Goal: Transaction & Acquisition: Purchase product/service

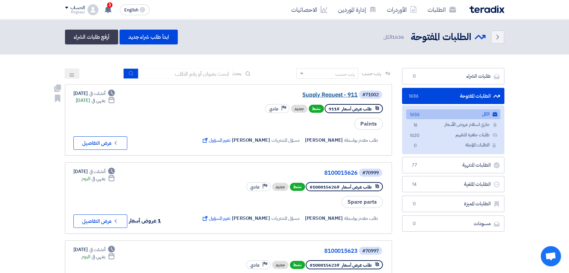
click at [309, 96] on link "Supply Request - 911" at bounding box center [290, 95] width 135 height 6
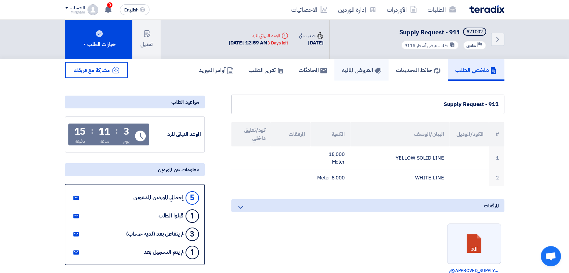
click at [374, 64] on link "العروض الماليه" at bounding box center [361, 70] width 54 height 22
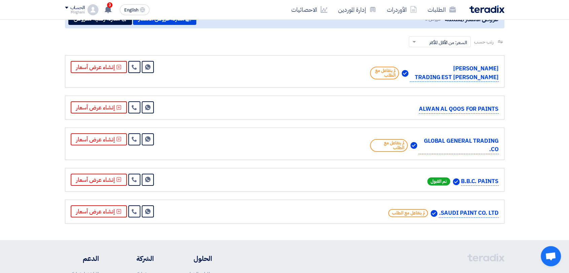
scroll to position [75, 0]
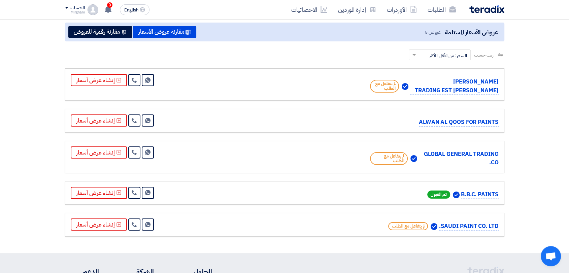
click at [521, 111] on section "عروض الأسعار المستلمة عروض 5 مقارنة عروض الأسعار مقارنة رقمية للعروض رتب حسب رت…" at bounding box center [284, 129] width 569 height 247
click at [136, 225] on link at bounding box center [134, 224] width 12 height 12
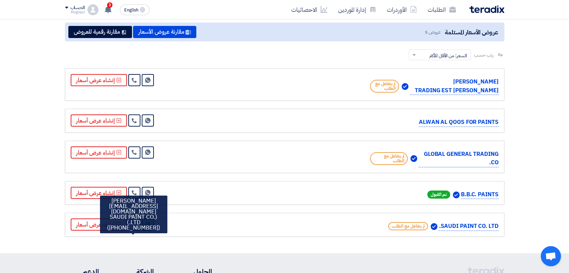
click at [143, 222] on link "Send Message" at bounding box center [148, 224] width 12 height 12
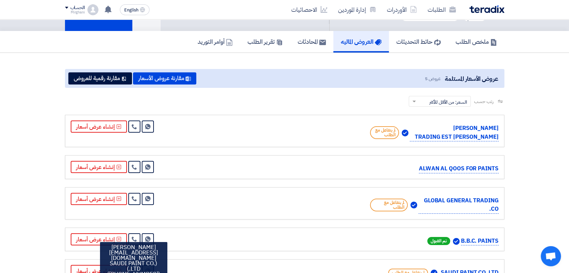
scroll to position [0, 0]
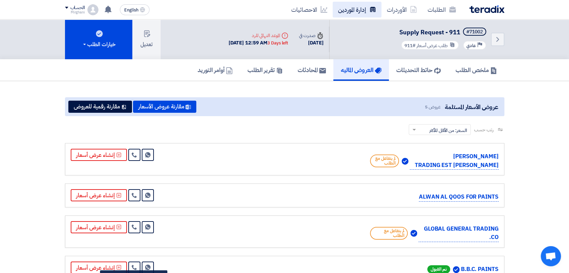
click at [367, 11] on link "إدارة الموردين" at bounding box center [357, 10] width 49 height 16
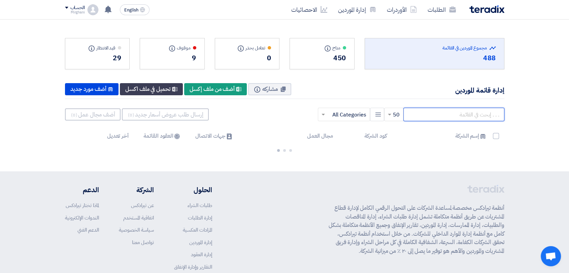
click at [442, 109] on input "text" at bounding box center [453, 114] width 101 height 13
type input "a"
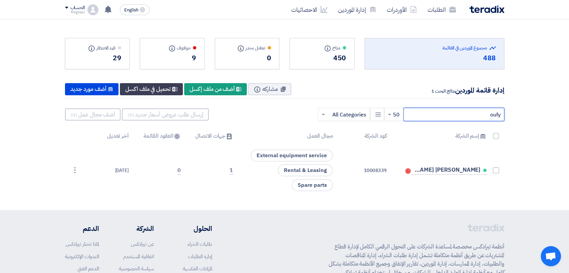
type input "oufy"
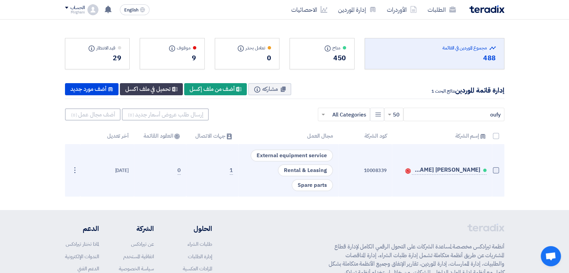
click at [493, 169] on span at bounding box center [496, 170] width 6 height 6
click at [491, 170] on input "checkbox" at bounding box center [488, 172] width 4 height 4
checkbox input "true"
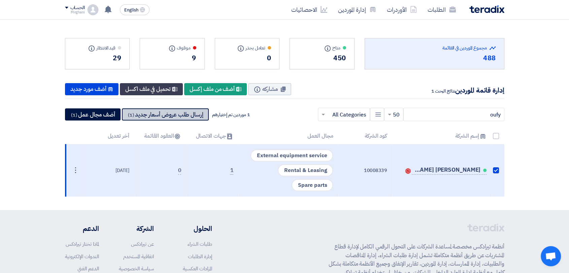
click at [164, 109] on button "إرسال طلب عروض أسعار جديد (1)" at bounding box center [165, 114] width 87 height 12
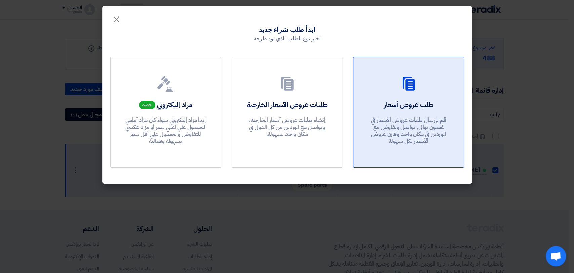
click at [364, 125] on div "طلب عروض أسعار قم بإرسال طلبات عروض الأسعار في غضون ثواني, تواصل وتفاوض مع المو…" at bounding box center [409, 124] width 94 height 48
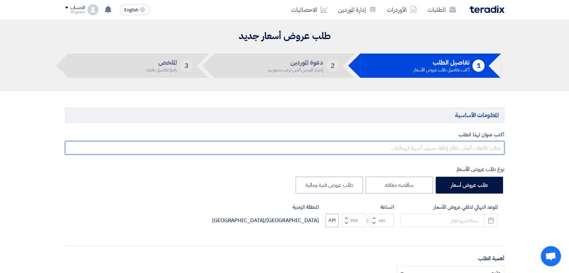
click at [381, 145] on input "text" at bounding box center [284, 147] width 439 height 13
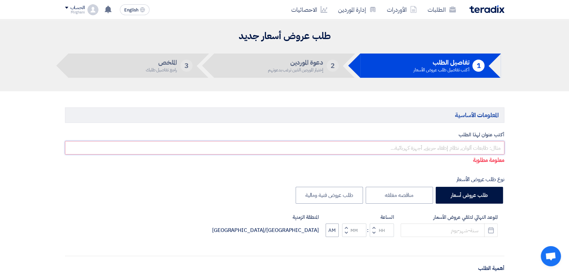
paste input "RENTAL EQUIPMENTS"
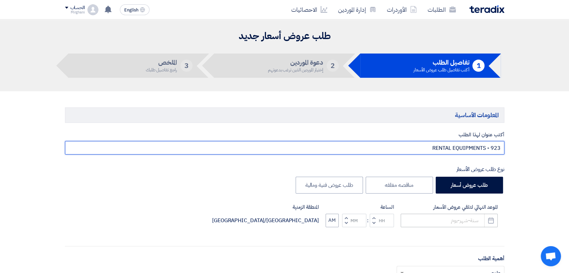
type input "RENTAL EQUIPMENTS - 923"
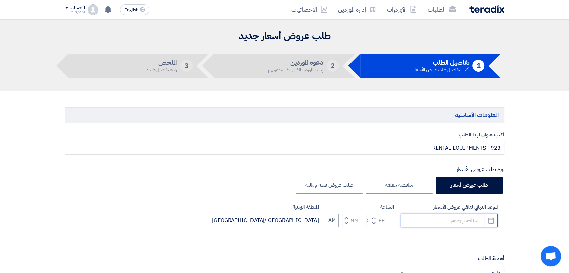
click at [433, 226] on input at bounding box center [448, 220] width 97 height 13
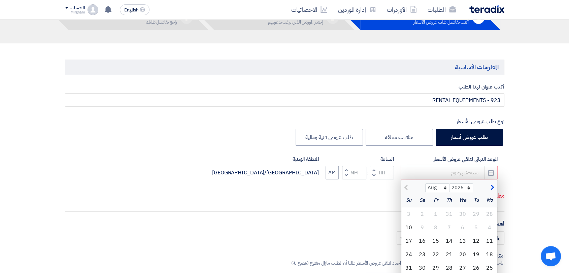
scroll to position [112, 0]
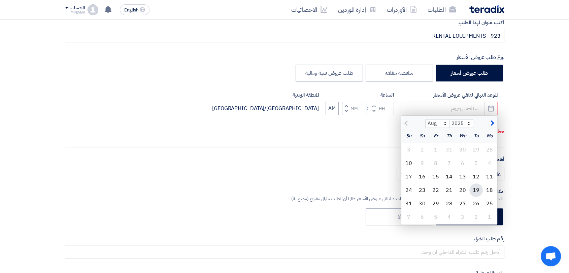
click at [474, 184] on div "19" at bounding box center [475, 189] width 13 height 13
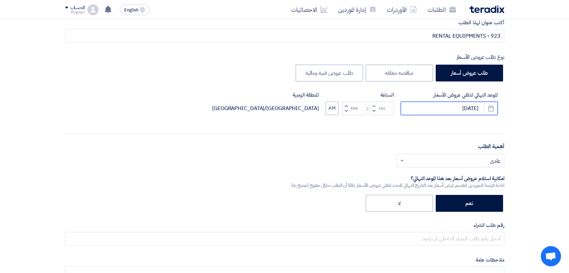
click at [464, 109] on input "[DATE]" at bounding box center [448, 108] width 97 height 13
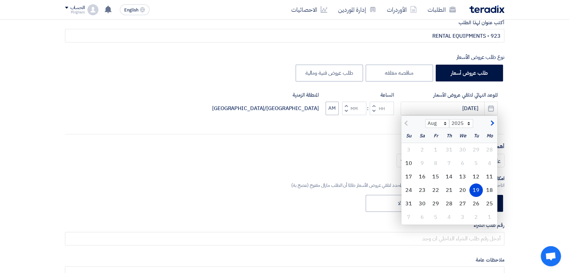
click at [476, 179] on div "12" at bounding box center [475, 176] width 13 height 13
type input "[DATE]"
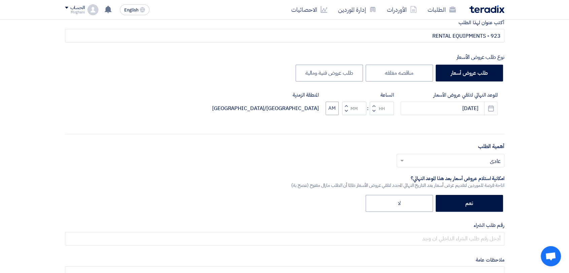
click at [374, 107] on button "Decrement hours" at bounding box center [374, 111] width 8 height 8
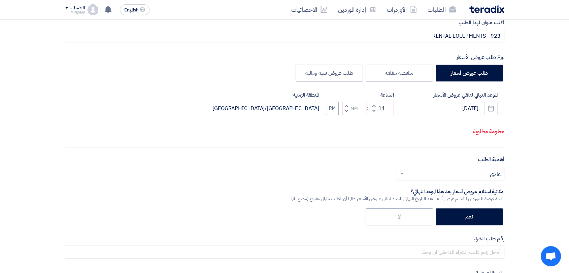
click at [348, 111] on button "Decrement minutes" at bounding box center [346, 111] width 8 height 8
type input "10"
type input "59"
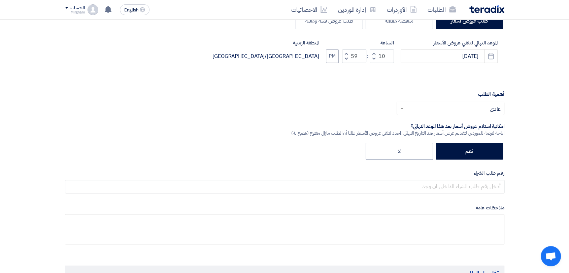
scroll to position [224, 0]
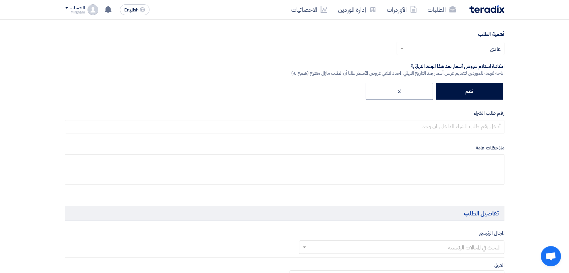
click at [390, 116] on label "رقم طلب الشراء" at bounding box center [284, 113] width 439 height 8
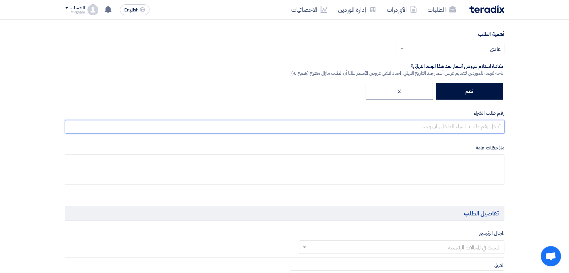
click at [390, 121] on input "text" at bounding box center [284, 126] width 439 height 13
paste input "8300010419"
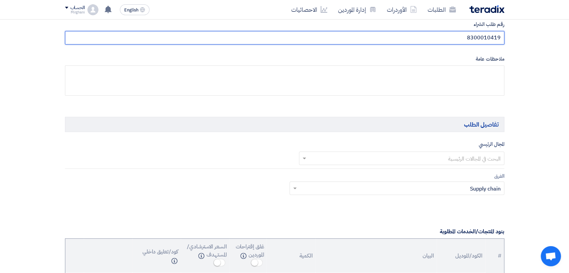
scroll to position [337, 0]
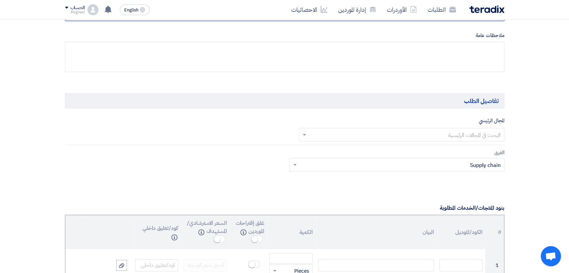
type input "8300010419"
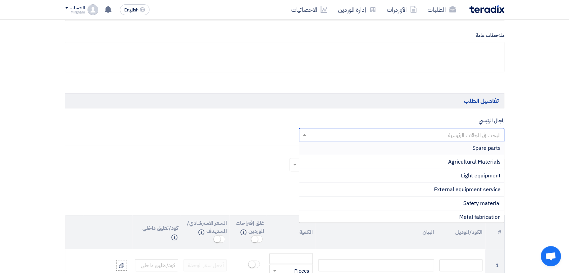
click at [400, 135] on input "text" at bounding box center [405, 135] width 192 height 11
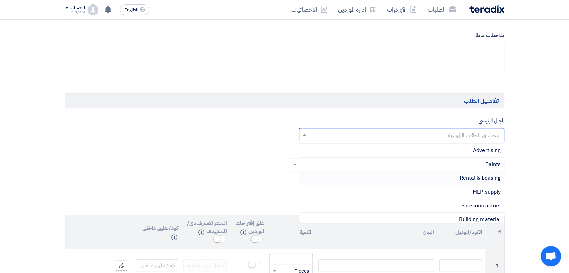
click at [425, 176] on div "Rental & Leasing" at bounding box center [401, 178] width 205 height 14
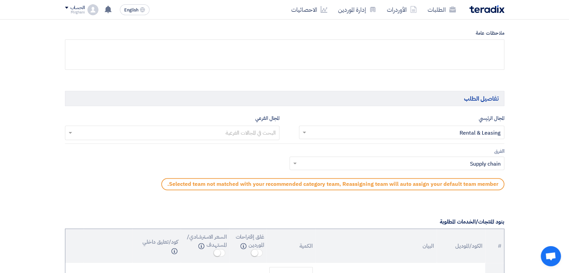
scroll to position [486, 0]
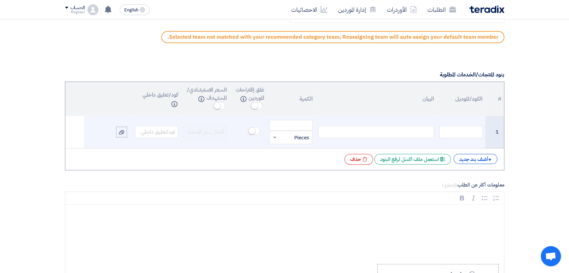
click at [407, 135] on div at bounding box center [376, 132] width 116 height 12
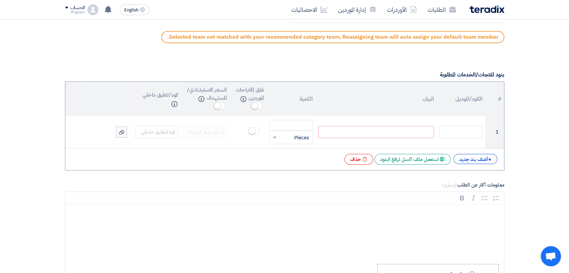
paste div
click at [479, 155] on div "+ أضف بند جديد" at bounding box center [475, 159] width 44 height 10
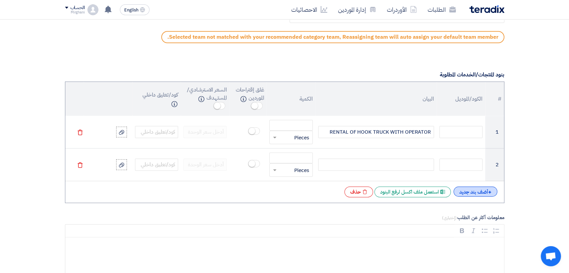
click at [474, 191] on div "+ أضف بند جديد" at bounding box center [475, 191] width 44 height 10
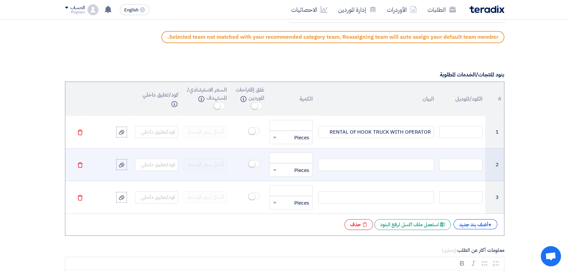
click at [415, 165] on div at bounding box center [376, 165] width 116 height 12
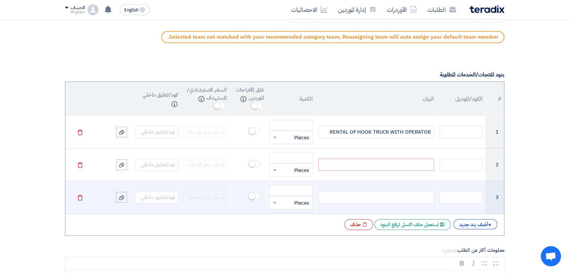
paste div
click at [388, 191] on div at bounding box center [376, 197] width 116 height 12
paste div
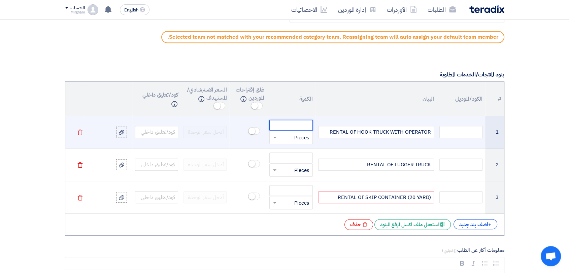
click at [292, 124] on input "number" at bounding box center [290, 125] width 43 height 11
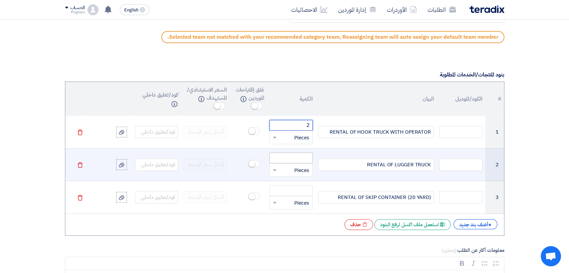
type input "2"
click at [295, 162] on input "number" at bounding box center [290, 157] width 43 height 11
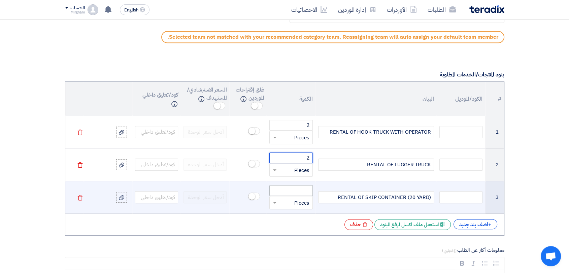
type input "2"
click at [299, 190] on input "number" at bounding box center [290, 190] width 43 height 11
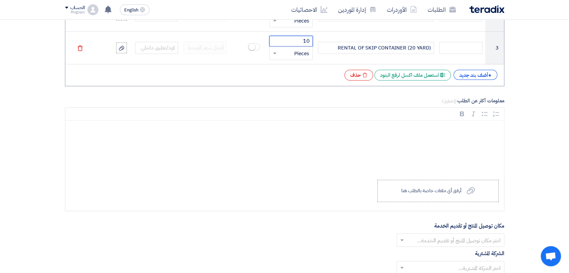
scroll to position [748, 0]
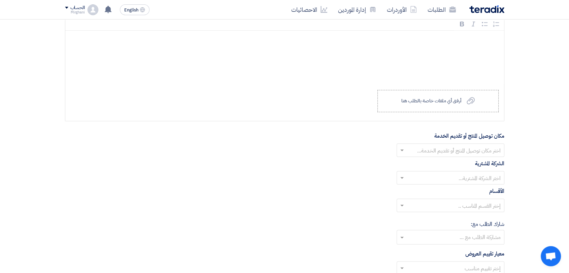
type input "10"
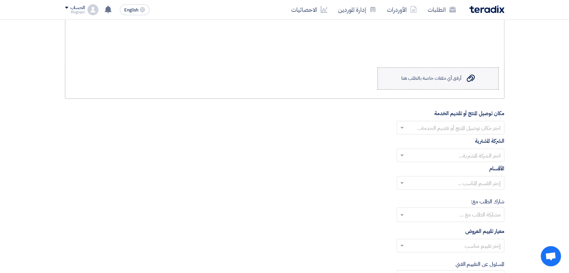
click at [431, 80] on div "أرفق أي ملفات خاصة بالطلب هنا" at bounding box center [431, 78] width 60 height 5
click at [0, 0] on input "Upload a file أرفق أي ملفات خاصة بالطلب هنا" at bounding box center [0, 0] width 0 height 0
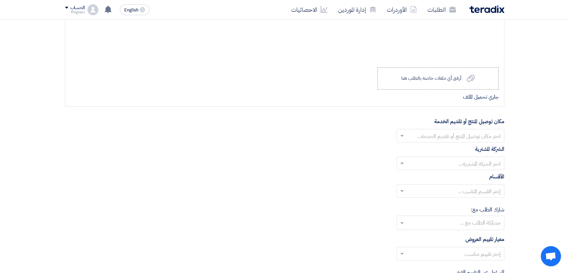
click at [421, 135] on input "text" at bounding box center [454, 136] width 94 height 11
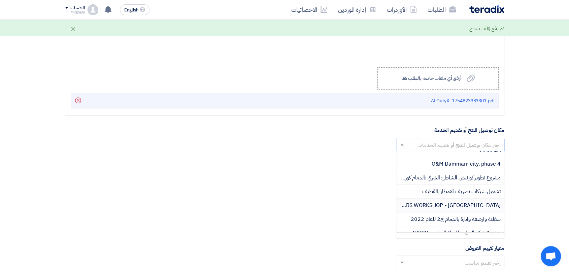
scroll to position [224, 0]
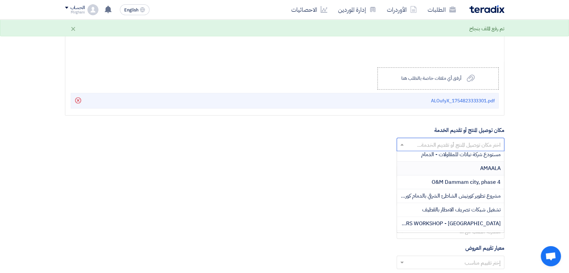
click at [461, 165] on div "AMAALA" at bounding box center [450, 169] width 107 height 14
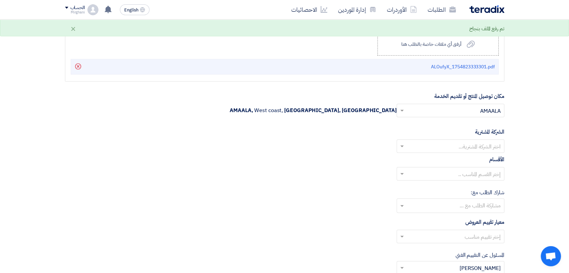
scroll to position [823, 0]
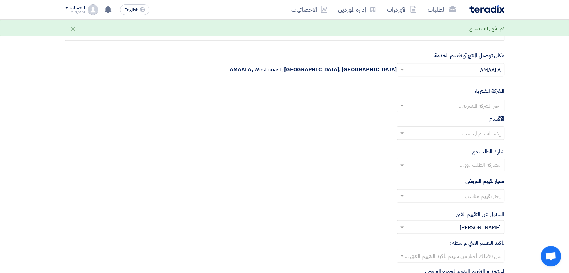
click at [451, 103] on input "text" at bounding box center [454, 106] width 94 height 11
click at [449, 115] on span "Nabatat for contracting" at bounding box center [471, 119] width 57 height 8
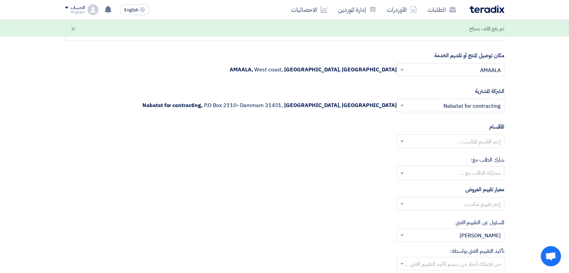
click at [452, 139] on input "text" at bounding box center [454, 141] width 94 height 11
click at [455, 150] on span "General Department" at bounding box center [475, 154] width 50 height 8
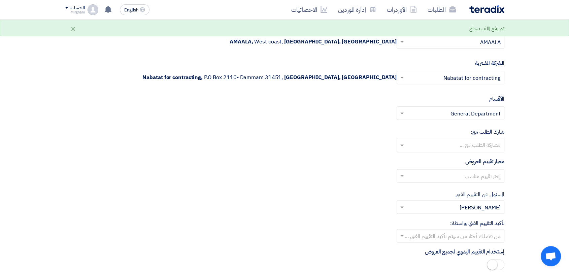
scroll to position [897, 0]
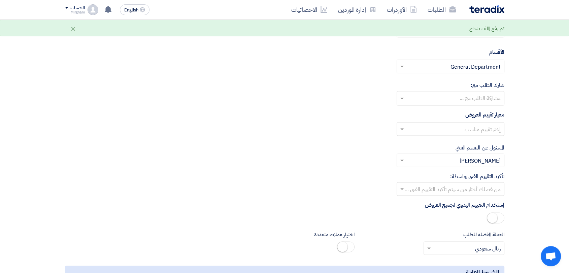
click at [466, 124] on input "text" at bounding box center [454, 129] width 94 height 11
click at [462, 138] on div "Direct material" at bounding box center [450, 143] width 107 height 14
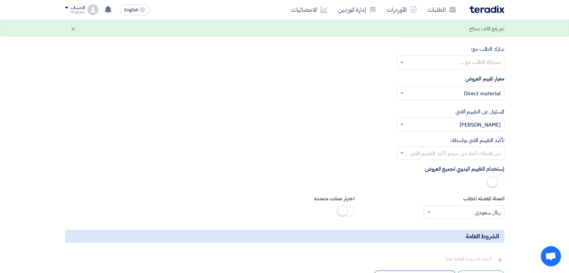
scroll to position [935, 0]
click at [458, 149] on input "text" at bounding box center [454, 152] width 94 height 11
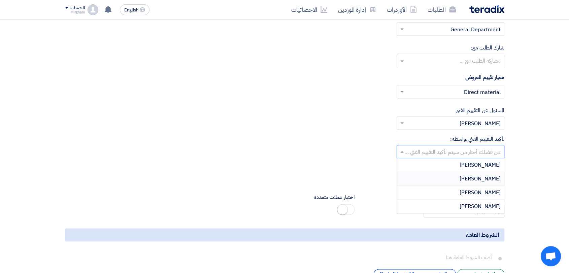
click at [454, 179] on div "[PERSON_NAME]" at bounding box center [450, 179] width 107 height 14
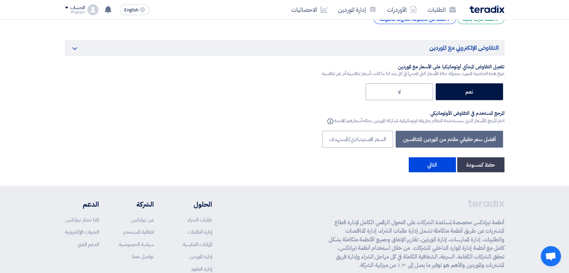
scroll to position [1255, 0]
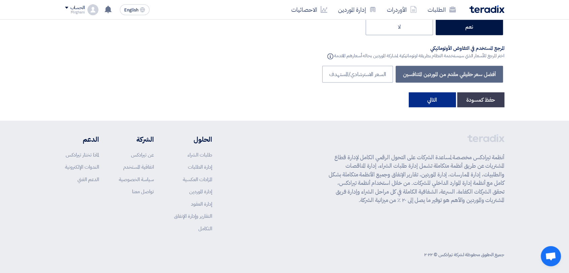
click at [434, 99] on button "التالي" at bounding box center [432, 99] width 47 height 15
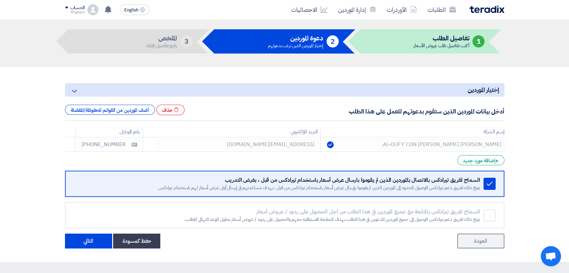
scroll to position [37, 0]
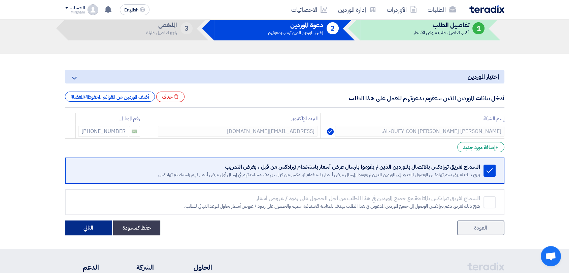
click at [89, 225] on button "التالي" at bounding box center [88, 227] width 47 height 15
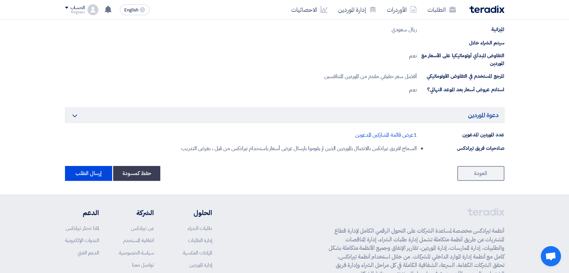
scroll to position [423, 0]
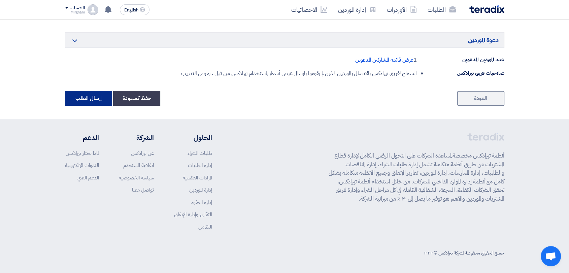
click at [82, 102] on button "إرسال الطلب" at bounding box center [88, 98] width 47 height 15
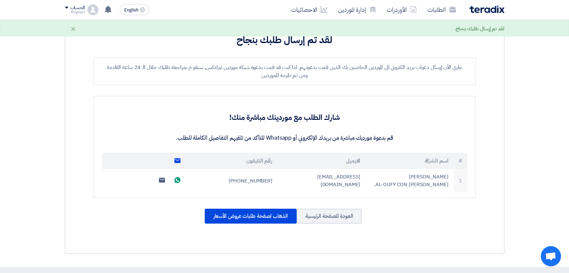
scroll to position [187, 0]
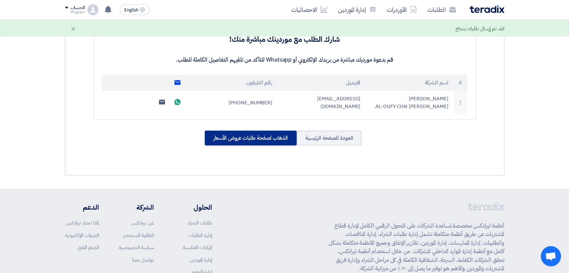
click at [247, 135] on div "الذهاب لصفحة طلبات عروض الأسعار" at bounding box center [251, 138] width 92 height 15
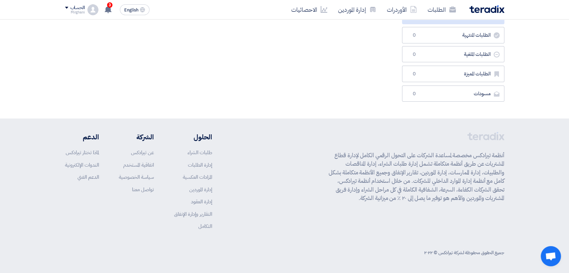
scroll to position [0, 0]
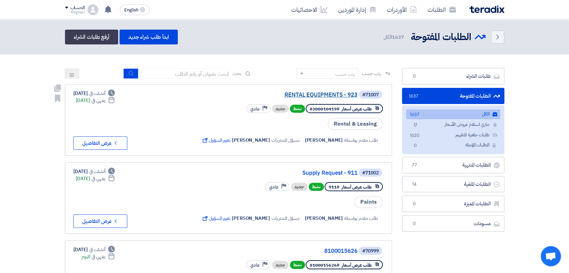
click at [342, 95] on link "RENTAL EQUIPMENTS - 923" at bounding box center [290, 95] width 135 height 6
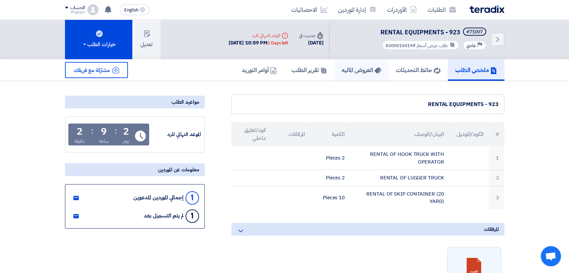
click at [362, 70] on h5 "العروض الماليه" at bounding box center [361, 70] width 39 height 8
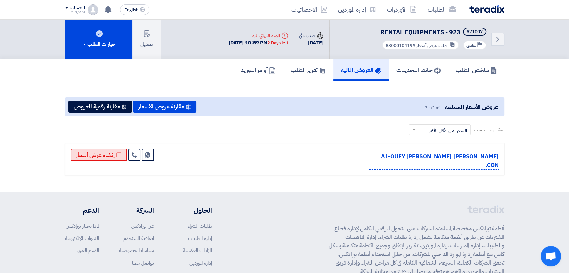
click at [117, 154] on icon at bounding box center [118, 154] width 5 height 5
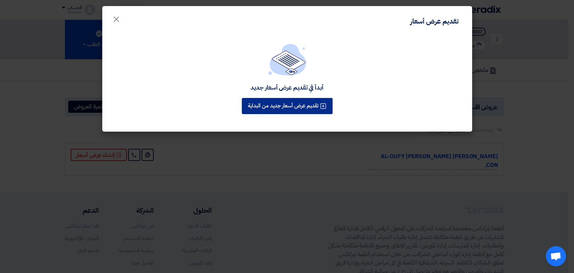
click at [313, 104] on div "أبدأ في تقديم عرض أسعار جديد تقديم عرض أسعار جديد من البداية" at bounding box center [287, 83] width 370 height 97
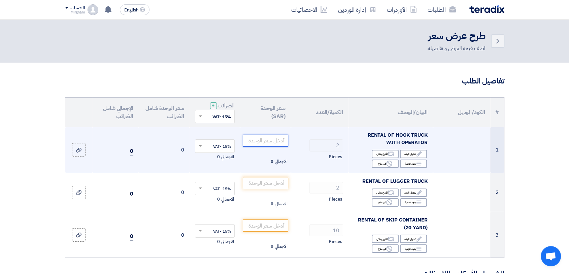
click at [284, 138] on input "number" at bounding box center [265, 141] width 45 height 12
paste input "35000.00"
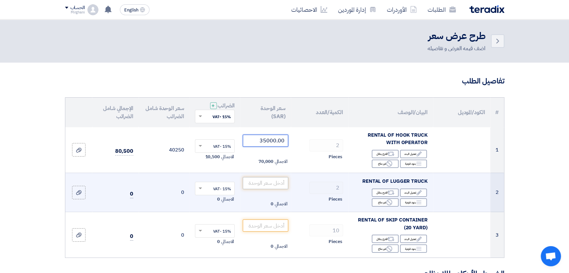
type input "35000.00"
click at [278, 177] on input "number" at bounding box center [265, 183] width 45 height 12
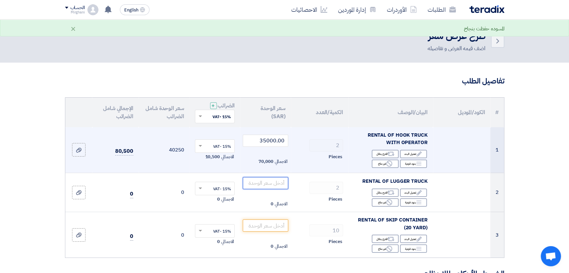
paste input "30000.00"
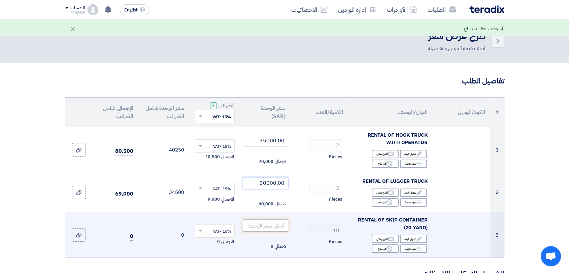
type input "30000.00"
click at [271, 224] on input "number" at bounding box center [265, 225] width 45 height 12
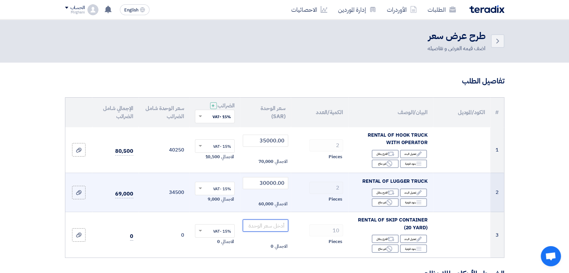
paste input "30000.00"
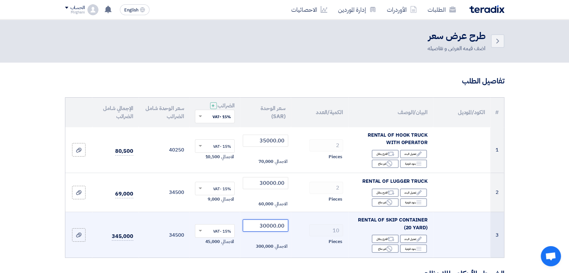
scroll to position [37, 0]
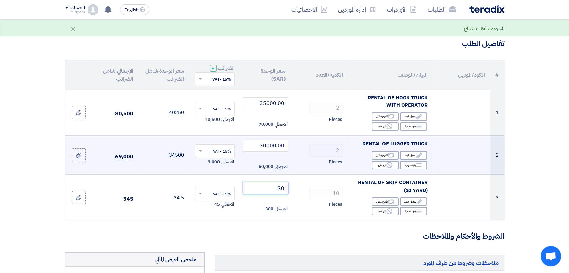
type input "3"
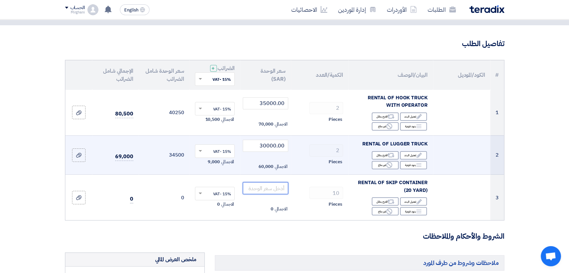
paste input "1000.00"
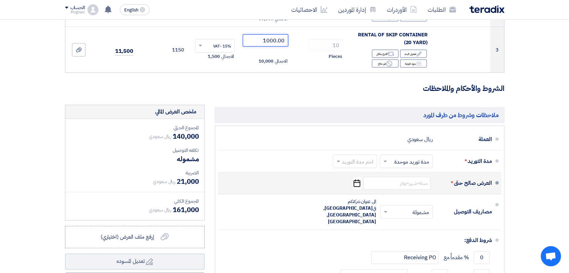
scroll to position [187, 0]
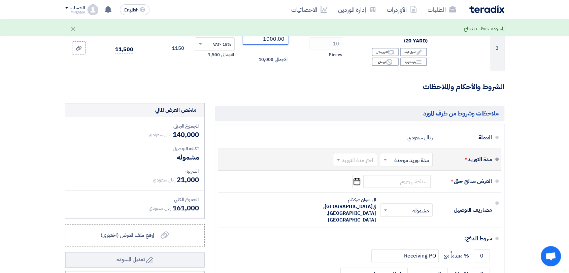
type input "1000.00"
click at [343, 163] on input "text" at bounding box center [353, 160] width 41 height 10
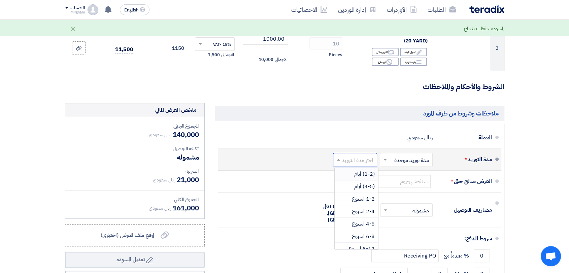
click at [343, 174] on div "(1-2) أيام" at bounding box center [356, 174] width 43 height 12
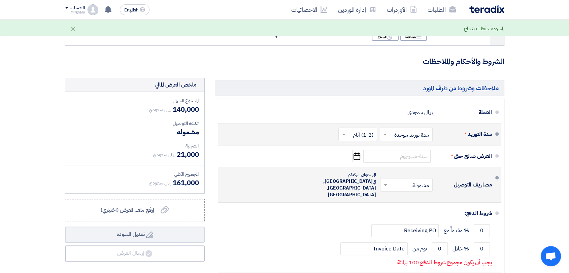
scroll to position [224, 0]
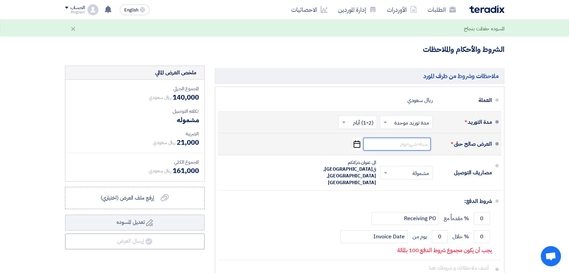
click at [377, 145] on input at bounding box center [396, 144] width 67 height 13
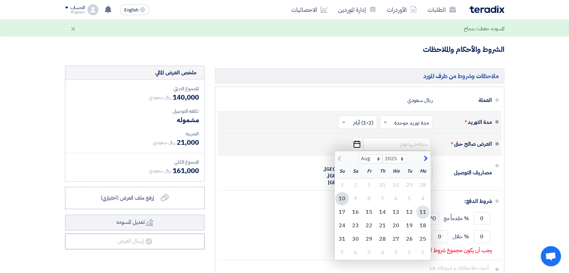
click at [423, 209] on div "11" at bounding box center [422, 211] width 13 height 13
type input "[DATE]"
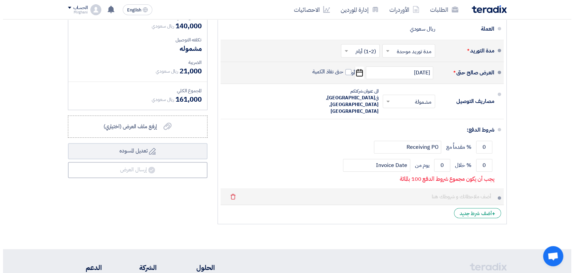
scroll to position [299, 0]
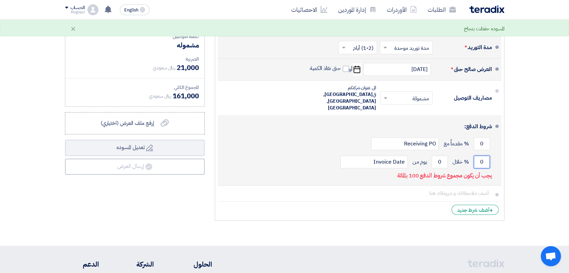
click at [480, 155] on input "0" at bounding box center [482, 161] width 16 height 13
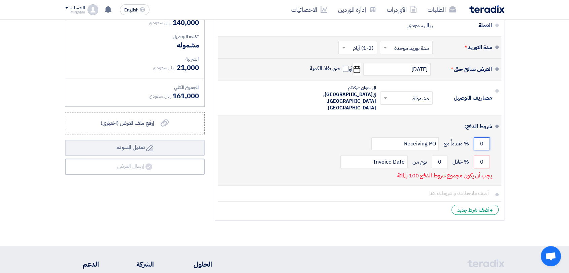
click at [486, 137] on input "0" at bounding box center [482, 143] width 16 height 13
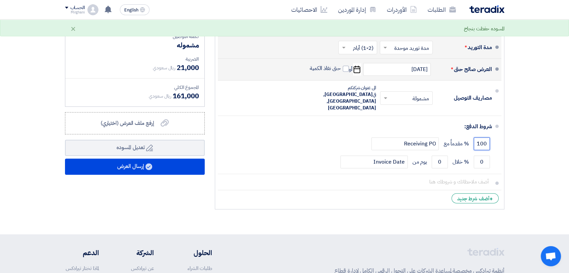
type input "100"
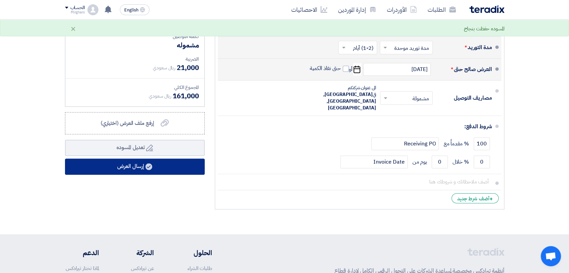
click at [146, 165] on use at bounding box center [148, 166] width 7 height 7
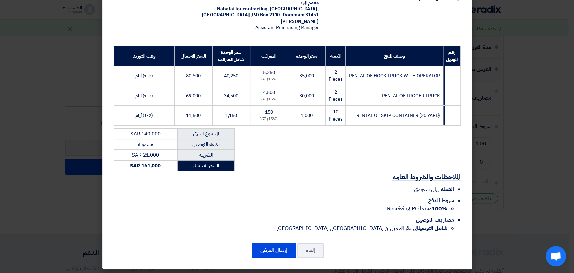
scroll to position [63, 0]
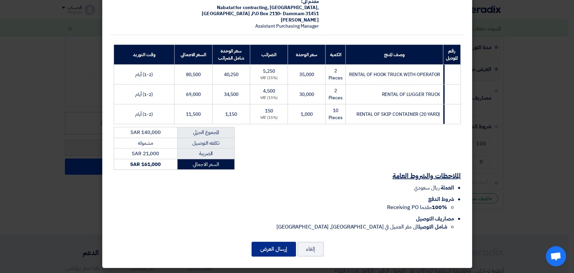
click at [272, 255] on button "إرسال العرض" at bounding box center [274, 249] width 44 height 15
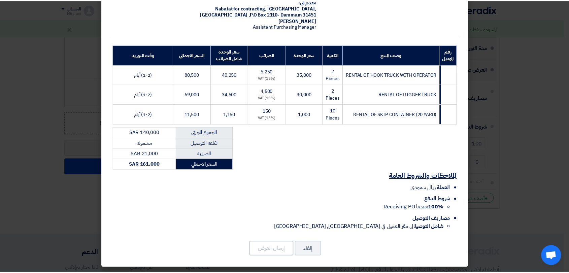
scroll to position [0, 0]
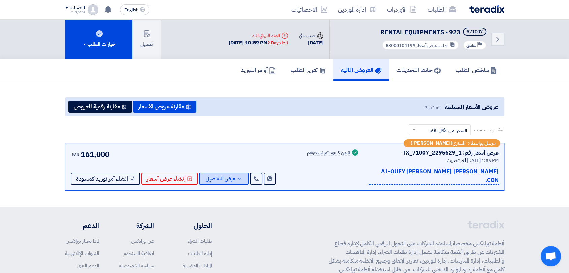
click at [231, 176] on span "عرض التفاصيل" at bounding box center [221, 178] width 30 height 5
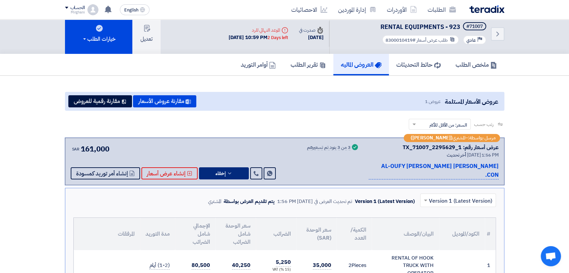
scroll to position [262, 0]
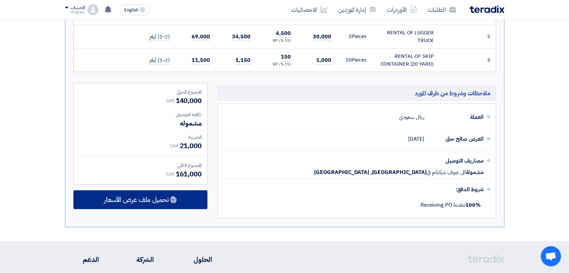
click at [180, 190] on div "تحميل ملف عرض الأسعار" at bounding box center [140, 199] width 134 height 19
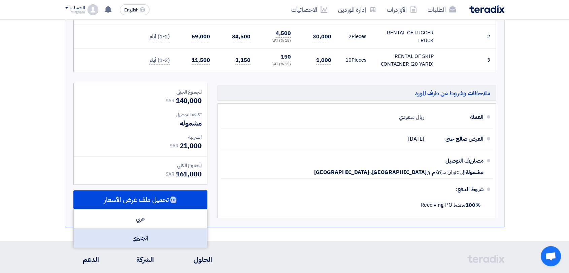
click at [179, 229] on div "إنجليزي" at bounding box center [140, 238] width 133 height 19
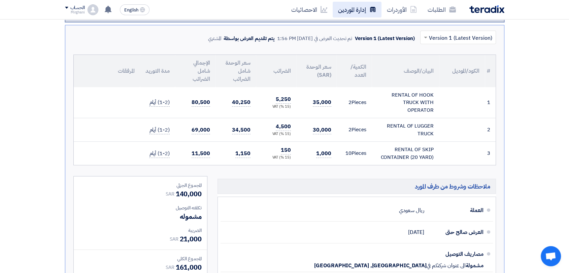
scroll to position [75, 0]
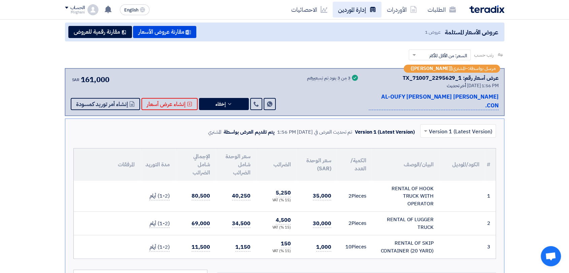
click at [348, 13] on link "إدارة الموردين" at bounding box center [357, 10] width 49 height 16
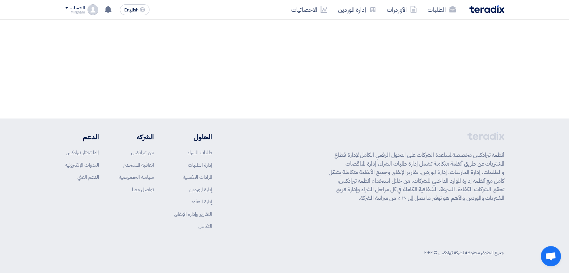
scroll to position [0, 0]
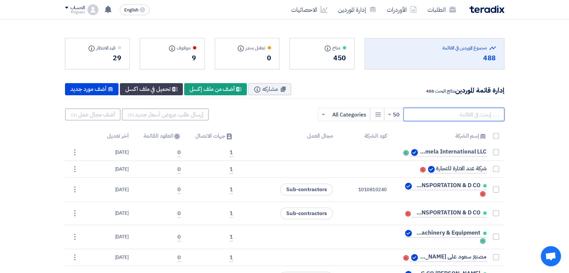
click at [454, 114] on input "text" at bounding box center [453, 114] width 101 height 13
paste input "DIESEL MACHINERY"
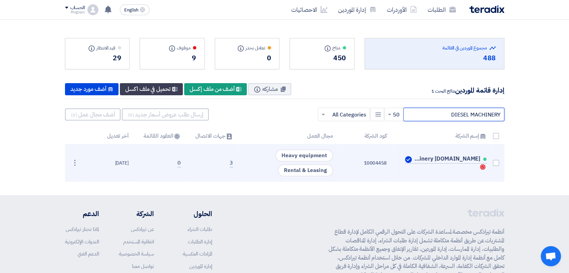
type input "DIESEL MACHINERY"
click at [493, 161] on span at bounding box center [496, 163] width 6 height 6
click at [491, 162] on input "checkbox" at bounding box center [488, 164] width 4 height 4
checkbox input "true"
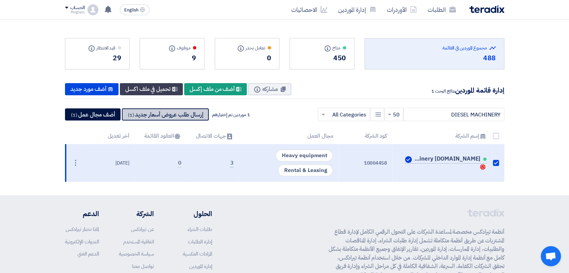
click at [185, 109] on button "إرسال طلب عروض أسعار جديد (1)" at bounding box center [165, 114] width 87 height 12
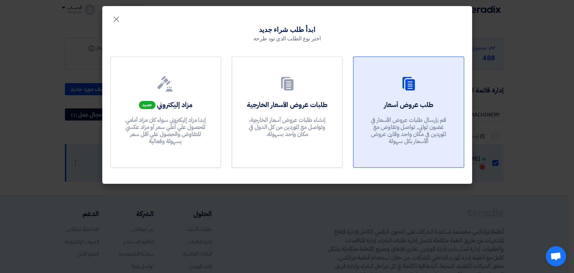
click at [411, 153] on link "طلب عروض أسعار قم بإرسال طلبات عروض الأسعار في غضون ثواني, تواصل وتفاوض مع المو…" at bounding box center [408, 112] width 111 height 111
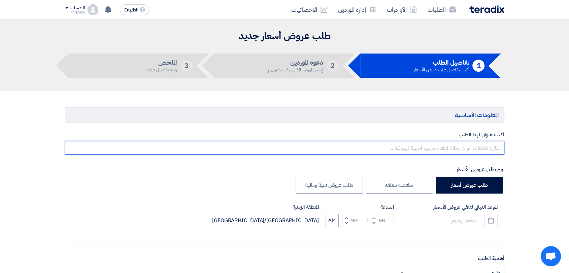
click at [383, 153] on input "text" at bounding box center [284, 147] width 439 height 13
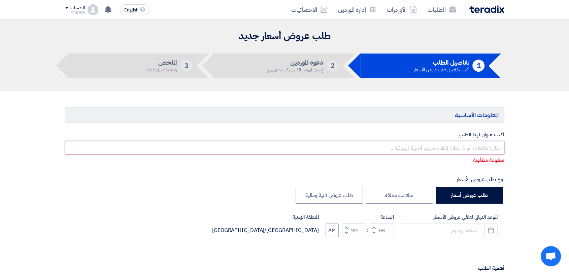
paste input "RENTAL OF EQUIPMENT"
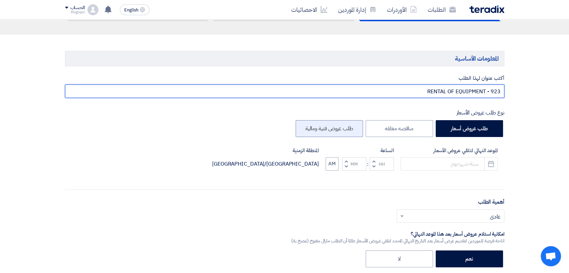
scroll to position [112, 0]
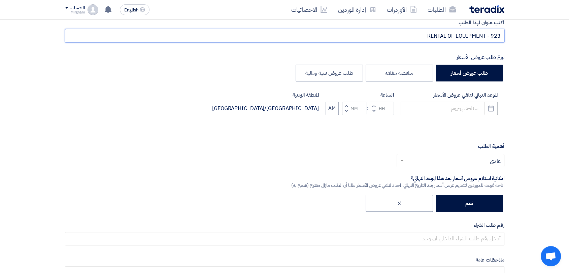
type input "RENTAL OF EQUIPMENT - 923"
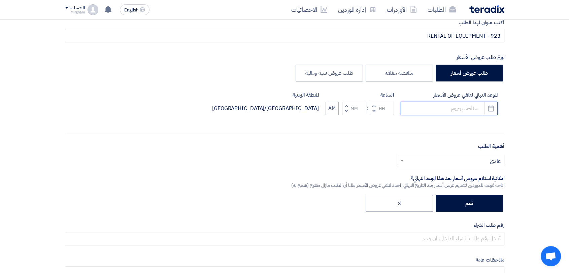
click at [443, 104] on input at bounding box center [448, 108] width 97 height 13
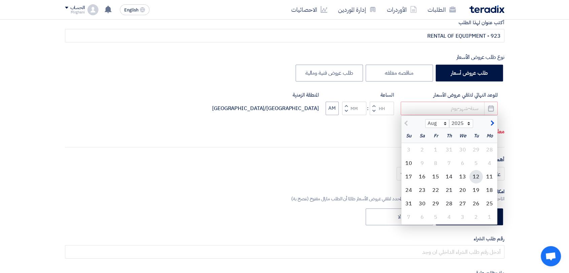
click at [477, 176] on div "12" at bounding box center [475, 176] width 13 height 13
type input "[DATE]"
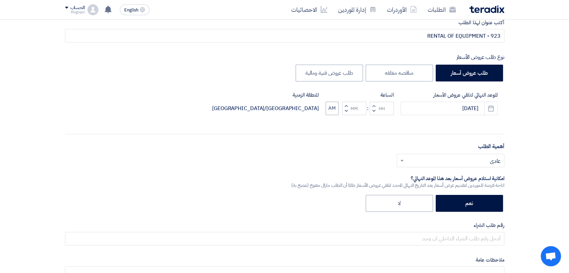
click at [373, 105] on span "button" at bounding box center [373, 105] width 2 height 5
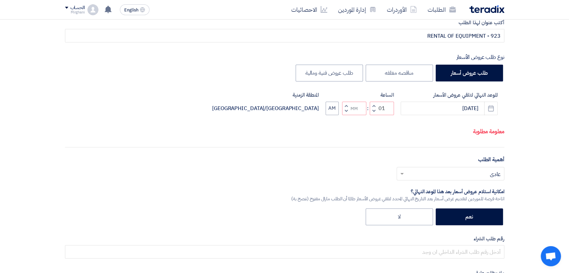
click at [344, 111] on button "Decrement minutes" at bounding box center [346, 111] width 8 height 8
type input "12"
type input "59"
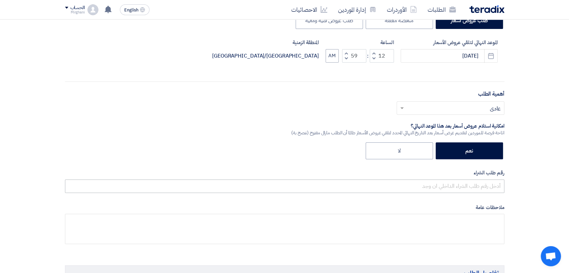
scroll to position [224, 0]
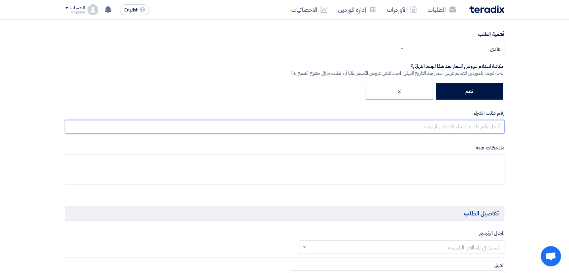
click at [418, 121] on input "text" at bounding box center [284, 126] width 439 height 13
paste input "8300010423"
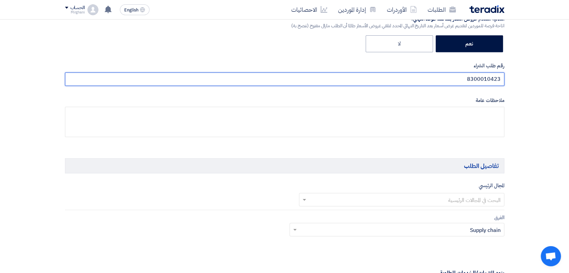
scroll to position [337, 0]
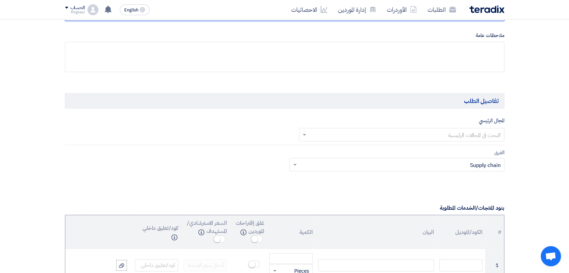
type input "8300010423"
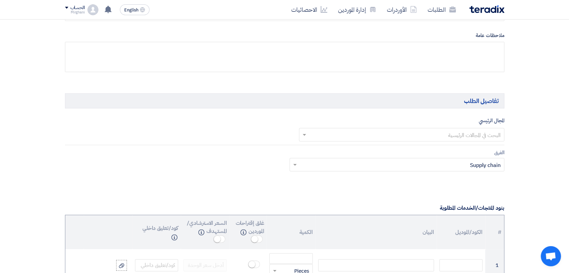
click at [462, 138] on input "text" at bounding box center [405, 135] width 192 height 11
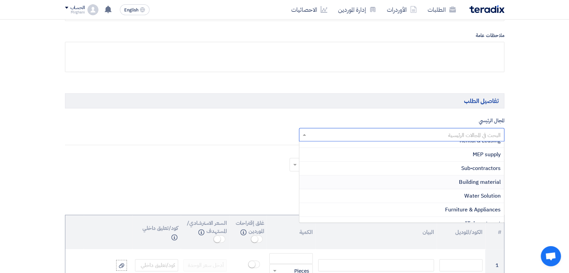
scroll to position [149, 0]
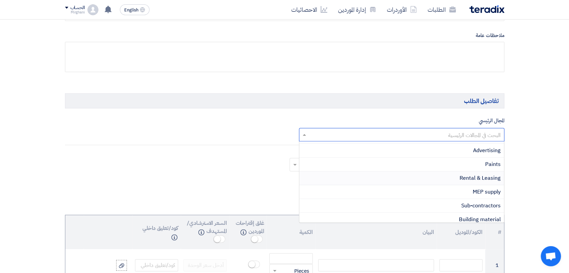
click at [467, 179] on span "Rental & Leasing" at bounding box center [479, 178] width 41 height 8
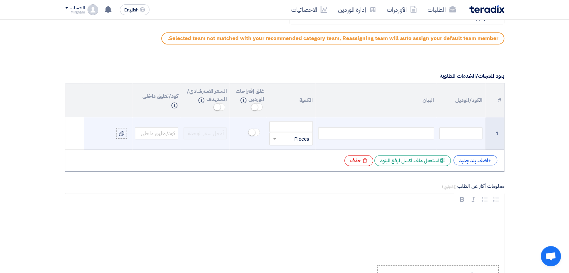
scroll to position [523, 0]
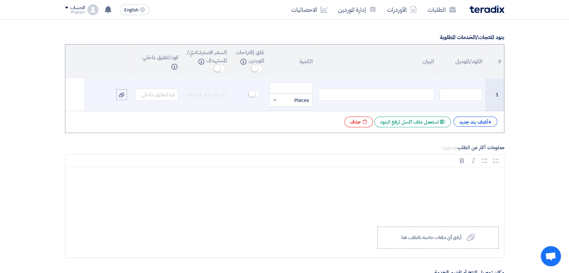
click at [386, 93] on div at bounding box center [376, 95] width 116 height 12
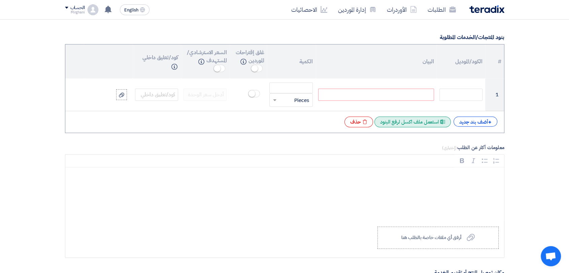
paste div
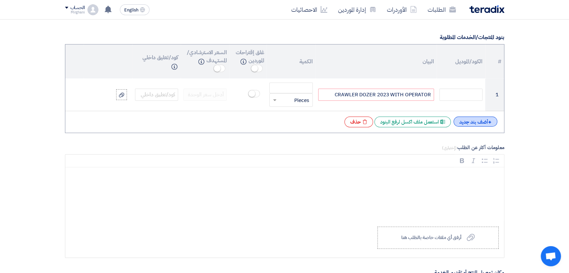
click at [468, 120] on div "+ أضف بند جديد" at bounding box center [475, 121] width 44 height 10
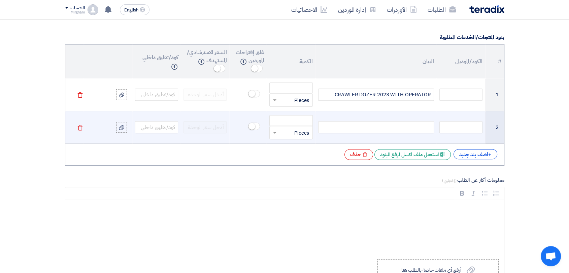
click at [387, 129] on div at bounding box center [376, 127] width 116 height 12
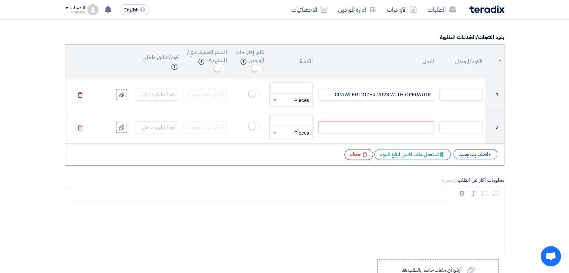
paste div
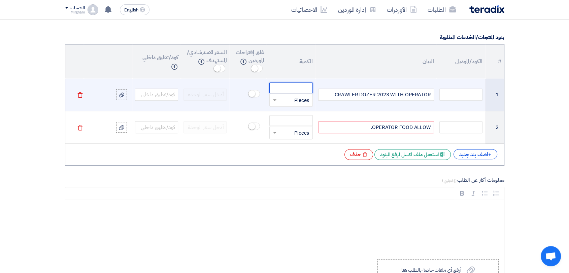
click at [297, 86] on input "number" at bounding box center [290, 87] width 43 height 11
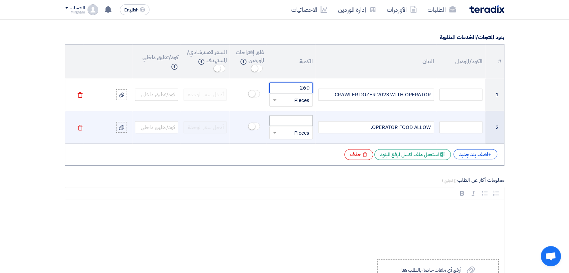
type input "260"
click at [283, 117] on input "number" at bounding box center [290, 120] width 43 height 11
type input "1"
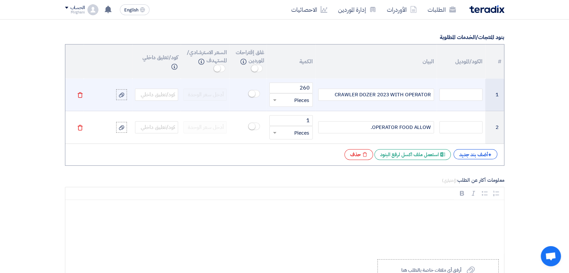
click at [282, 101] on input "text" at bounding box center [295, 100] width 28 height 11
click at [297, 130] on div "Hour" at bounding box center [291, 129] width 42 height 13
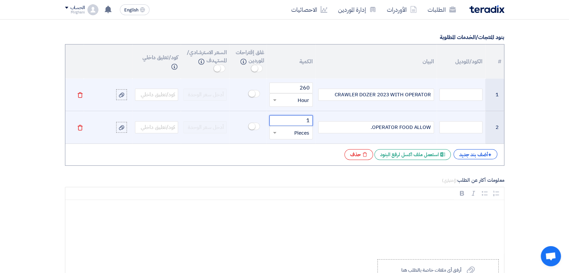
drag, startPoint x: 297, startPoint y: 121, endPoint x: 293, endPoint y: 129, distance: 8.3
click at [296, 121] on input "1" at bounding box center [290, 120] width 43 height 11
click at [293, 131] on input "text" at bounding box center [295, 132] width 28 height 11
click at [304, 198] on span "Month" at bounding box center [301, 201] width 14 height 7
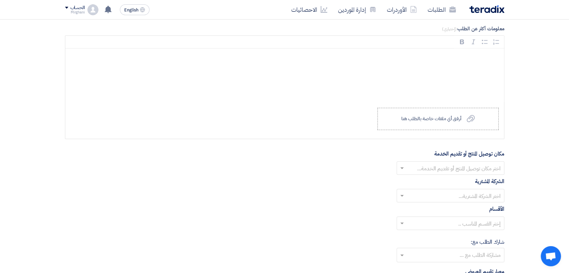
scroll to position [673, 0]
click at [438, 164] on div at bounding box center [450, 169] width 107 height 11
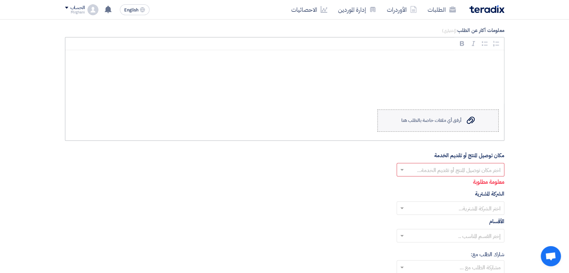
click at [437, 119] on div "أرفق أي ملفات خاصة بالطلب هنا" at bounding box center [431, 120] width 60 height 5
click at [0, 0] on input "Upload a file أرفق أي ملفات خاصة بالطلب هنا" at bounding box center [0, 0] width 0 height 0
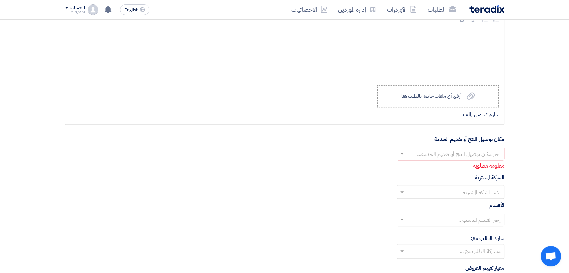
scroll to position [710, 0]
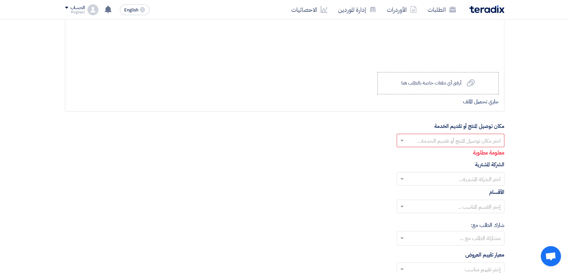
click at [431, 144] on input "text" at bounding box center [454, 141] width 94 height 11
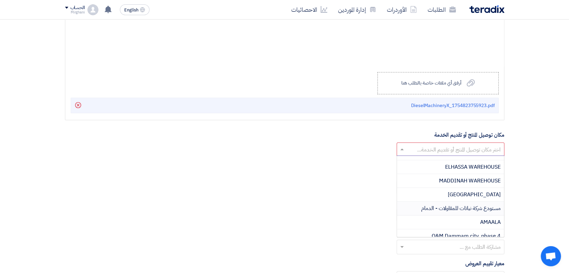
scroll to position [187, 0]
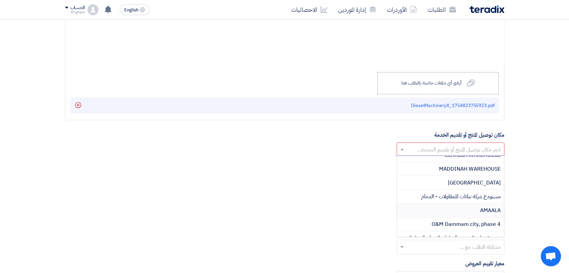
click at [468, 206] on div "AMAALA" at bounding box center [450, 211] width 107 height 14
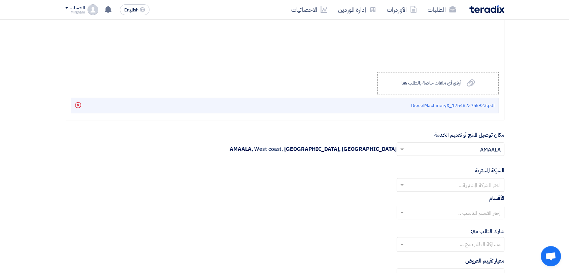
click at [457, 186] on input "text" at bounding box center [454, 185] width 94 height 11
click at [459, 194] on span "Nabatat for contracting" at bounding box center [471, 198] width 57 height 8
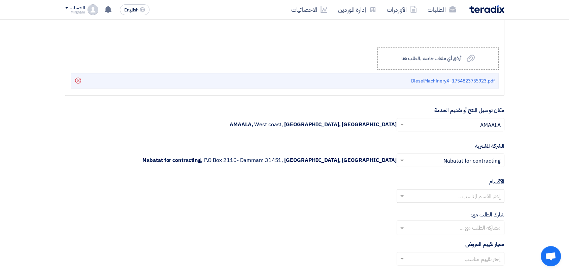
scroll to position [785, 0]
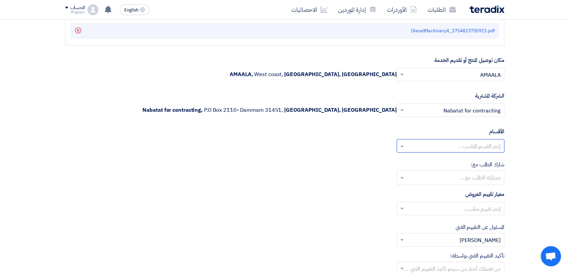
click at [471, 146] on input "text" at bounding box center [454, 146] width 94 height 11
click at [468, 155] on span "General Department" at bounding box center [475, 159] width 50 height 8
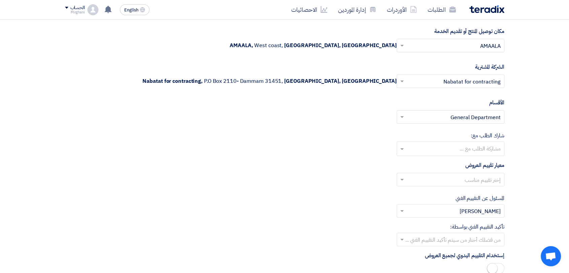
scroll to position [860, 0]
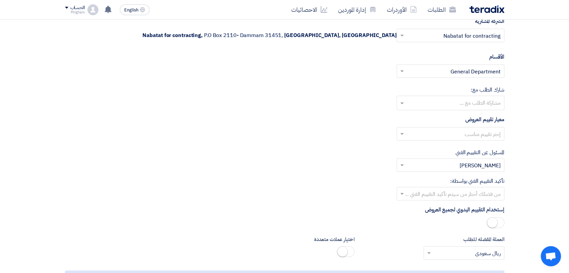
click at [471, 132] on input "text" at bounding box center [454, 134] width 94 height 11
click at [474, 146] on span "Direct material" at bounding box center [482, 147] width 37 height 8
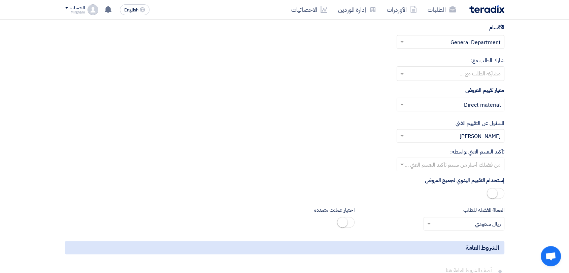
scroll to position [935, 0]
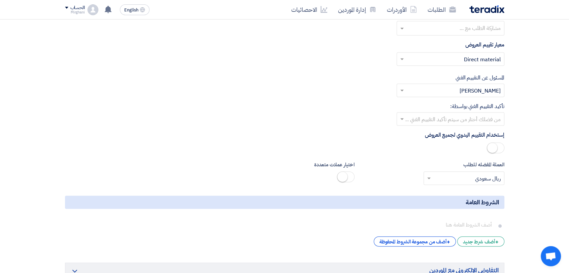
click at [469, 121] on input "text" at bounding box center [454, 119] width 94 height 11
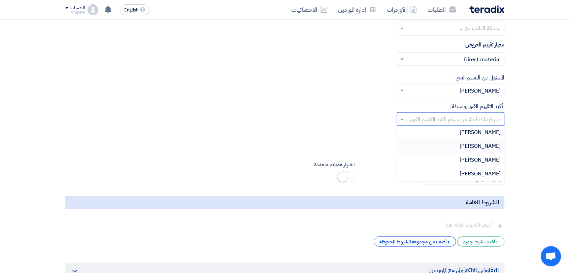
click at [468, 146] on div "[PERSON_NAME]" at bounding box center [450, 146] width 107 height 14
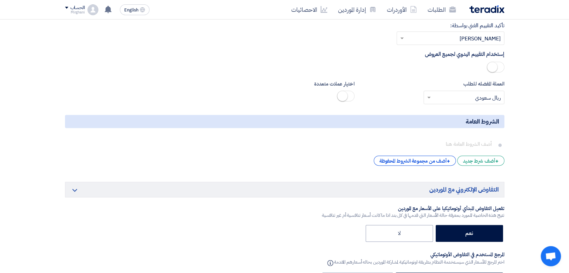
scroll to position [1084, 0]
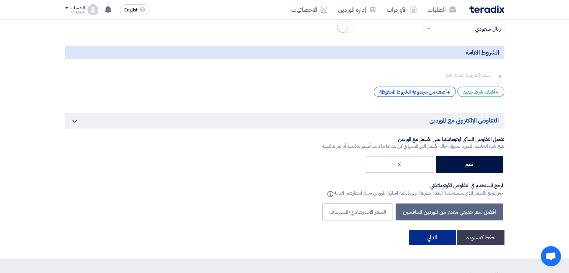
click at [433, 239] on button "التالي" at bounding box center [432, 237] width 47 height 15
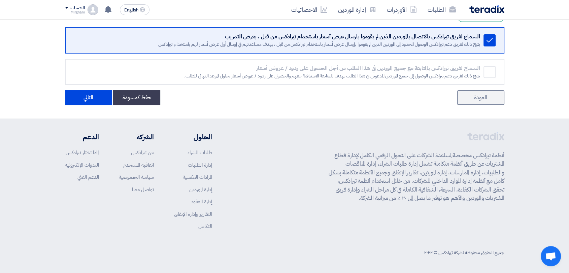
scroll to position [0, 0]
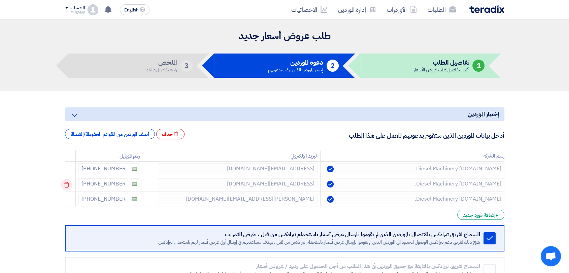
click at [0, 0] on icon at bounding box center [0, 0] width 0 height 0
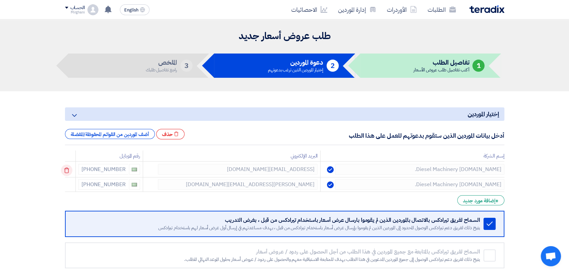
click at [65, 169] on icon at bounding box center [66, 170] width 11 height 11
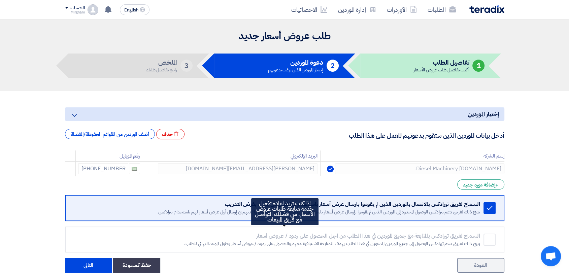
scroll to position [167, 0]
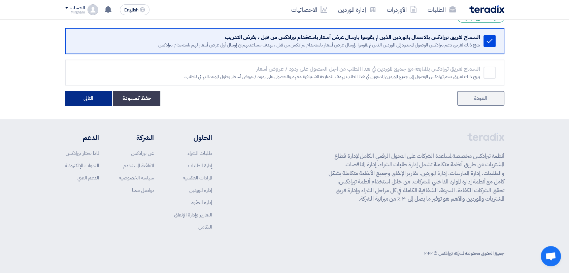
drag, startPoint x: 106, startPoint y: 104, endPoint x: 95, endPoint y: 99, distance: 11.6
click at [102, 101] on button "التالي" at bounding box center [88, 98] width 47 height 15
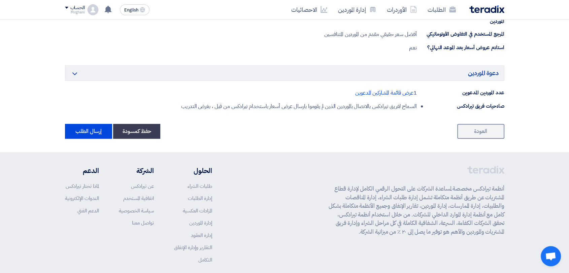
scroll to position [411, 0]
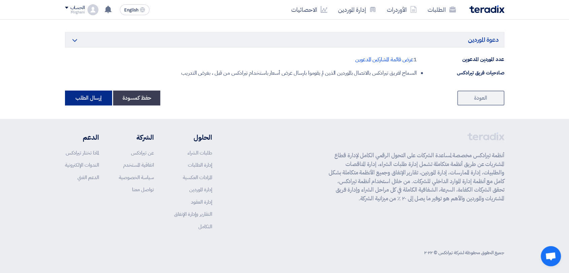
click at [76, 93] on button "إرسال الطلب" at bounding box center [88, 98] width 47 height 15
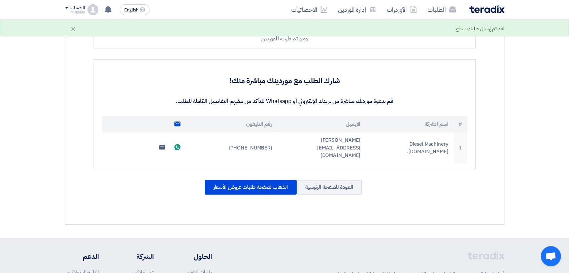
scroll to position [224, 0]
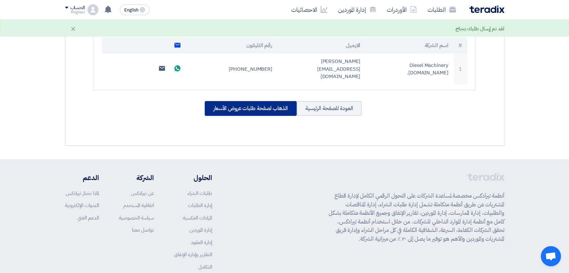
click at [262, 102] on div "الذهاب لصفحة طلبات عروض الأسعار" at bounding box center [251, 108] width 92 height 15
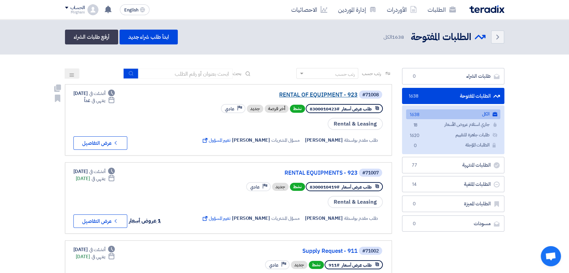
click at [288, 93] on link "RENTAL OF EQUIPMENT - 923" at bounding box center [290, 95] width 135 height 6
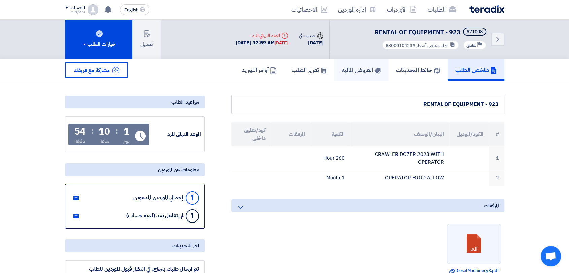
click at [363, 69] on h5 "العروض الماليه" at bounding box center [361, 70] width 39 height 8
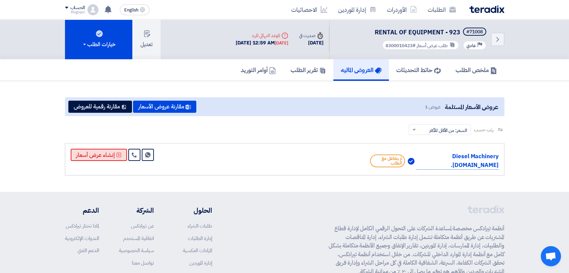
click at [103, 154] on button "إنشاء عرض أسعار" at bounding box center [99, 155] width 56 height 12
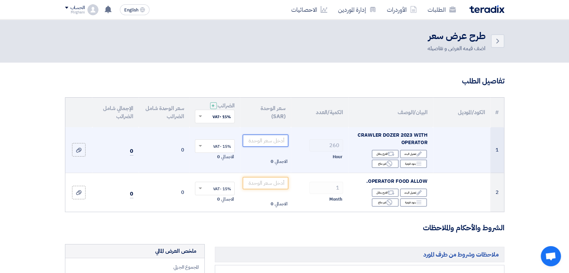
click at [272, 143] on input "number" at bounding box center [265, 141] width 45 height 12
paste input "134.610"
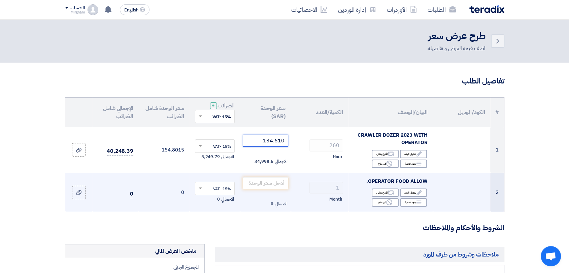
type input "134.610"
click at [274, 181] on input "number" at bounding box center [265, 183] width 45 height 12
paste input "400.000"
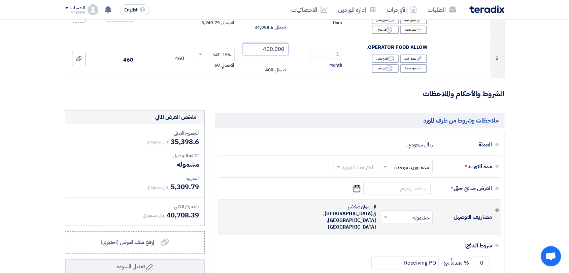
scroll to position [187, 0]
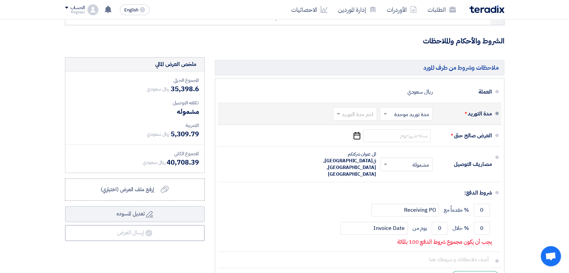
type input "400.000"
click at [353, 119] on div "اختر مدة التوريد" at bounding box center [355, 113] width 44 height 13
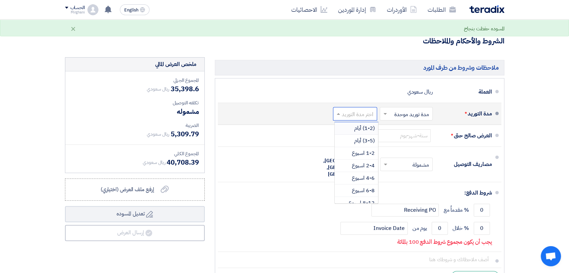
click at [353, 127] on div "(1-2) أيام" at bounding box center [356, 128] width 43 height 12
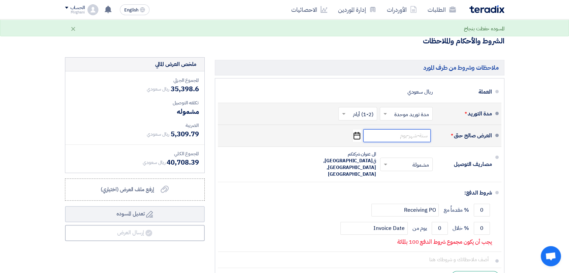
click at [392, 134] on input at bounding box center [396, 135] width 67 height 13
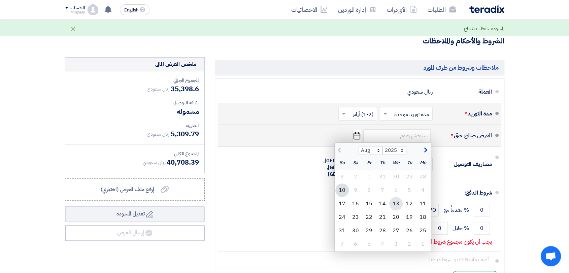
click at [400, 198] on div "13" at bounding box center [395, 203] width 13 height 13
type input "[DATE]"
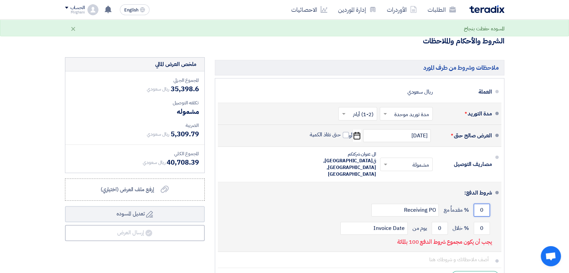
click at [482, 204] on input "0" at bounding box center [482, 210] width 16 height 13
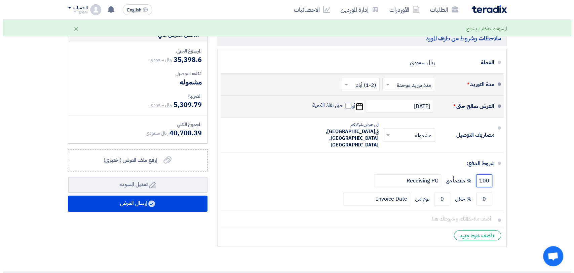
scroll to position [262, 0]
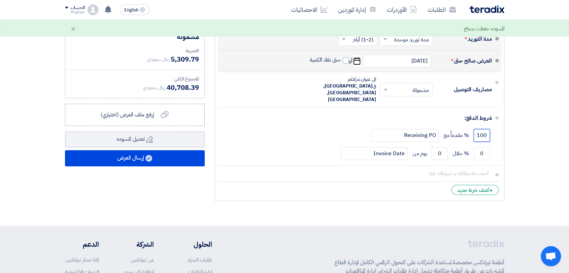
type input "100"
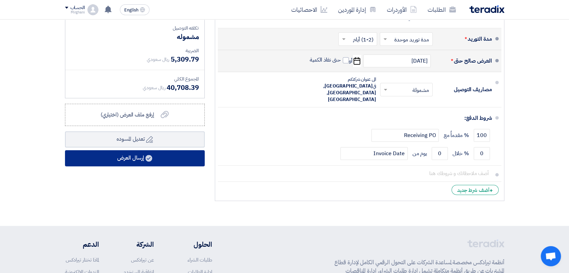
click at [194, 162] on button "إرسال العرض" at bounding box center [135, 158] width 140 height 16
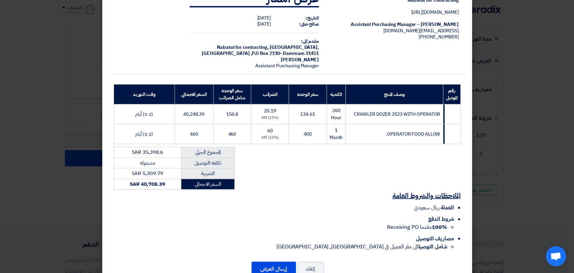
scroll to position [43, 0]
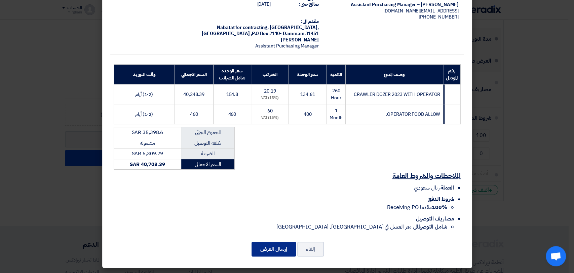
click at [293, 250] on button "إرسال العرض" at bounding box center [274, 249] width 44 height 15
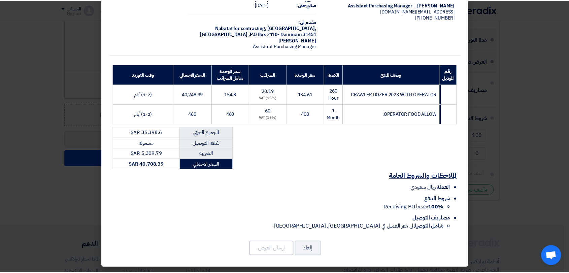
scroll to position [0, 0]
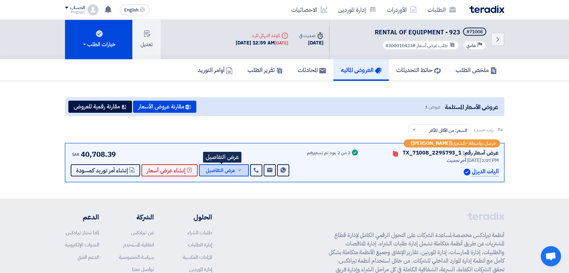
click at [221, 168] on span "عرض التفاصيل" at bounding box center [221, 170] width 30 height 5
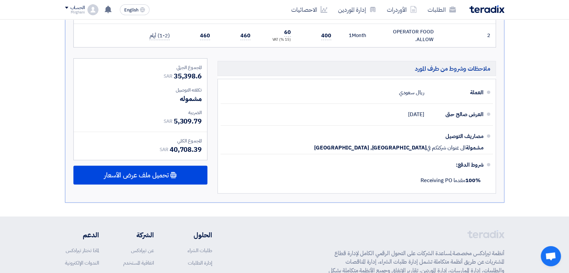
scroll to position [262, 0]
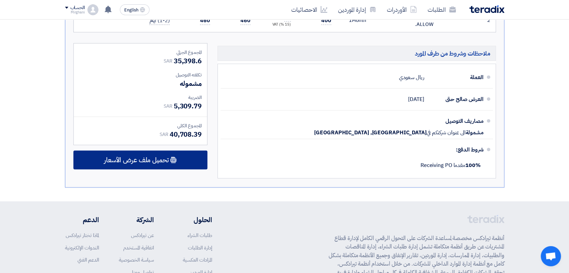
click at [205, 163] on div "تحميل ملف عرض الأسعار" at bounding box center [140, 159] width 134 height 19
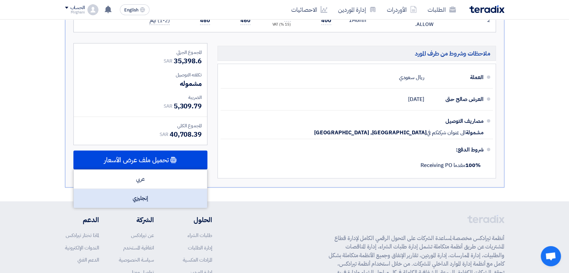
click at [198, 197] on div "إنجليزي" at bounding box center [140, 198] width 133 height 19
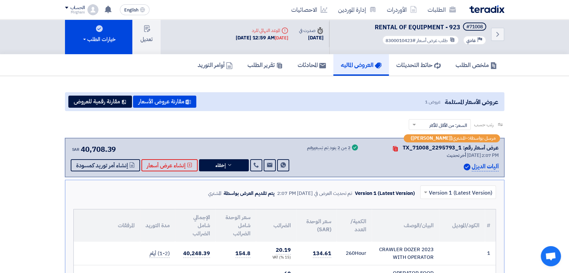
scroll to position [0, 0]
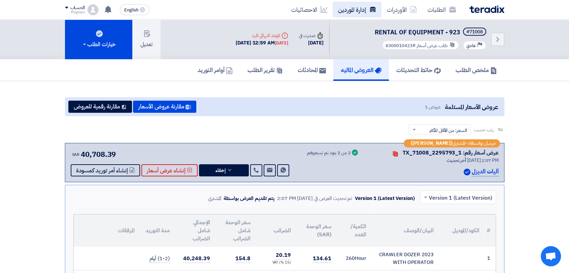
click at [354, 11] on link "إدارة الموردين" at bounding box center [357, 10] width 49 height 16
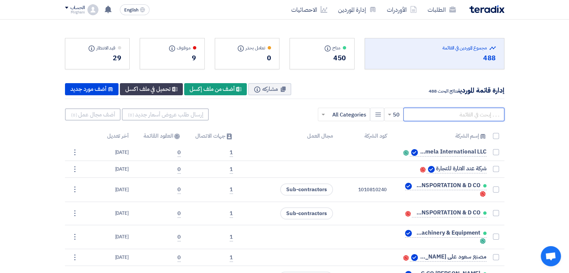
click at [436, 114] on input "text" at bounding box center [453, 114] width 101 height 13
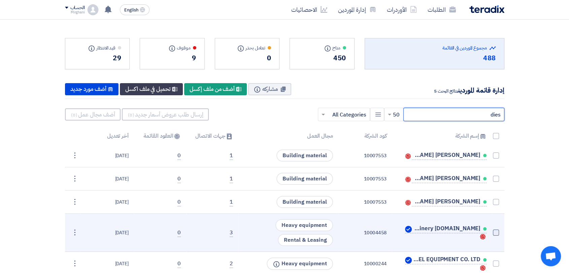
type input "dies"
click at [496, 233] on span at bounding box center [496, 233] width 6 height 6
click at [491, 233] on input "checkbox" at bounding box center [488, 234] width 4 height 4
checkbox input "true"
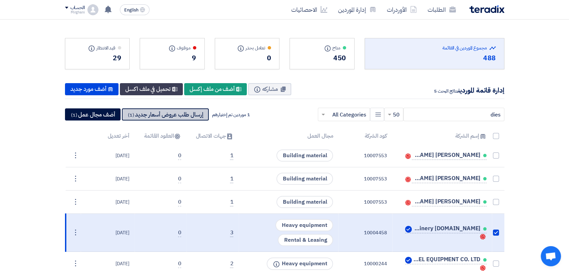
click at [194, 116] on button "إرسال طلب عروض أسعار جديد (1)" at bounding box center [165, 114] width 87 height 12
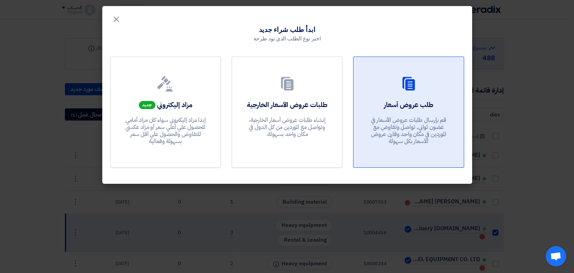
click at [383, 131] on p "قم بإرسال طلبات عروض الأسعار في غضون ثواني, تواصل وتفاوض مع الموردين في مكان وا…" at bounding box center [409, 130] width 81 height 29
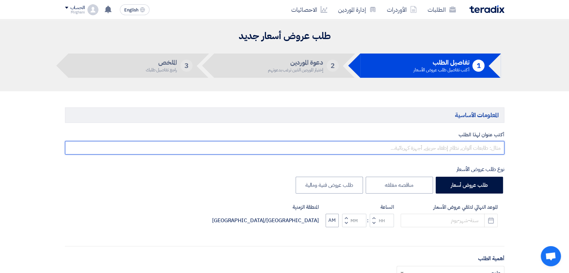
click at [404, 148] on input "text" at bounding box center [284, 147] width 439 height 13
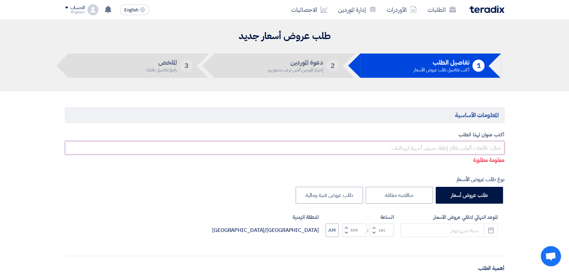
paste input "RENTAL OF EQUIPMENT"
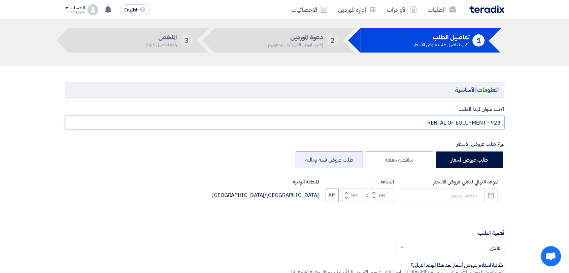
scroll to position [75, 0]
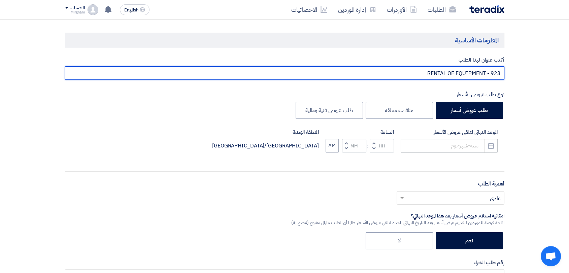
type input "RENTAL OF EQUIPMENT - 923"
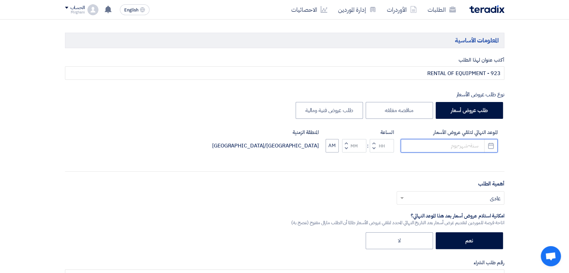
click at [462, 149] on input at bounding box center [448, 145] width 97 height 13
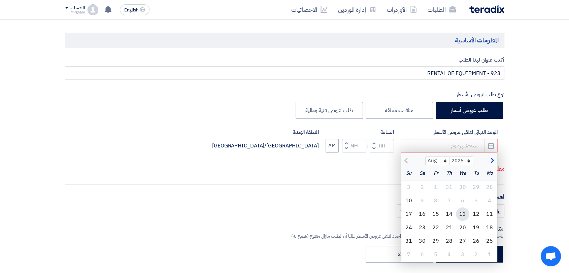
click at [466, 211] on div "13" at bounding box center [462, 213] width 13 height 13
type input "[DATE]"
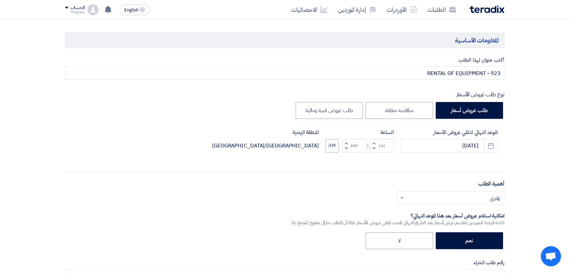
click at [374, 139] on button "Increment hours" at bounding box center [374, 143] width 8 height 8
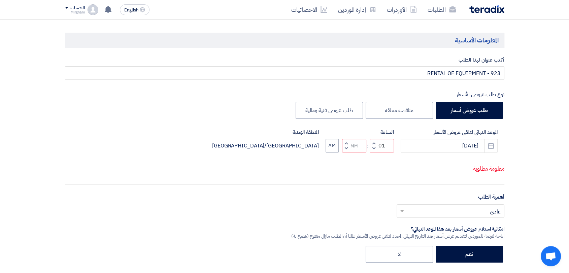
click at [345, 148] on span "button" at bounding box center [346, 148] width 2 height 5
type input "12"
type input "59"
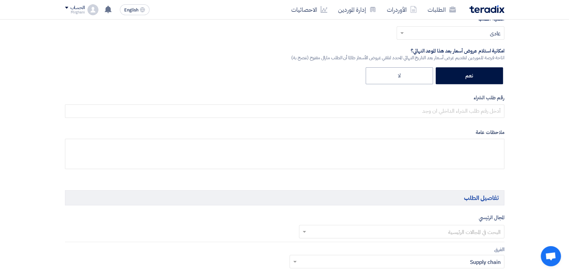
scroll to position [299, 0]
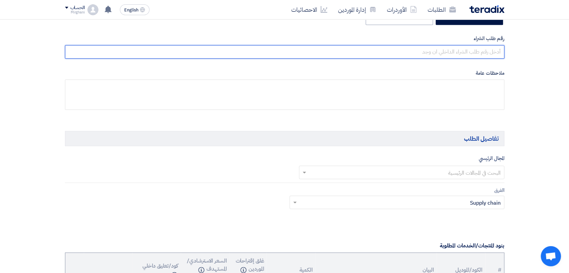
click at [423, 57] on input "text" at bounding box center [284, 51] width 439 height 13
paste input "8300010424"
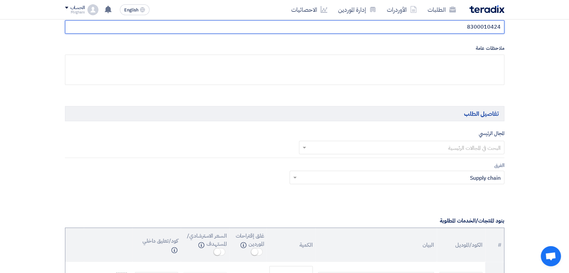
scroll to position [374, 0]
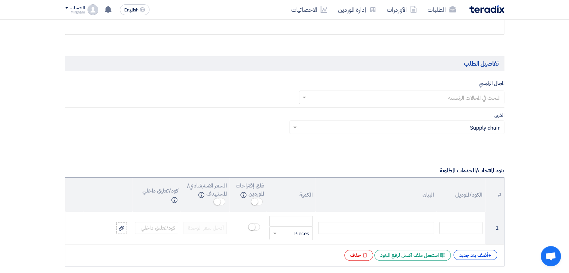
type input "8300010424"
click at [388, 101] on input "text" at bounding box center [405, 97] width 192 height 11
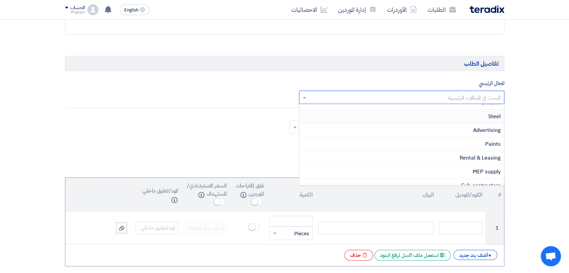
scroll to position [133, 0]
click at [449, 152] on div "Rental & Leasing" at bounding box center [401, 157] width 205 height 14
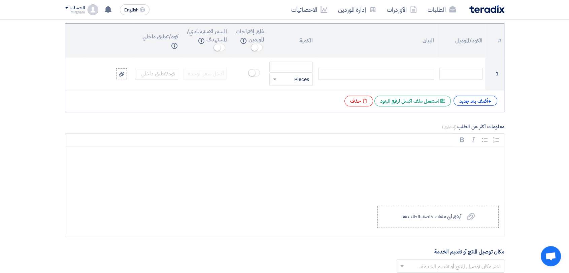
scroll to position [561, 0]
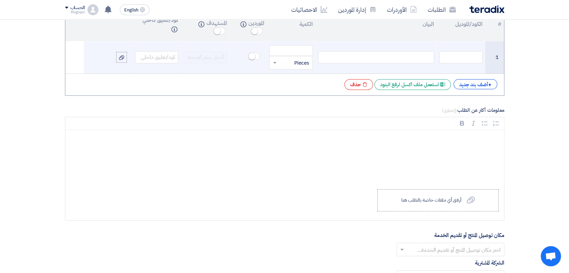
click at [391, 51] on div at bounding box center [376, 57] width 116 height 12
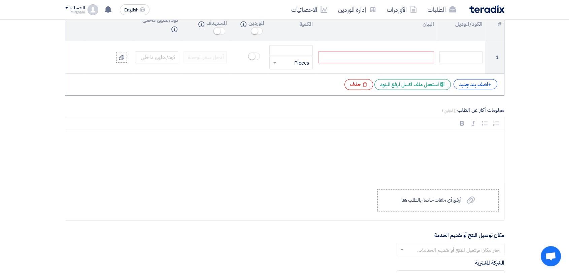
paste div
click at [449, 84] on div "+ أضف بند جديد Excel file استعمل ملف اكسل لرفع البنود Excel file حذف" at bounding box center [285, 84] width 428 height 11
click at [457, 84] on div "+ أضف بند جديد" at bounding box center [475, 84] width 44 height 10
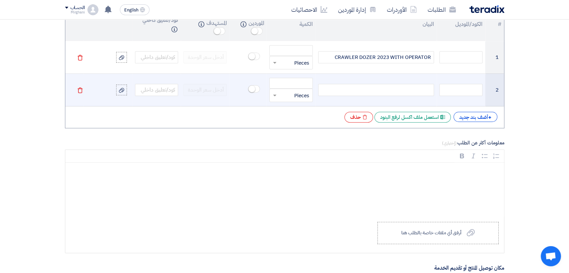
click at [380, 91] on div at bounding box center [376, 90] width 116 height 12
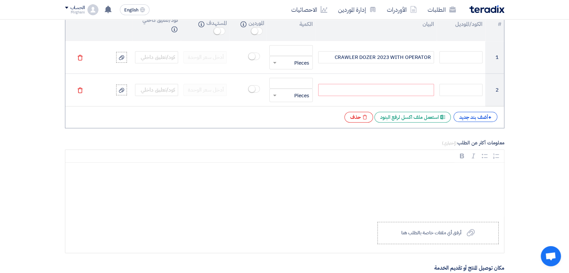
paste div
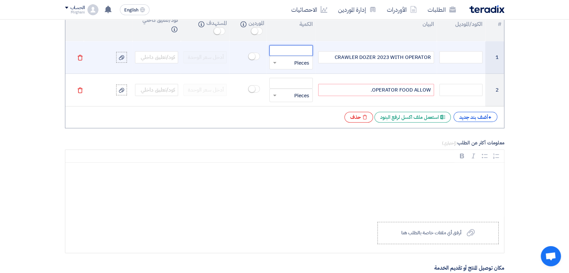
click at [293, 46] on input "number" at bounding box center [290, 50] width 43 height 11
paste input "210.0"
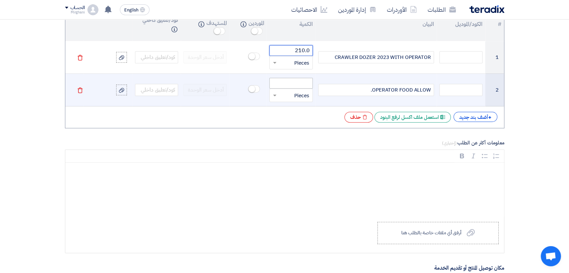
type input "210.0"
click at [284, 81] on input "number" at bounding box center [290, 83] width 43 height 11
paste input "1.000"
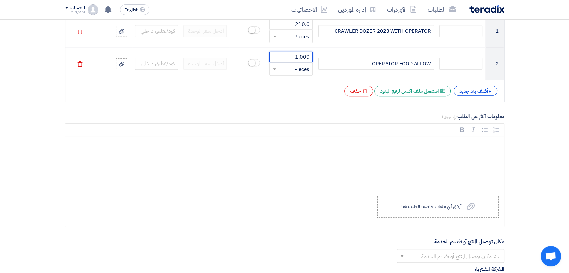
scroll to position [635, 0]
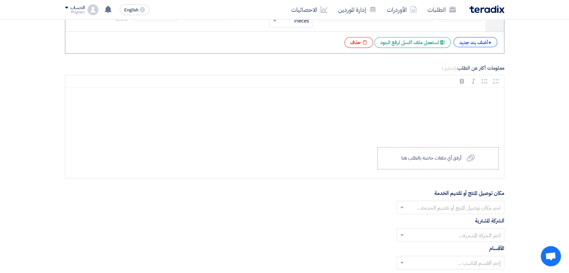
type input "1.000"
click at [405, 160] on div "أرفق أي ملفات خاصة بالطلب هنا" at bounding box center [431, 157] width 60 height 5
click at [0, 0] on input "Upload a file أرفق أي ملفات خاصة بالطلب هنا" at bounding box center [0, 0] width 0 height 0
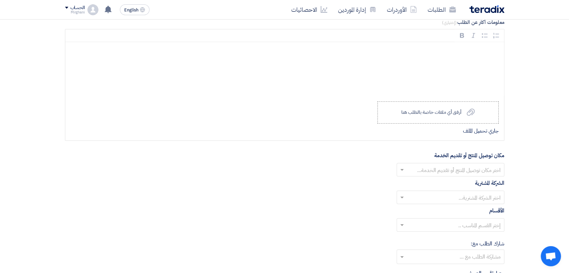
scroll to position [710, 0]
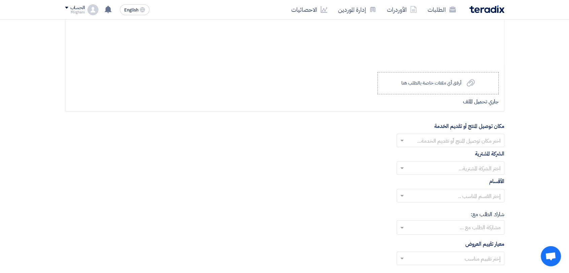
click at [443, 143] on input "text" at bounding box center [454, 141] width 94 height 11
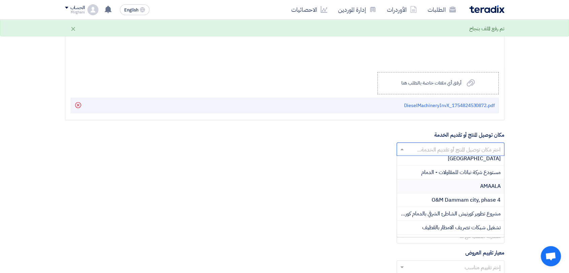
scroll to position [224, 0]
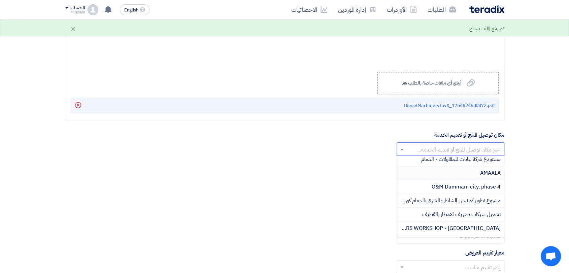
click at [457, 170] on div "AMAALA" at bounding box center [450, 173] width 107 height 14
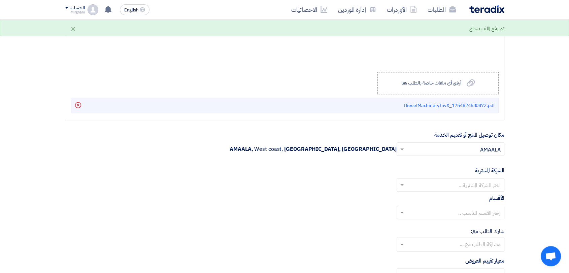
click at [452, 184] on input "text" at bounding box center [454, 185] width 94 height 11
click at [451, 196] on span "Nabatat for contracting" at bounding box center [471, 198] width 57 height 8
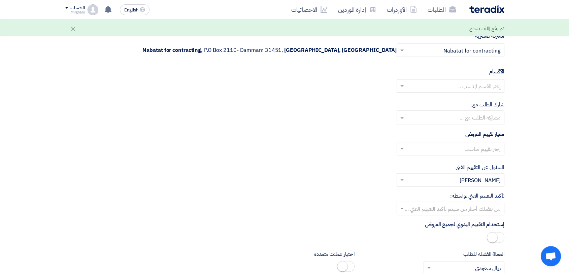
scroll to position [860, 0]
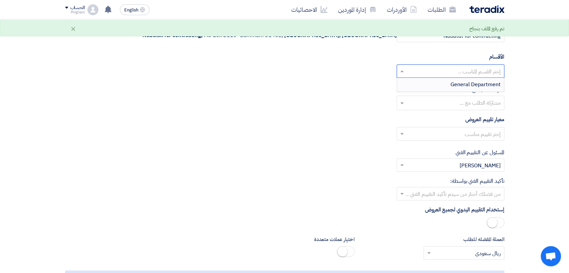
click at [446, 71] on input "text" at bounding box center [454, 71] width 94 height 11
click at [444, 84] on div "General Department" at bounding box center [450, 84] width 107 height 13
click at [449, 135] on input "text" at bounding box center [454, 134] width 94 height 11
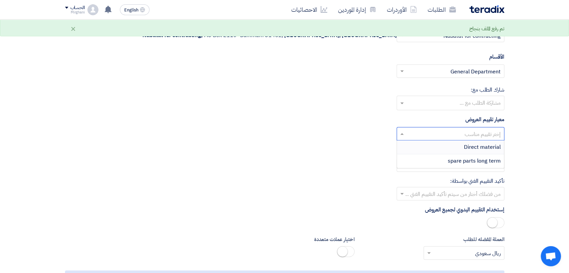
click at [449, 146] on div "Direct material" at bounding box center [450, 147] width 107 height 14
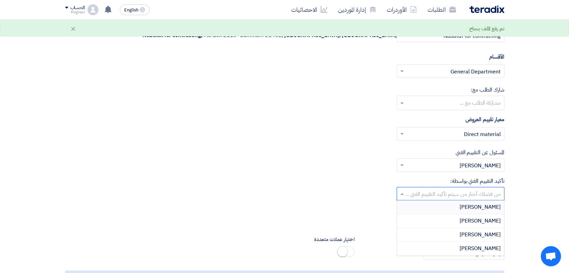
click at [446, 193] on input "text" at bounding box center [454, 194] width 94 height 11
click at [453, 218] on div "[PERSON_NAME]" at bounding box center [450, 221] width 107 height 14
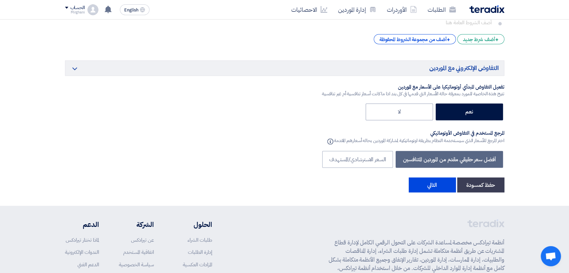
scroll to position [1159, 0]
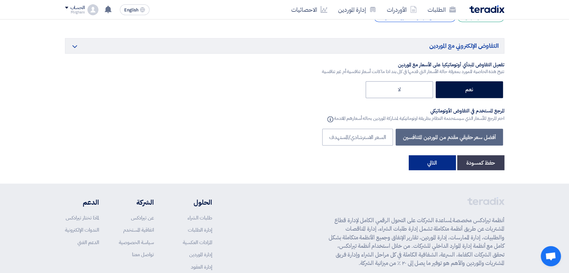
click at [423, 164] on button "التالي" at bounding box center [432, 162] width 47 height 15
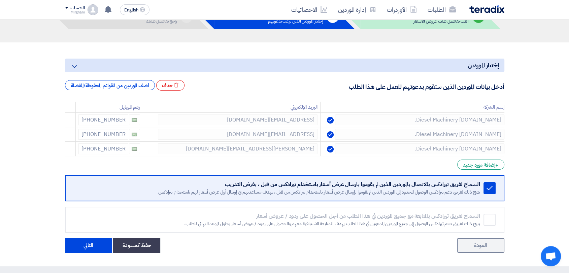
scroll to position [112, 0]
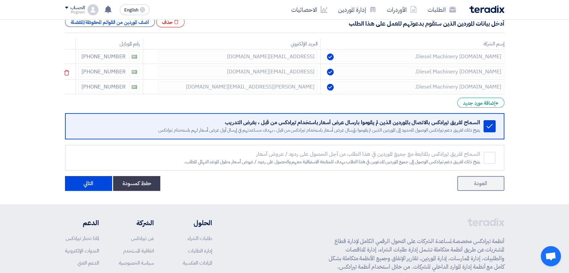
click at [0, 0] on icon at bounding box center [0, 0] width 0 height 0
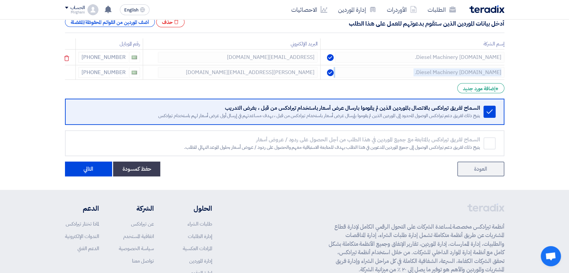
click at [67, 57] on icon at bounding box center [66, 58] width 11 height 11
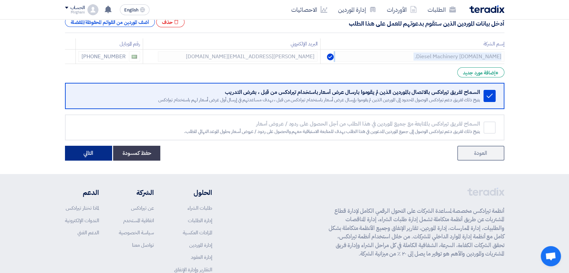
click at [87, 151] on button "التالي" at bounding box center [88, 153] width 47 height 15
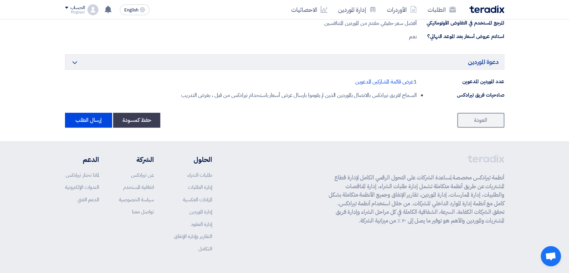
scroll to position [411, 0]
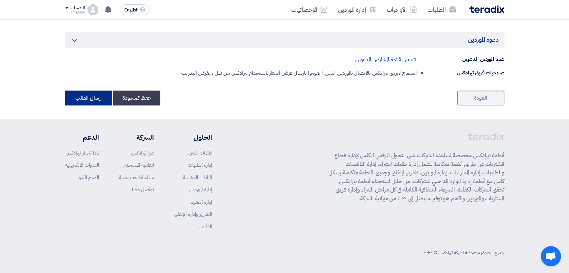
click at [82, 96] on button "إرسال الطلب" at bounding box center [88, 98] width 47 height 15
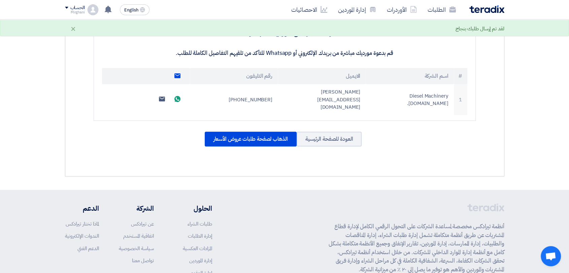
scroll to position [215, 0]
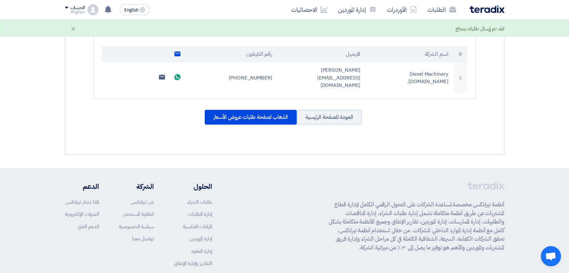
click at [255, 110] on div "الذهاب لصفحة طلبات عروض الأسعار" at bounding box center [251, 117] width 92 height 15
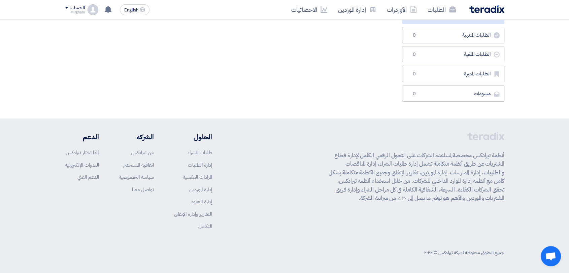
scroll to position [0, 0]
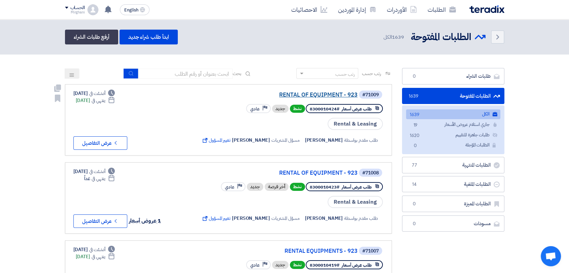
click at [305, 94] on link "RENTAL OF EQUIPMENT - 923" at bounding box center [290, 95] width 135 height 6
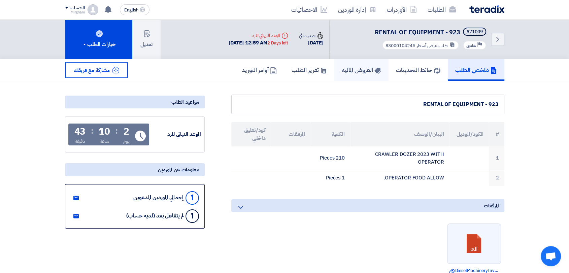
click at [350, 76] on link "العروض الماليه" at bounding box center [361, 70] width 54 height 22
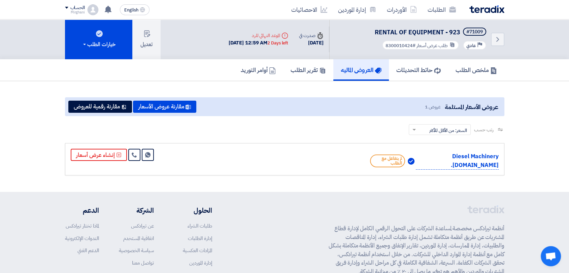
click at [67, 152] on div "Diesel Machinery [DOMAIN_NAME]. لم يتفاعل مع الطلب Send Message" at bounding box center [284, 159] width 439 height 32
click at [86, 152] on button "إنشاء عرض أسعار" at bounding box center [99, 155] width 56 height 12
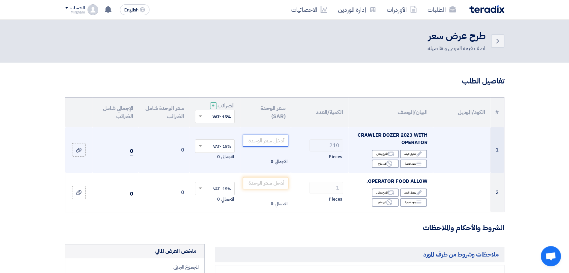
click at [258, 142] on input "number" at bounding box center [265, 141] width 45 height 12
paste input "134.610"
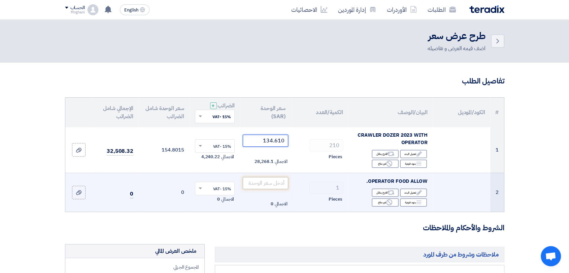
type input "134.610"
click at [278, 181] on input "number" at bounding box center [265, 183] width 45 height 12
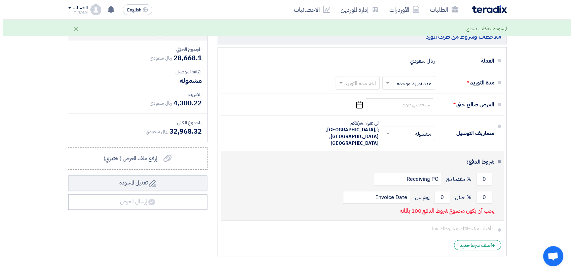
scroll to position [224, 0]
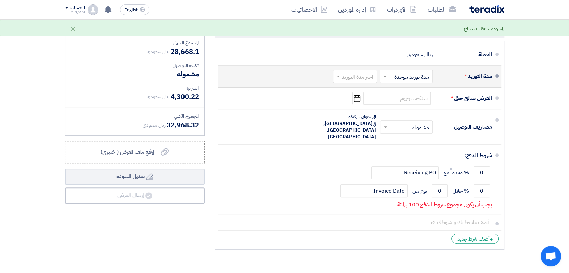
type input "400"
click at [369, 74] on input "text" at bounding box center [353, 77] width 41 height 10
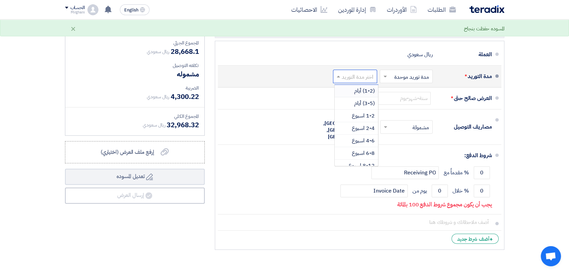
click at [370, 89] on span "(1-2) أيام" at bounding box center [364, 91] width 21 height 8
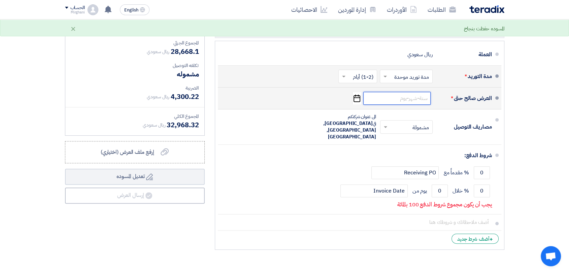
click at [393, 103] on input at bounding box center [396, 98] width 67 height 13
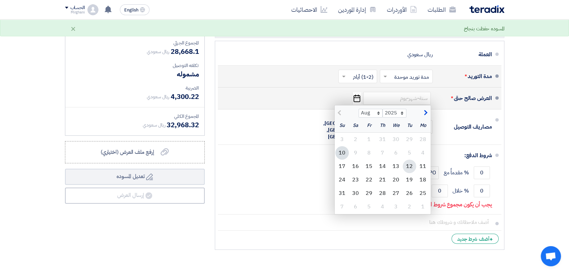
click at [406, 167] on div "12" at bounding box center [409, 166] width 13 height 13
type input "[DATE]"
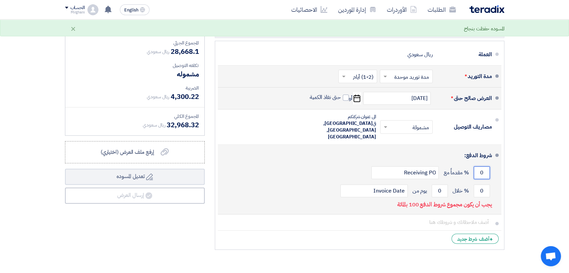
click at [485, 166] on input "0" at bounding box center [482, 172] width 16 height 13
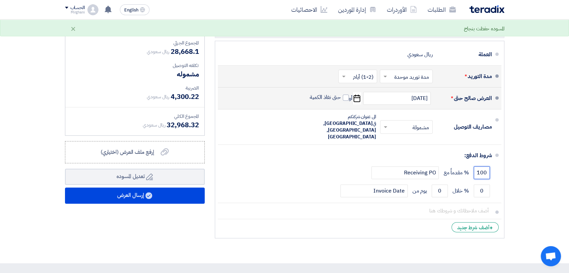
type input "100"
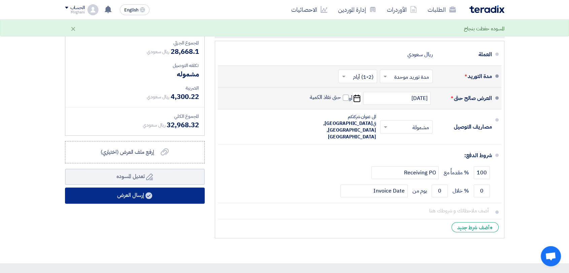
click at [189, 195] on button "إرسال العرض" at bounding box center [135, 195] width 140 height 16
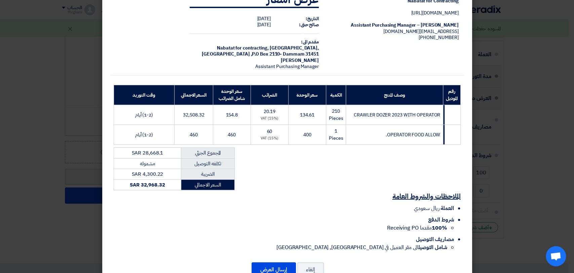
scroll to position [43, 0]
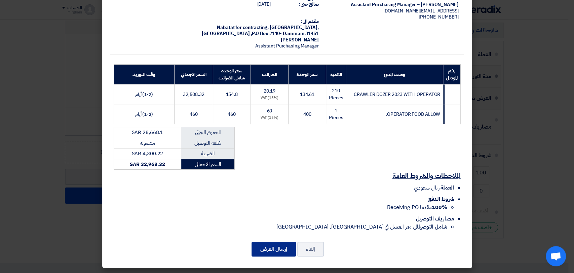
click at [272, 248] on button "إرسال العرض" at bounding box center [274, 249] width 44 height 15
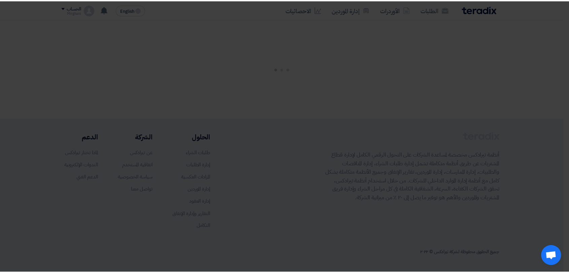
scroll to position [0, 0]
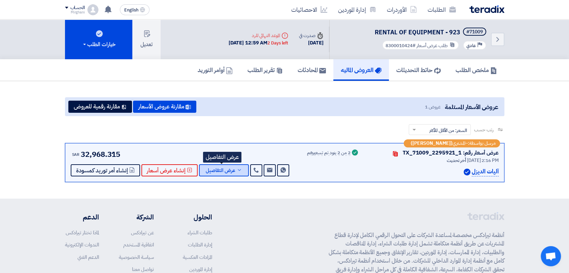
click at [242, 166] on button "عرض التفاصيل" at bounding box center [224, 170] width 50 height 12
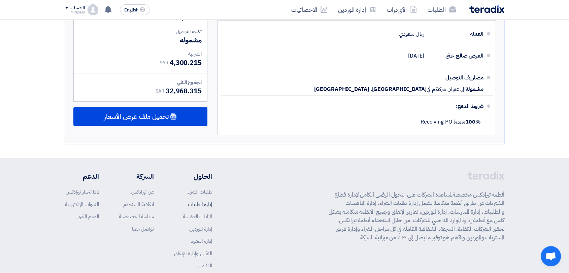
scroll to position [337, 0]
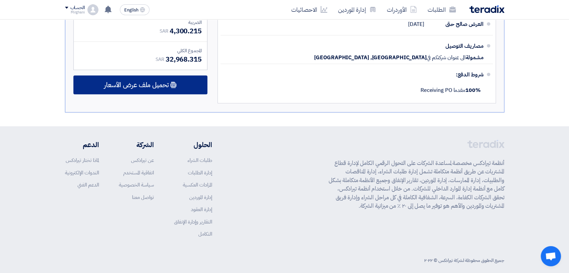
click at [182, 88] on div "تحميل ملف عرض الأسعار" at bounding box center [140, 84] width 134 height 19
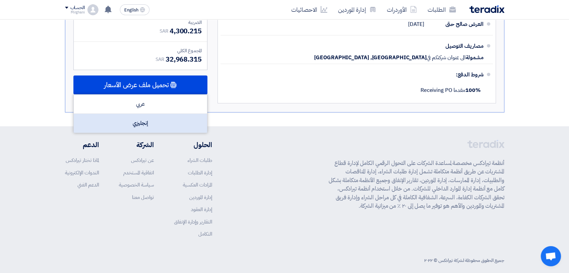
click at [172, 120] on div "إنجليزي" at bounding box center [140, 123] width 133 height 19
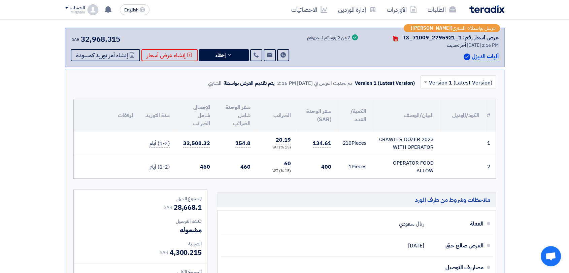
scroll to position [75, 0]
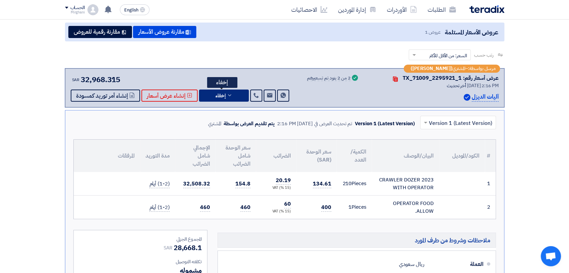
click at [228, 96] on icon at bounding box center [229, 95] width 5 height 5
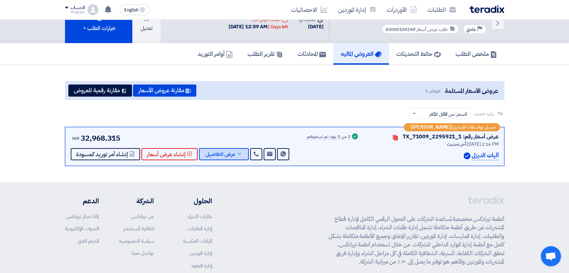
scroll to position [0, 0]
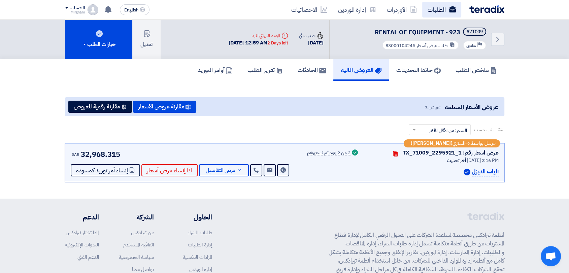
click at [435, 10] on link "الطلبات" at bounding box center [441, 10] width 39 height 16
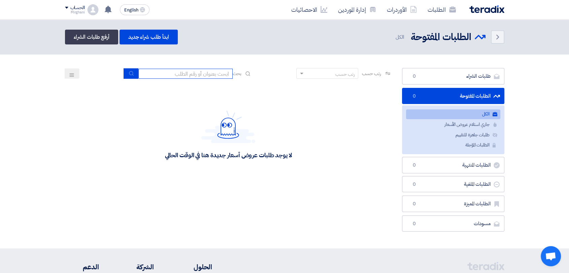
click at [211, 76] on input at bounding box center [185, 74] width 94 height 10
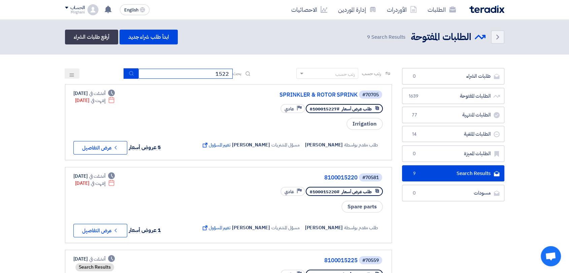
click at [197, 73] on input "1522" at bounding box center [185, 74] width 94 height 10
type input "1"
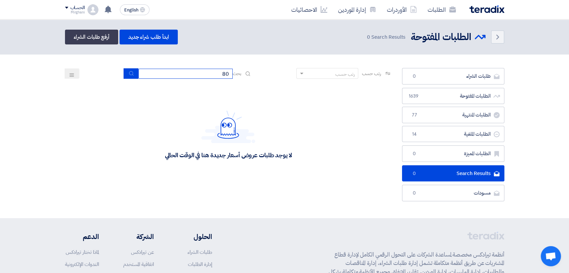
type input "8"
click at [223, 75] on input at bounding box center [185, 74] width 94 height 10
click at [218, 74] on input at bounding box center [185, 74] width 94 height 10
click at [239, 83] on app-rfq-listing-content "رتب حسب رتب حسب بحث مجال الطلب مسؤول المشتريات نوع الطلب" at bounding box center [228, 126] width 327 height 117
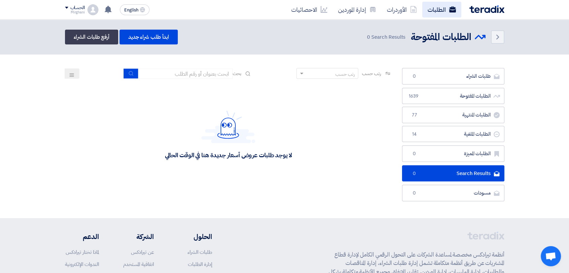
click at [432, 9] on link "الطلبات" at bounding box center [441, 10] width 39 height 16
click at [235, 111] on img at bounding box center [228, 126] width 54 height 33
click at [240, 100] on div "لا يوجد طلبات عروض أسعار جديدة هنا في الوقت الحالي" at bounding box center [228, 134] width 327 height 101
click at [253, 86] on div "لا يوجد طلبات عروض أسعار جديدة هنا في الوقت الحالي" at bounding box center [228, 134] width 327 height 101
click at [259, 74] on div "رتب حسب رتب حسب بحث" at bounding box center [228, 76] width 327 height 16
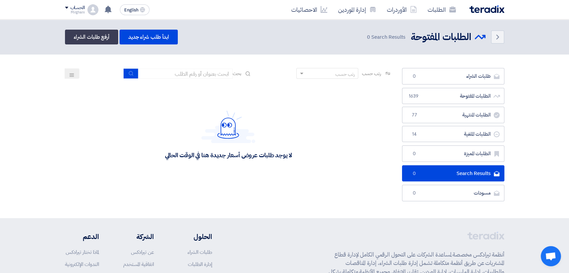
drag, startPoint x: 296, startPoint y: 152, endPoint x: 156, endPoint y: 160, distance: 139.8
click at [156, 160] on div "لا يوجد طلبات عروض أسعار جديدة هنا في الوقت الحالي" at bounding box center [228, 134] width 327 height 101
click at [173, 176] on div "لا يوجد طلبات عروض أسعار جديدة هنا في الوقت الحالي" at bounding box center [228, 134] width 327 height 101
click at [225, 139] on img at bounding box center [228, 126] width 54 height 33
click at [229, 156] on div "لا يوجد طلبات عروض أسعار جديدة هنا في الوقت الحالي" at bounding box center [228, 155] width 127 height 8
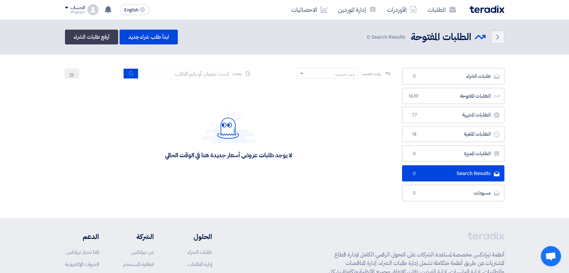
click at [228, 156] on div "لا يوجد طلبات عروض أسعار جديدة هنا في الوقت الحالي" at bounding box center [228, 155] width 127 height 8
click at [242, 166] on div "لا يوجد طلبات عروض أسعار جديدة هنا في الوقت الحالي" at bounding box center [228, 134] width 327 height 101
drag, startPoint x: 300, startPoint y: 153, endPoint x: 309, endPoint y: 156, distance: 9.7
click at [309, 156] on div "لا يوجد طلبات عروض أسعار جديدة هنا في الوقت الحالي" at bounding box center [228, 134] width 327 height 101
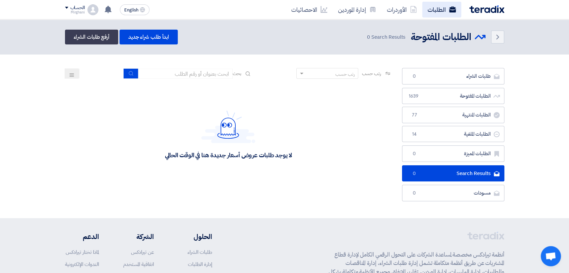
click at [425, 11] on link "الطلبات" at bounding box center [441, 10] width 39 height 16
click at [175, 76] on input at bounding box center [185, 74] width 94 height 10
paste input "8100015059"
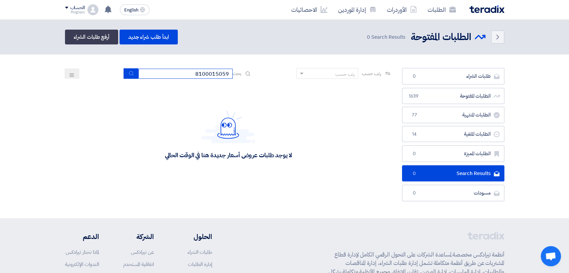
type input "8100015059"
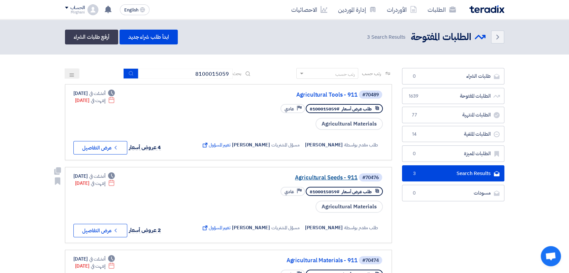
click at [305, 178] on link "Agricultural Seeds - 911" at bounding box center [290, 178] width 135 height 6
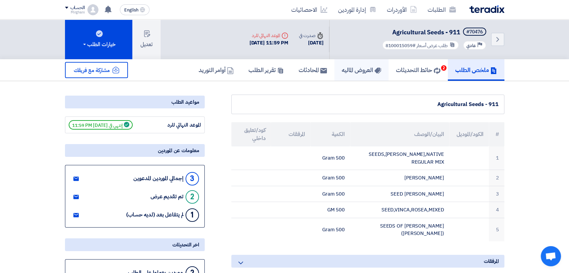
click at [356, 69] on h5 "العروض الماليه" at bounding box center [361, 70] width 39 height 8
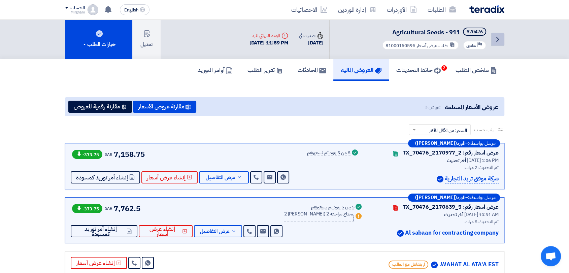
drag, startPoint x: 492, startPoint y: 31, endPoint x: 491, endPoint y: 36, distance: 4.8
click at [492, 32] on div "Back #70476 Agricultural Seeds - 911 Priority عادي طلب عرض أسعار #8100015059" at bounding box center [416, 40] width 175 height 40
click at [491, 36] on link "Back" at bounding box center [497, 39] width 13 height 13
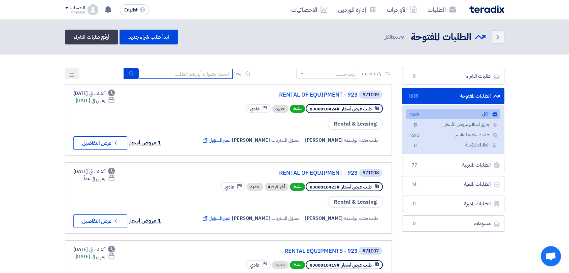
click at [207, 75] on input at bounding box center [185, 74] width 94 height 10
type input "8100015059"
click at [129, 74] on use "submit" at bounding box center [131, 73] width 4 height 4
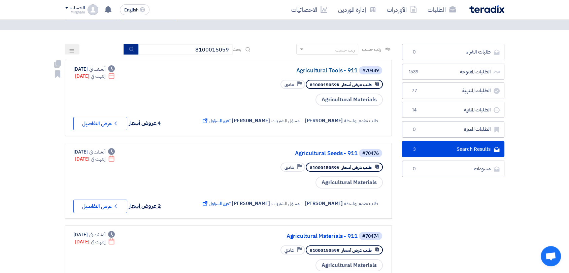
scroll to position [37, 0]
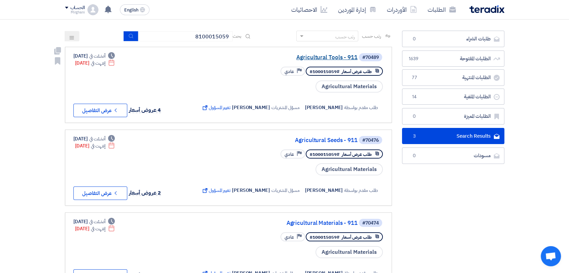
click at [316, 57] on link "Agricultural Tools - 911" at bounding box center [290, 58] width 135 height 6
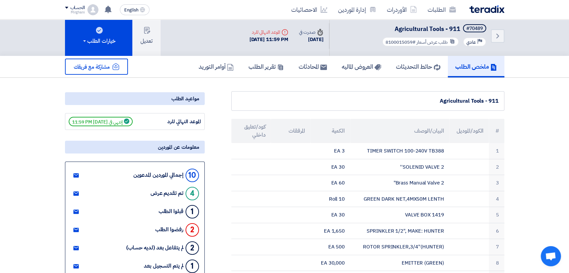
scroll to position [0, 0]
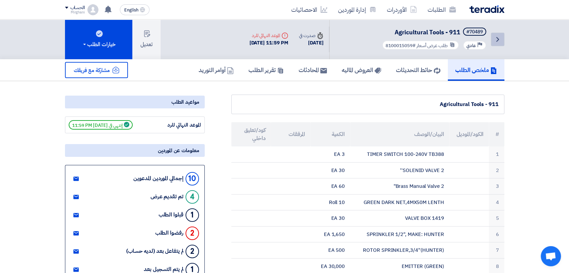
click at [499, 33] on link "Back" at bounding box center [497, 39] width 13 height 13
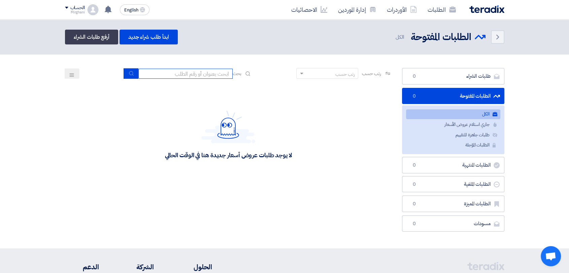
click at [218, 70] on input at bounding box center [185, 74] width 94 height 10
type input "8100015059"
click at [126, 74] on button "submit" at bounding box center [131, 73] width 15 height 10
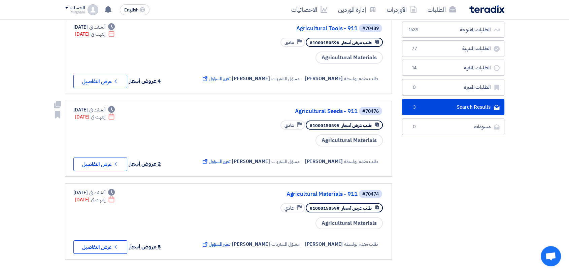
scroll to position [75, 0]
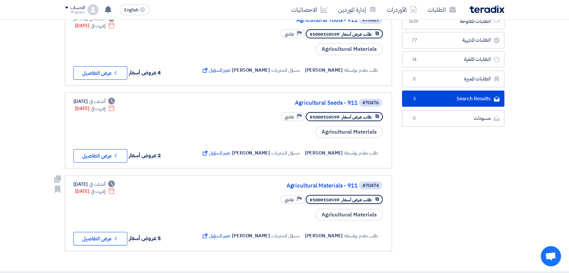
click at [309, 184] on link "Agricultural Materials - 911" at bounding box center [290, 186] width 135 height 6
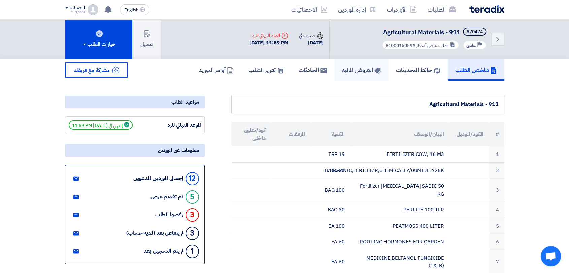
click at [348, 75] on link "العروض الماليه" at bounding box center [361, 70] width 54 height 22
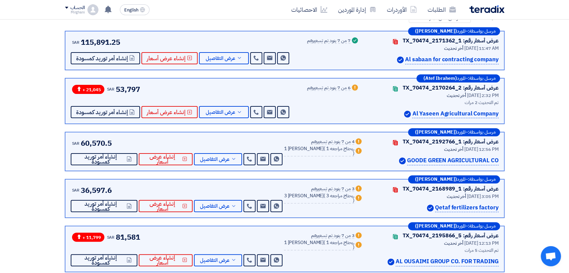
scroll to position [149, 0]
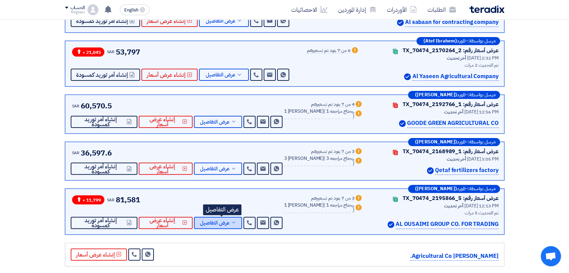
click at [230, 221] on span "عرض التفاصيل" at bounding box center [215, 222] width 30 height 5
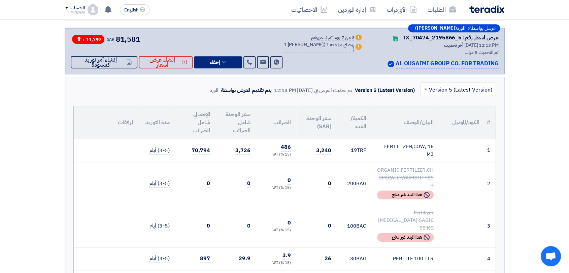
scroll to position [374, 0]
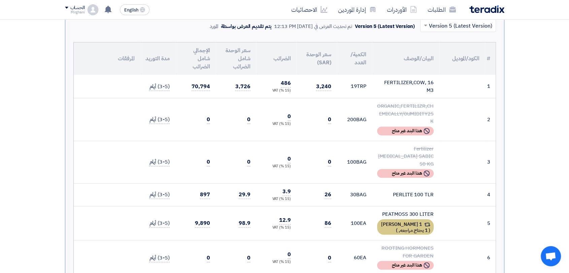
click at [398, 227] on span "1 يحتاج مراجعه," at bounding box center [412, 230] width 29 height 7
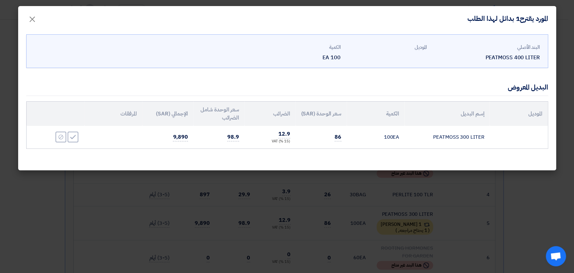
click at [358, 177] on modal-container "المورد يقترح1 بدائل لهذا الطلب × [DEMOGRAPHIC_DATA] PEATMOSS 400 LITER الموديل …" at bounding box center [287, 136] width 574 height 273
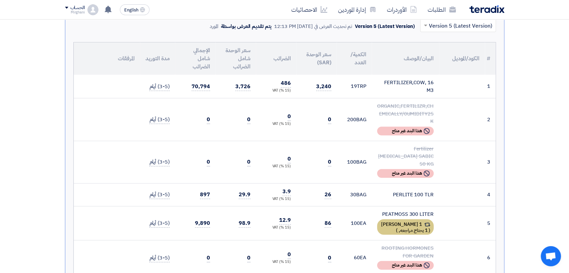
click at [428, 227] on span "(" at bounding box center [429, 230] width 2 height 7
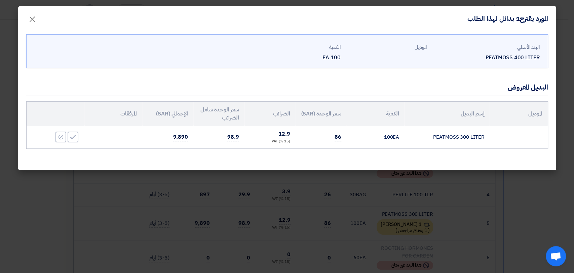
click at [374, 198] on modal-container "المورد يقترح1 بدائل لهذا الطلب × [DEMOGRAPHIC_DATA] PEATMOSS 400 LITER الموديل …" at bounding box center [287, 136] width 574 height 273
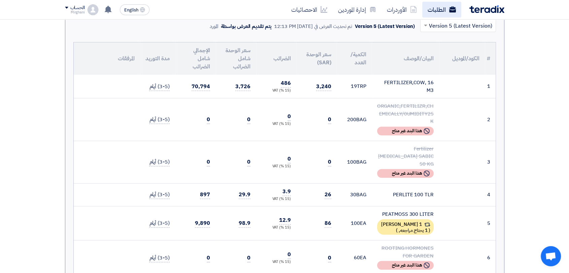
click at [437, 15] on link "الطلبات" at bounding box center [441, 10] width 39 height 16
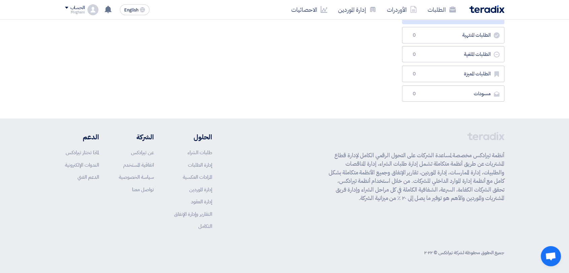
scroll to position [0, 0]
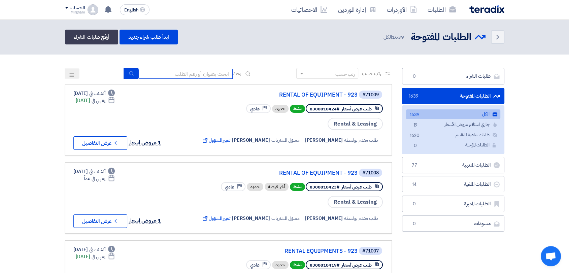
click at [193, 74] on input at bounding box center [185, 74] width 94 height 10
type input "8100015059"
click at [133, 76] on button "submit" at bounding box center [131, 73] width 15 height 10
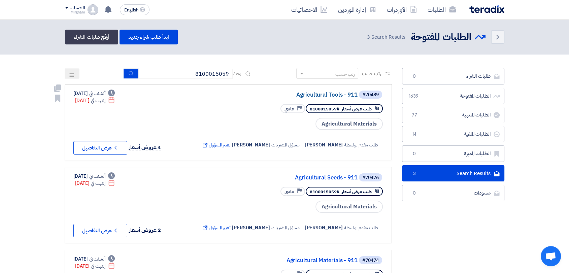
click at [315, 94] on link "Agricultural Tools - 911" at bounding box center [290, 95] width 135 height 6
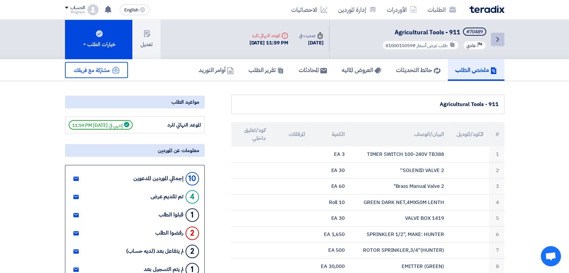
click at [493, 35] on link "Back" at bounding box center [497, 39] width 13 height 13
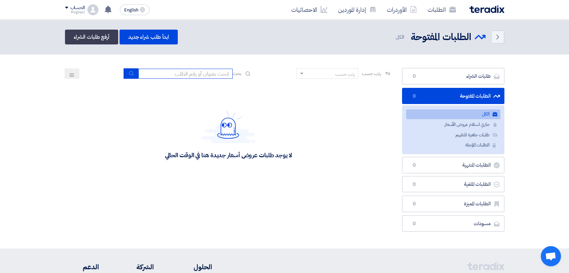
drag, startPoint x: 178, startPoint y: 78, endPoint x: 183, endPoint y: 73, distance: 7.1
click at [182, 74] on div "بحث" at bounding box center [188, 73] width 128 height 10
click at [183, 73] on input at bounding box center [185, 74] width 94 height 10
type input "8100015059"
click at [126, 77] on button "submit" at bounding box center [131, 73] width 15 height 10
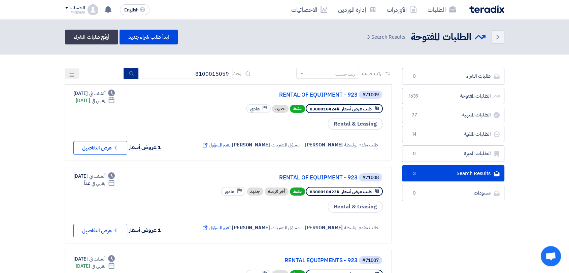
click at [129, 72] on icon "submit" at bounding box center [131, 73] width 5 height 5
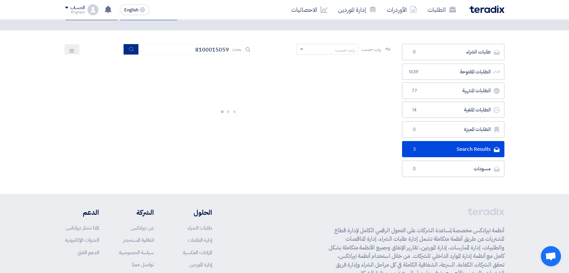
scroll to position [37, 0]
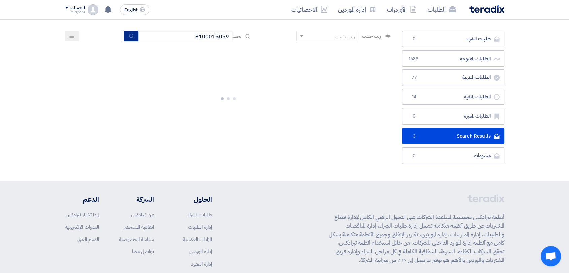
click at [124, 31] on button "submit" at bounding box center [131, 36] width 15 height 10
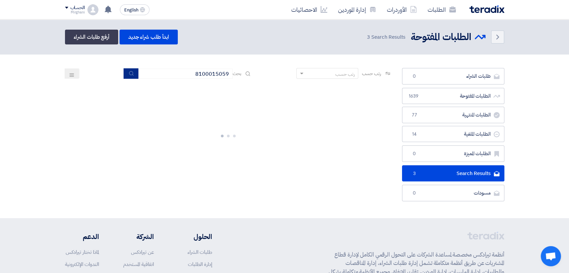
click at [124, 68] on button "submit" at bounding box center [131, 73] width 15 height 10
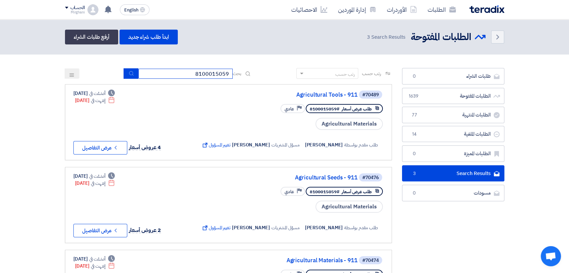
click at [189, 73] on input "8100015059" at bounding box center [185, 74] width 94 height 10
click at [239, 103] on div "طلب عرض أسعار #8100015059 Priority عادي" at bounding box center [291, 109] width 183 height 12
click at [248, 105] on div "طلب عرض أسعار #8100015059 Priority عادي" at bounding box center [291, 109] width 183 height 12
click at [206, 71] on input "8100015059" at bounding box center [185, 74] width 94 height 10
drag, startPoint x: 191, startPoint y: 71, endPoint x: 271, endPoint y: 71, distance: 79.8
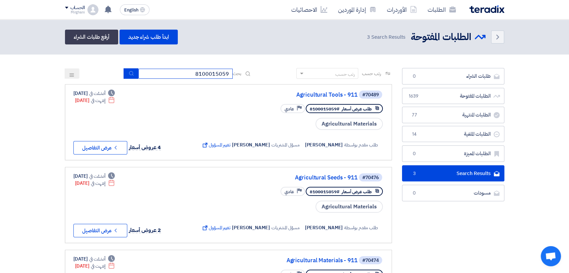
click at [271, 71] on div "رتب حسب رتب حسب بحث 8100015059" at bounding box center [228, 76] width 327 height 16
type input "911"
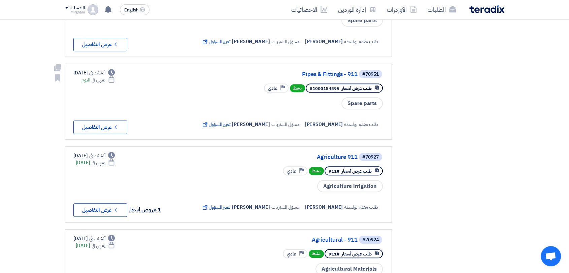
scroll to position [561, 0]
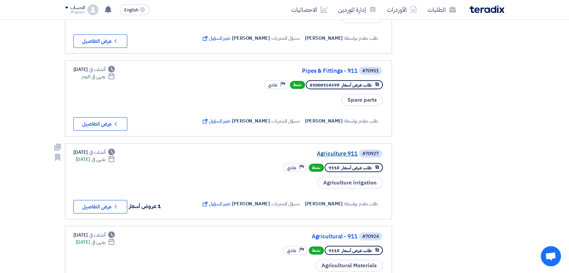
click at [327, 151] on link "Agriculture 911" at bounding box center [290, 154] width 135 height 6
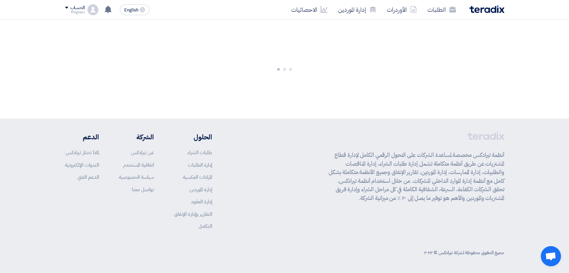
scroll to position [0, 0]
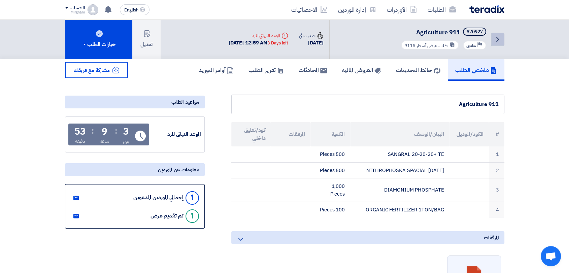
click at [498, 45] on link "Back" at bounding box center [497, 39] width 13 height 13
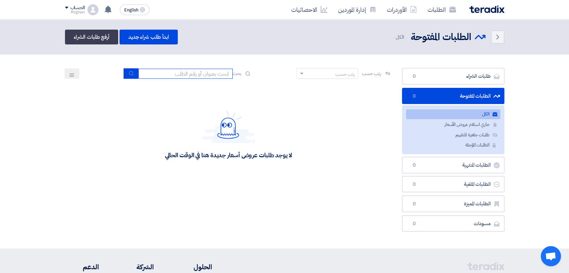
click at [206, 72] on input at bounding box center [185, 74] width 94 height 10
type input "911"
click at [128, 69] on button "submit" at bounding box center [131, 73] width 15 height 10
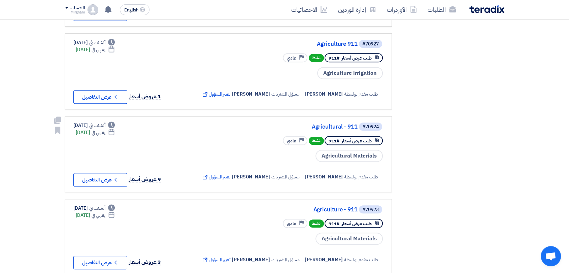
scroll to position [710, 0]
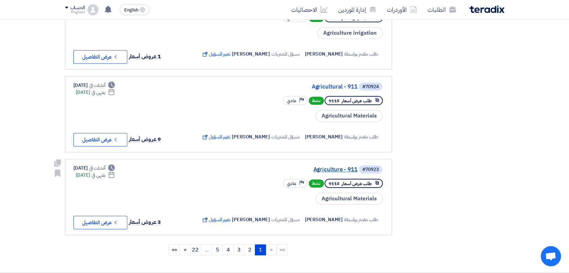
click at [317, 167] on link "Agriculture - 911" at bounding box center [290, 170] width 135 height 6
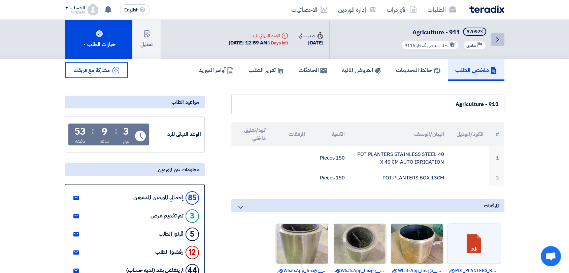
click at [493, 35] on link "Back" at bounding box center [497, 39] width 13 height 13
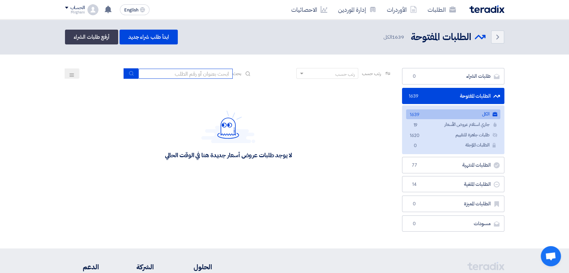
click at [172, 72] on input at bounding box center [185, 74] width 94 height 10
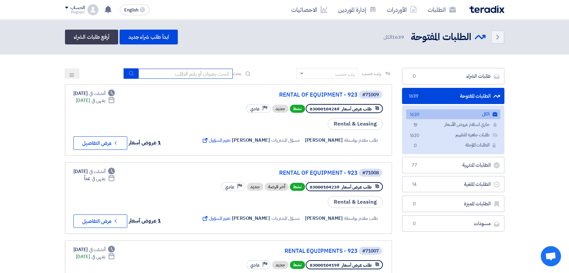
type input "911"
click at [132, 75] on icon "submit" at bounding box center [131, 73] width 5 height 5
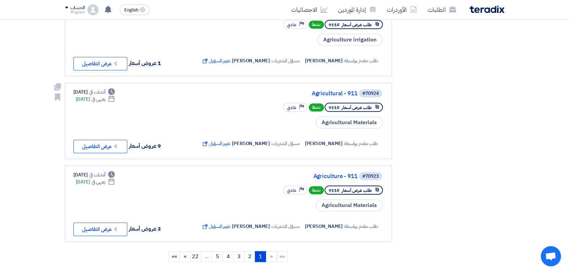
scroll to position [710, 0]
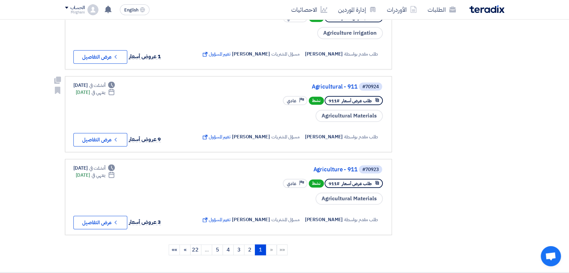
click at [322, 82] on div "#70924 Agricultural - 911" at bounding box center [291, 86] width 183 height 9
click at [321, 84] on link "Agricultural - 911" at bounding box center [290, 87] width 135 height 6
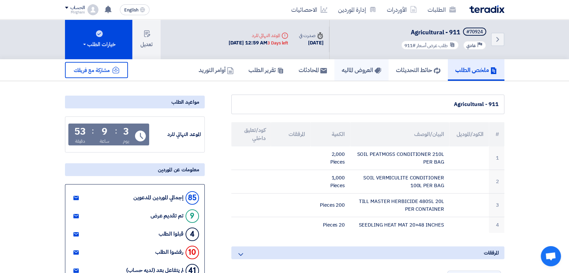
click at [353, 76] on link "العروض الماليه" at bounding box center [361, 70] width 54 height 22
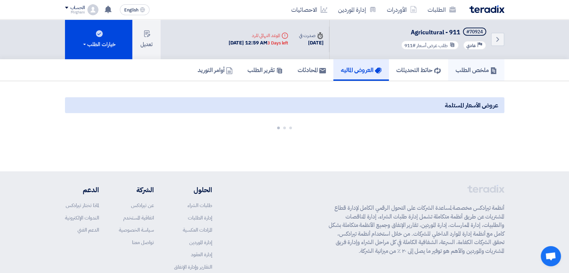
click at [466, 72] on h5 "ملخص الطلب" at bounding box center [475, 70] width 41 height 8
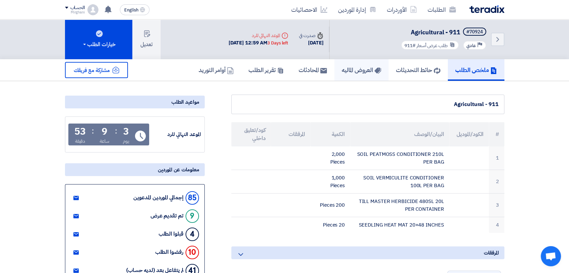
click at [368, 72] on h5 "العروض الماليه" at bounding box center [361, 70] width 39 height 8
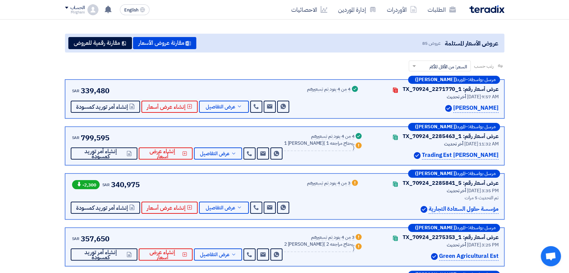
scroll to position [75, 0]
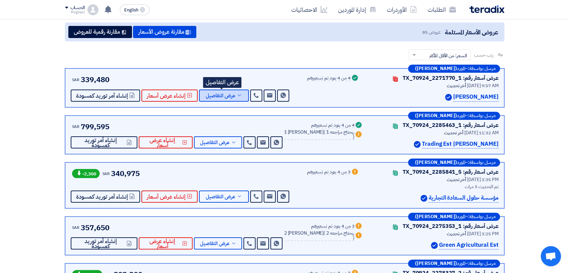
click at [223, 99] on button "عرض التفاصيل" at bounding box center [224, 96] width 50 height 12
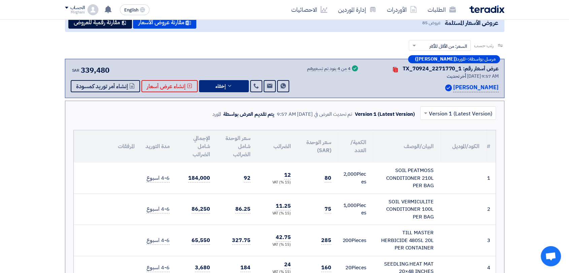
scroll to position [112, 0]
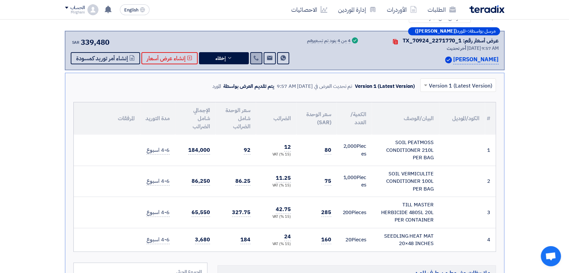
click at [256, 59] on use at bounding box center [255, 58] width 5 height 5
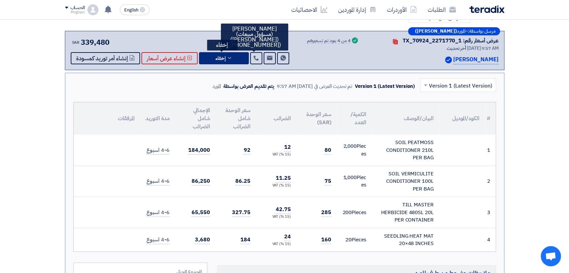
click at [229, 60] on icon at bounding box center [229, 57] width 5 height 5
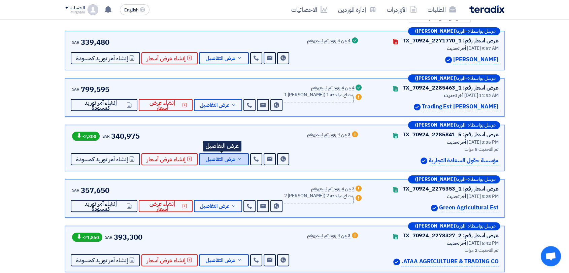
click at [232, 158] on span "عرض التفاصيل" at bounding box center [221, 159] width 30 height 5
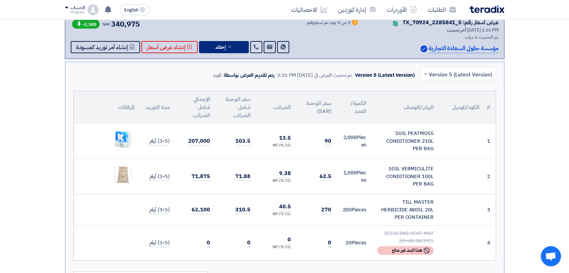
scroll to position [187, 0]
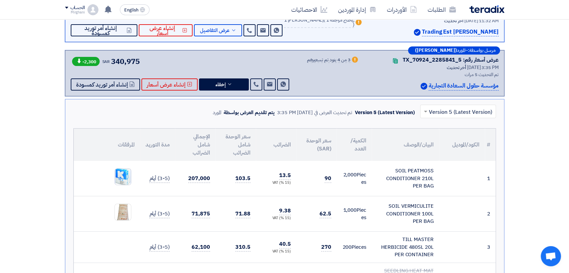
click at [128, 176] on img at bounding box center [123, 177] width 16 height 20
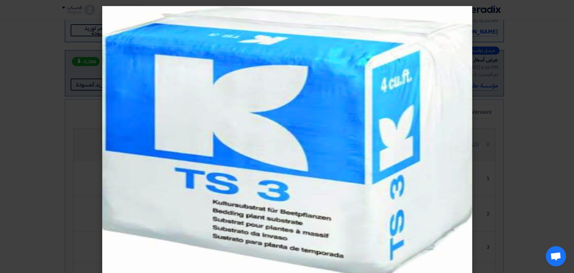
click at [511, 27] on modal-container at bounding box center [287, 136] width 574 height 273
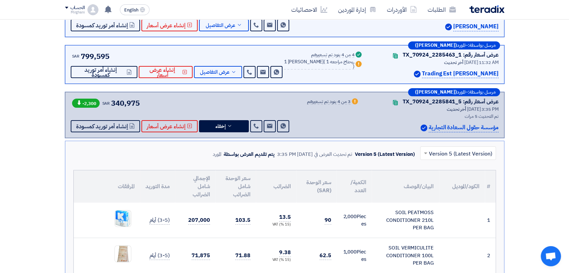
scroll to position [149, 0]
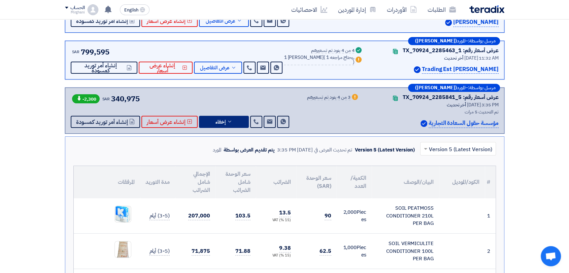
click at [212, 116] on button "إخفاء" at bounding box center [224, 122] width 50 height 12
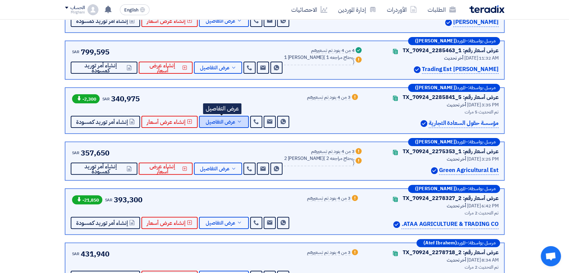
click at [214, 119] on span "عرض التفاصيل" at bounding box center [221, 121] width 30 height 5
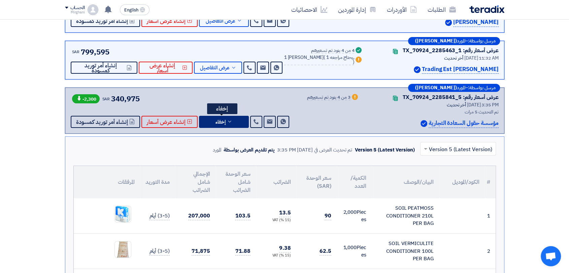
click at [217, 126] on button "إخفاء" at bounding box center [224, 122] width 50 height 12
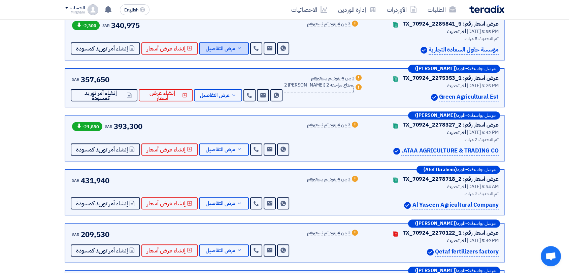
scroll to position [224, 0]
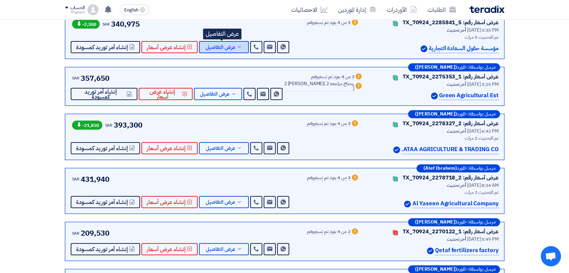
click at [217, 51] on button "عرض التفاصيل" at bounding box center [224, 47] width 50 height 12
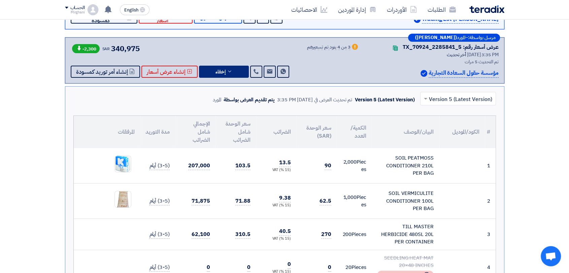
scroll to position [187, 0]
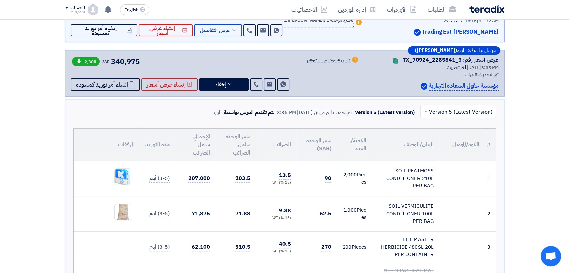
click at [335, 180] on td "90" at bounding box center [316, 178] width 40 height 35
click at [323, 189] on td "90" at bounding box center [316, 178] width 40 height 35
click at [322, 191] on td "90" at bounding box center [316, 178] width 40 height 35
drag, startPoint x: 323, startPoint y: 175, endPoint x: 336, endPoint y: 180, distance: 14.2
click at [335, 177] on td "90" at bounding box center [316, 178] width 40 height 35
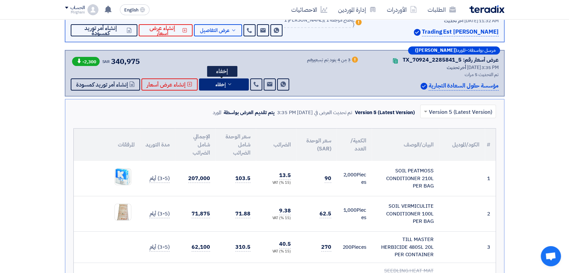
click at [229, 81] on icon at bounding box center [229, 83] width 5 height 5
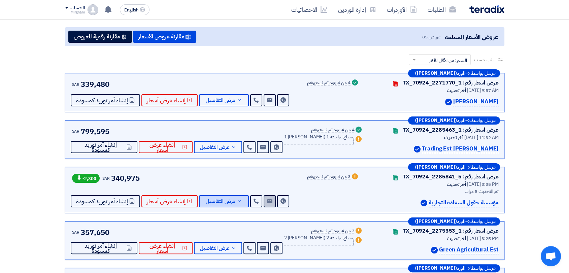
scroll to position [75, 0]
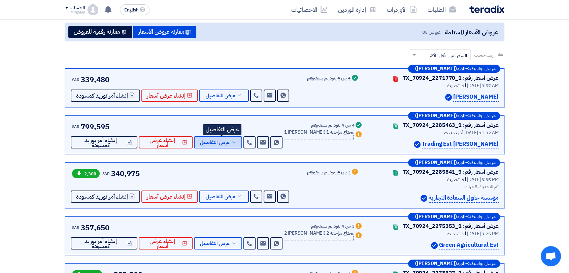
click at [218, 145] on span "عرض التفاصيل" at bounding box center [215, 142] width 30 height 5
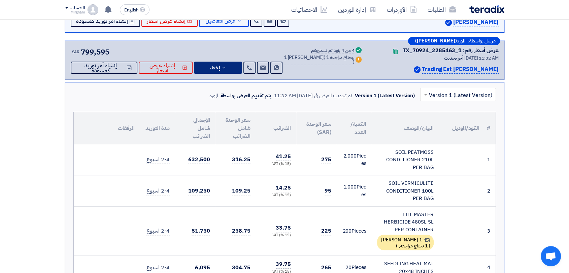
scroll to position [112, 0]
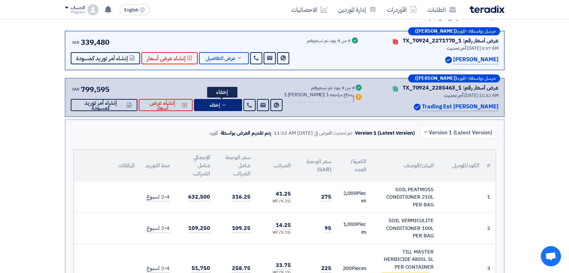
click at [242, 105] on button "إخفاء" at bounding box center [218, 105] width 48 height 12
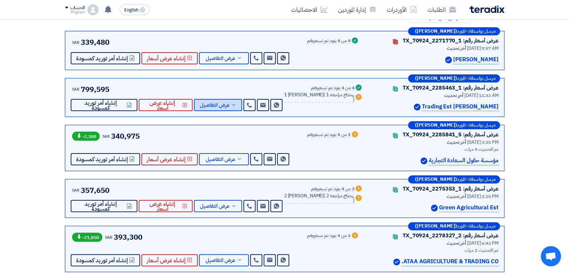
click at [231, 110] on button "عرض التفاصيل" at bounding box center [218, 105] width 48 height 12
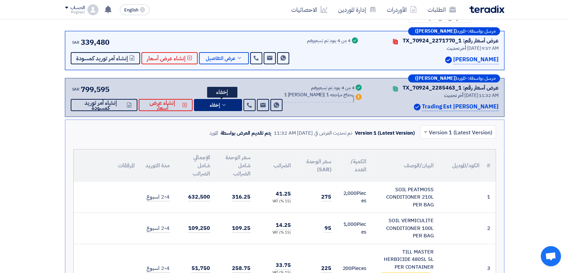
click at [214, 99] on button "إخفاء" at bounding box center [218, 105] width 48 height 12
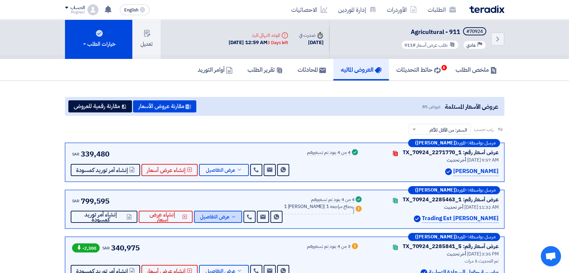
scroll to position [0, 0]
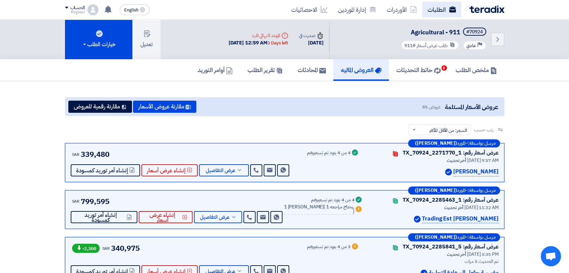
click at [428, 10] on link "الطلبات" at bounding box center [441, 10] width 39 height 16
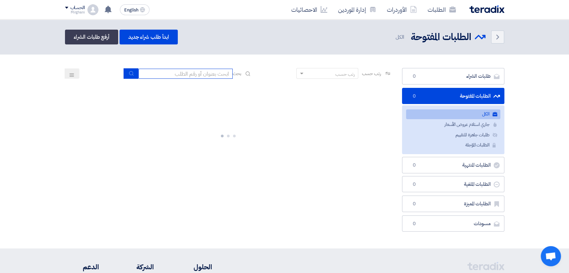
click at [185, 75] on input at bounding box center [185, 74] width 94 height 10
type input "911"
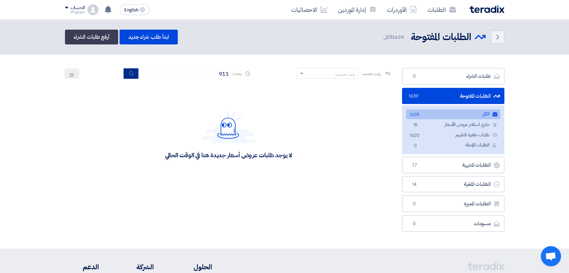
click at [133, 77] on button "submit" at bounding box center [131, 73] width 15 height 10
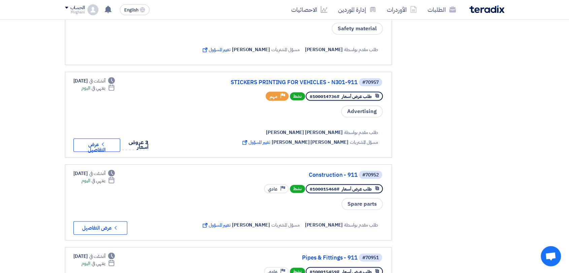
scroll to position [411, 0]
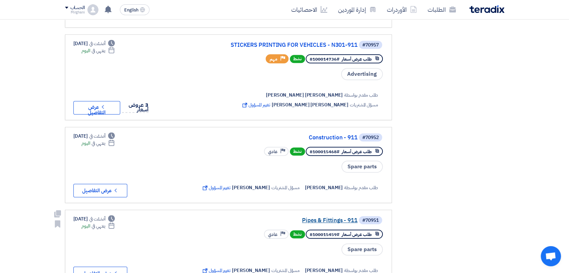
click at [318, 217] on link "Pipes & Fittings - 911" at bounding box center [290, 220] width 135 height 6
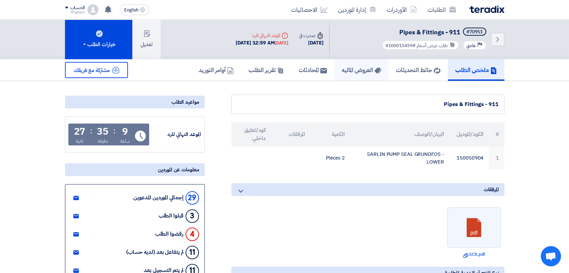
click at [353, 72] on h5 "العروض الماليه" at bounding box center [361, 70] width 39 height 8
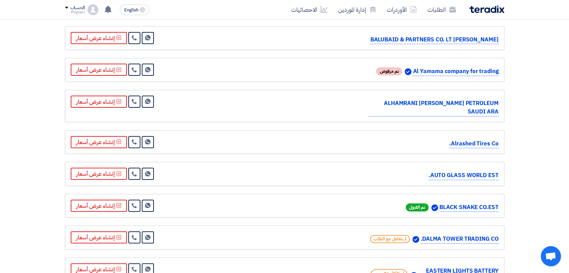
scroll to position [262, 0]
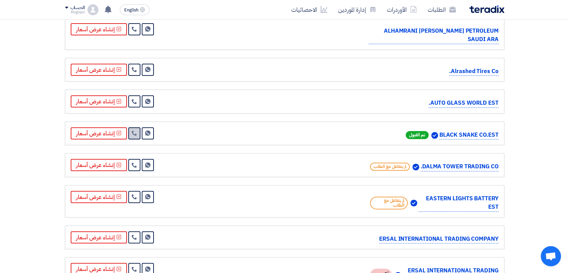
click at [133, 130] on icon at bounding box center [134, 132] width 5 height 5
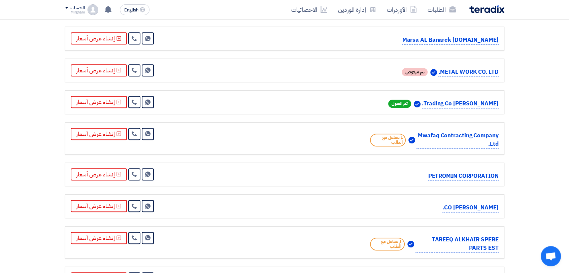
scroll to position [594, 0]
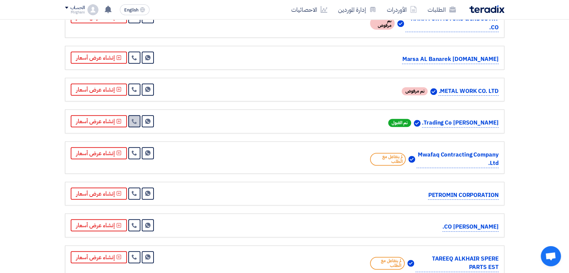
click at [132, 119] on use at bounding box center [134, 121] width 5 height 5
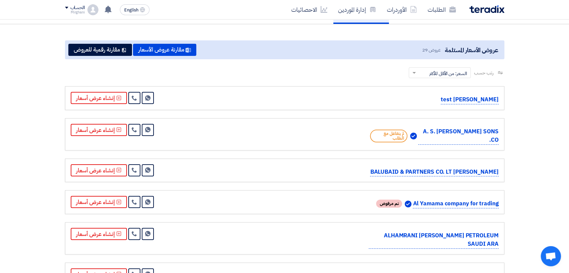
scroll to position [0, 0]
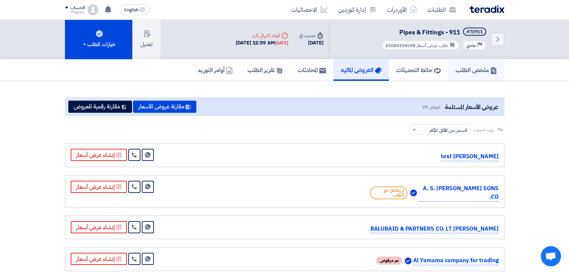
click at [466, 68] on h5 "ملخص الطلب" at bounding box center [475, 70] width 41 height 8
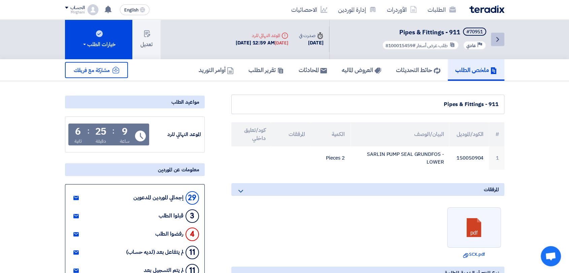
click at [492, 41] on link "Back" at bounding box center [497, 39] width 13 height 13
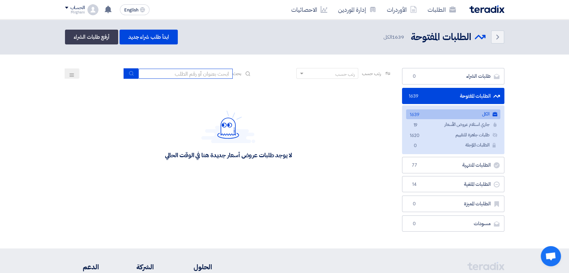
drag, startPoint x: 221, startPoint y: 73, endPoint x: 211, endPoint y: 82, distance: 13.3
click at [221, 73] on input at bounding box center [185, 74] width 94 height 10
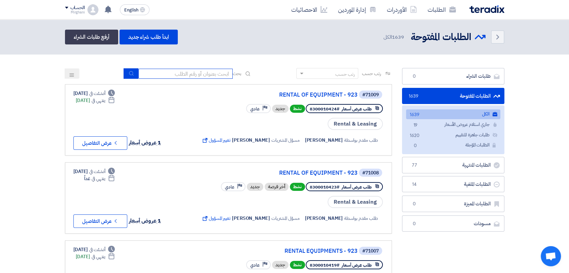
type input "911"
click at [121, 70] on div "رتب حسب رتب حسب بحث 911" at bounding box center [228, 76] width 327 height 16
click at [130, 74] on use "submit" at bounding box center [131, 73] width 4 height 4
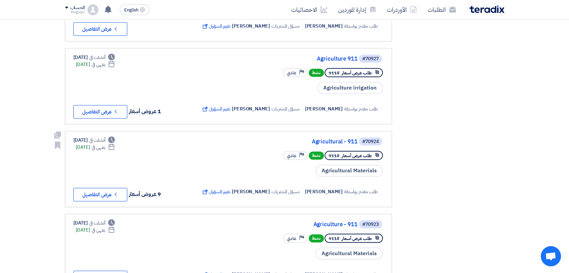
scroll to position [673, 0]
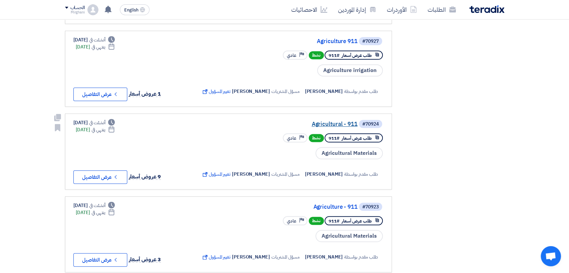
click at [326, 121] on link "Agricultural - 911" at bounding box center [290, 124] width 135 height 6
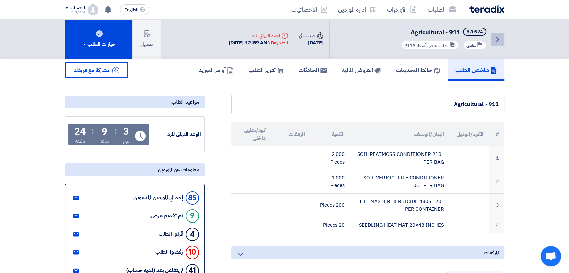
click at [494, 42] on icon "Back" at bounding box center [497, 39] width 8 height 8
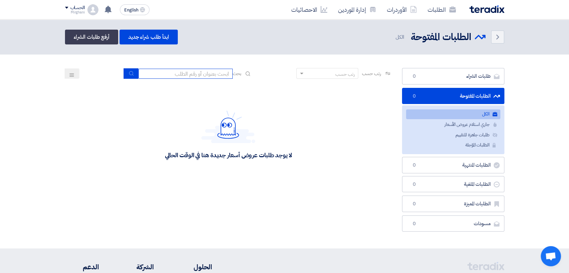
drag, startPoint x: 208, startPoint y: 73, endPoint x: 191, endPoint y: 74, distance: 17.2
click at [208, 73] on input at bounding box center [185, 74] width 94 height 10
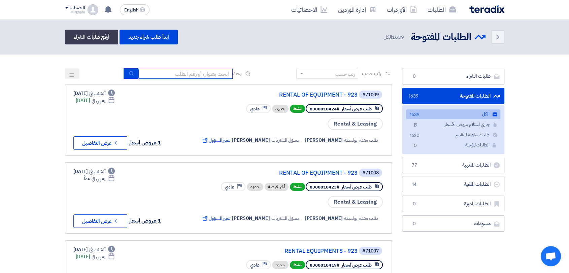
type input "911"
click at [134, 72] on button "submit" at bounding box center [131, 73] width 15 height 10
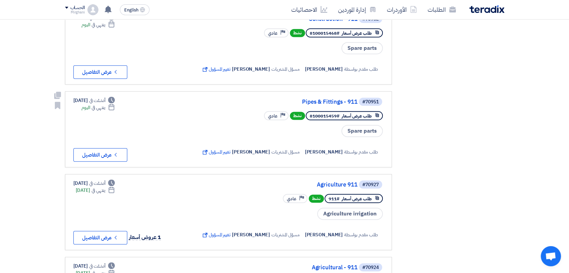
scroll to position [598, 0]
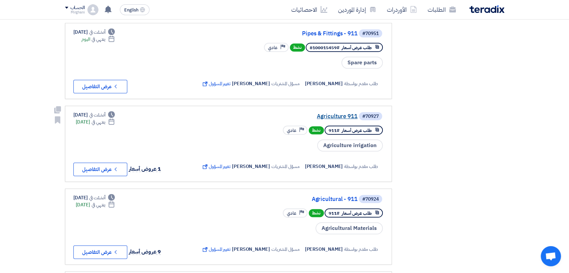
click at [335, 113] on link "Agriculture 911" at bounding box center [290, 116] width 135 height 6
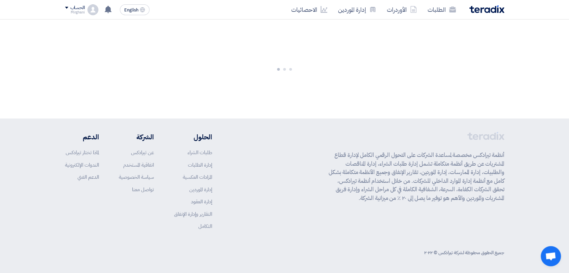
scroll to position [0, 0]
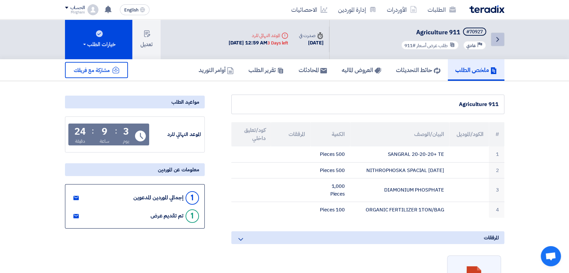
click at [503, 40] on link "Back" at bounding box center [497, 39] width 13 height 13
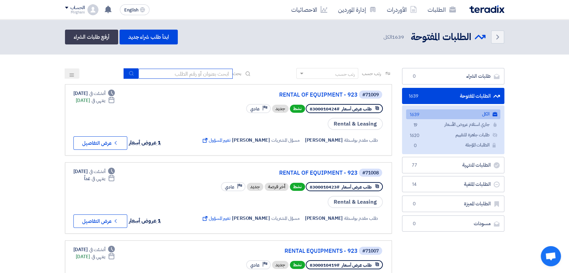
click at [201, 77] on input at bounding box center [185, 74] width 94 height 10
type input "911"
click at [130, 75] on icon "submit" at bounding box center [131, 73] width 5 height 5
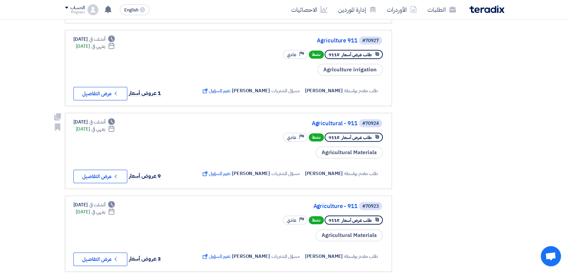
scroll to position [710, 0]
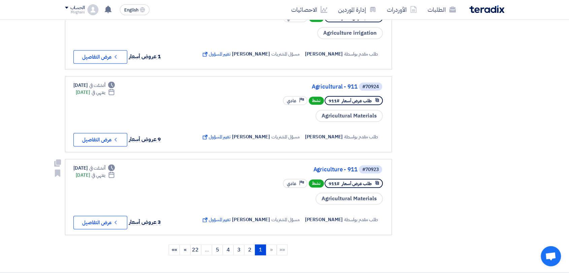
click at [335, 167] on link "Agriculture - 911" at bounding box center [290, 170] width 135 height 6
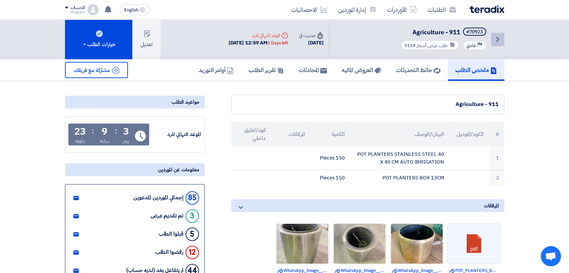
click at [491, 34] on link "Back" at bounding box center [497, 39] width 13 height 13
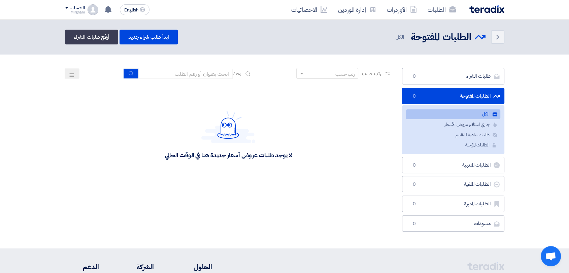
click at [185, 79] on div "رتب حسب رتب حسب بحث" at bounding box center [228, 76] width 327 height 16
click at [180, 75] on input at bounding box center [185, 74] width 94 height 10
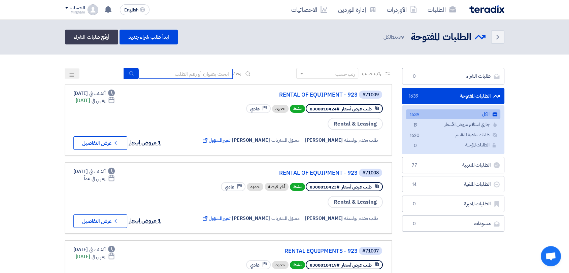
type input "911"
click at [119, 74] on div "رتب حسب رتب حسب بحث 911" at bounding box center [228, 76] width 327 height 16
click at [124, 75] on button "submit" at bounding box center [131, 73] width 15 height 10
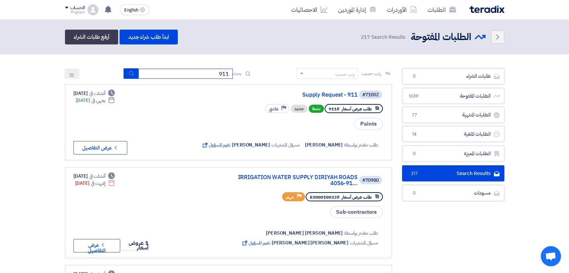
drag, startPoint x: 189, startPoint y: 71, endPoint x: 273, endPoint y: 56, distance: 85.2
click at [212, 72] on input "8" at bounding box center [185, 74] width 94 height 10
type input "8100015059"
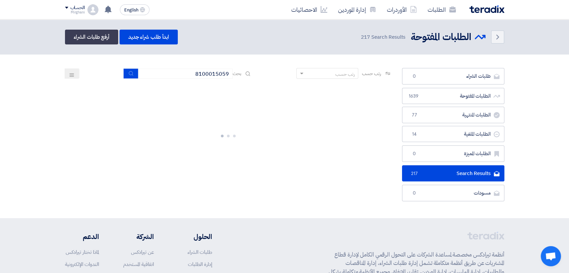
click at [280, 57] on section "طلبات الشراء طلبات الشراء 0 الطلبات المفتوحة الطلبات المفتوحة 1639 الطلبات المن…" at bounding box center [284, 137] width 569 height 164
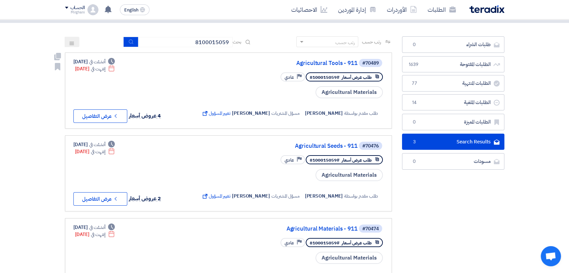
scroll to position [75, 0]
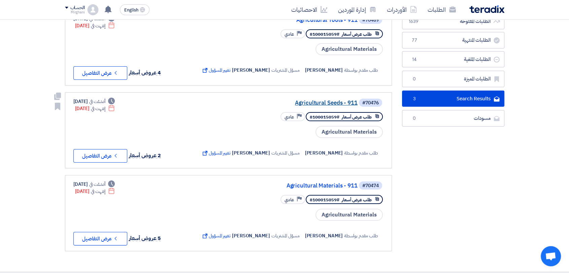
click at [310, 100] on link "Agricultural Seeds - 911" at bounding box center [290, 103] width 135 height 6
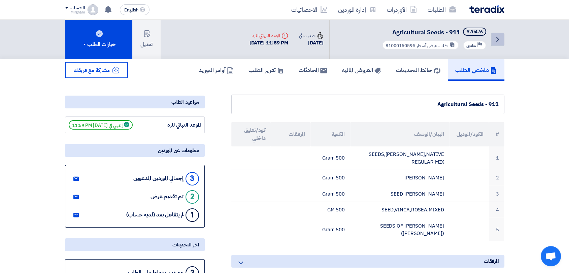
click at [498, 37] on icon "Back" at bounding box center [497, 39] width 8 height 8
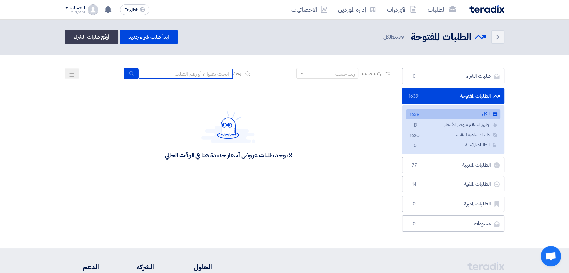
click at [216, 72] on input at bounding box center [185, 74] width 94 height 10
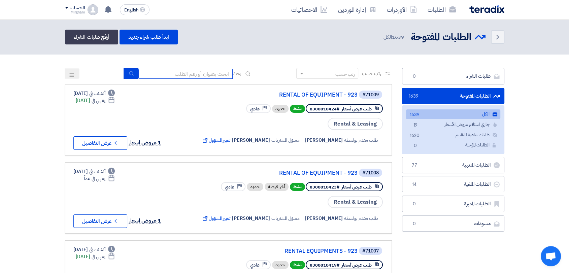
type input "8100015059"
click at [124, 74] on button "submit" at bounding box center [131, 73] width 15 height 10
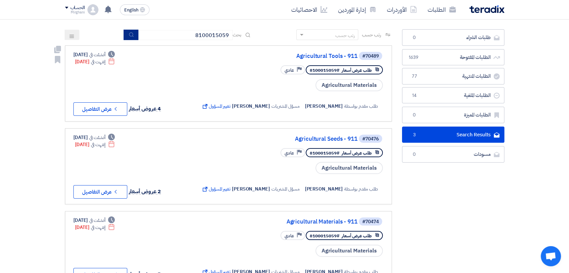
scroll to position [37, 0]
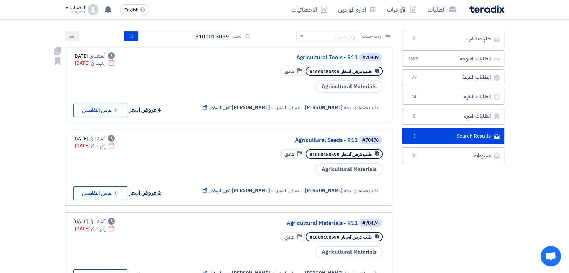
click at [328, 59] on link "Agricultural Tools - 911" at bounding box center [290, 58] width 135 height 6
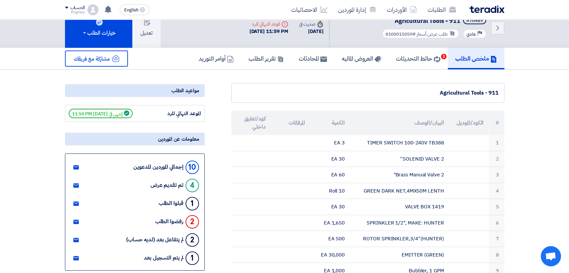
scroll to position [0, 0]
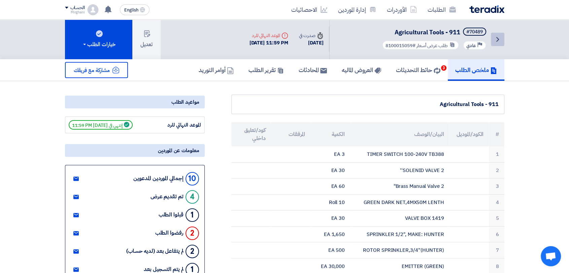
click at [500, 40] on icon "Back" at bounding box center [497, 39] width 8 height 8
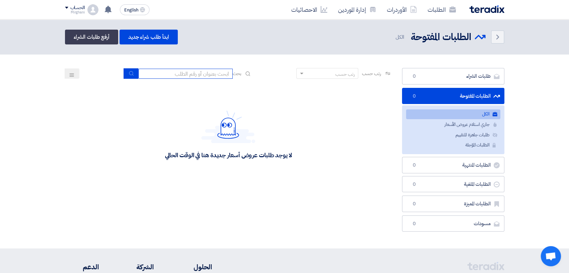
click at [216, 74] on input at bounding box center [185, 74] width 94 height 10
type input "8100015059"
click at [129, 73] on icon "submit" at bounding box center [131, 73] width 5 height 5
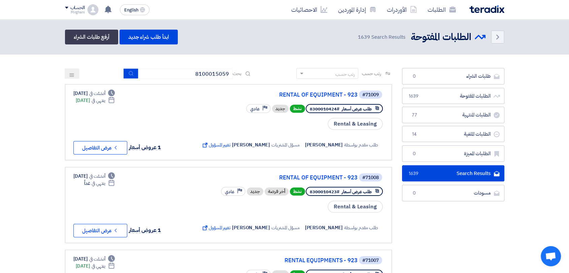
click at [121, 74] on div "رتب حسب رتب حسب بحث 8100015059" at bounding box center [228, 76] width 327 height 16
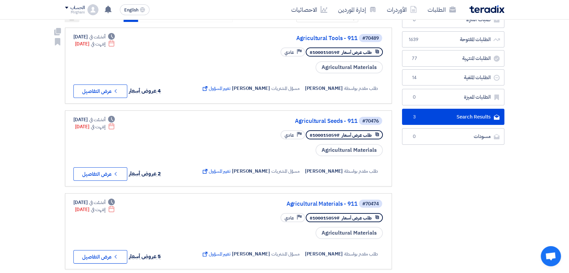
scroll to position [187, 0]
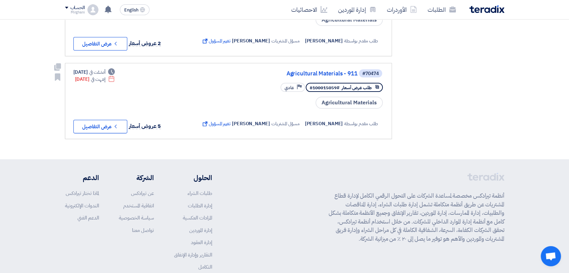
click at [307, 69] on div "#70474 Agricultural Materials - 911" at bounding box center [291, 73] width 183 height 9
click at [307, 71] on link "Agricultural Materials - 911" at bounding box center [290, 74] width 135 height 6
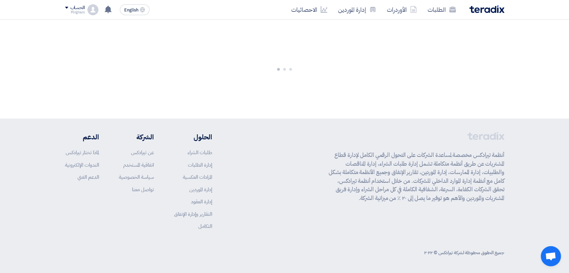
scroll to position [0, 0]
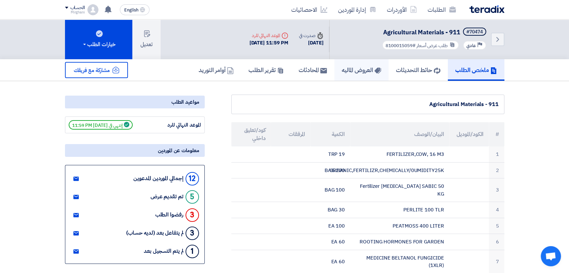
click at [358, 74] on link "العروض الماليه" at bounding box center [361, 70] width 54 height 22
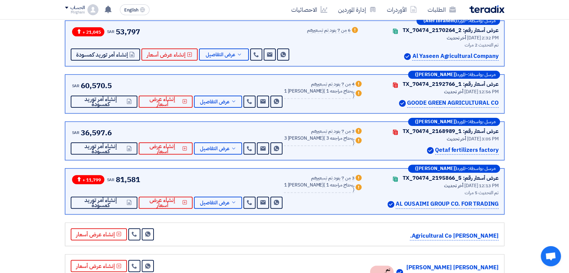
scroll to position [187, 0]
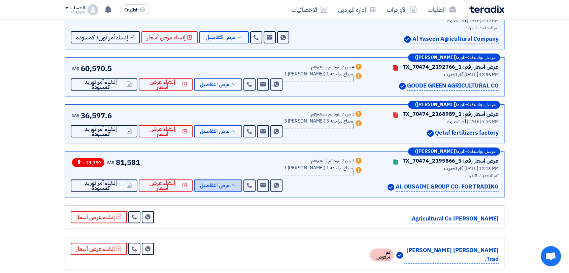
click at [216, 184] on span "عرض التفاصيل" at bounding box center [215, 185] width 30 height 5
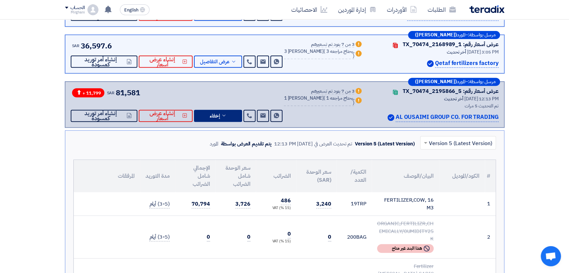
scroll to position [299, 0]
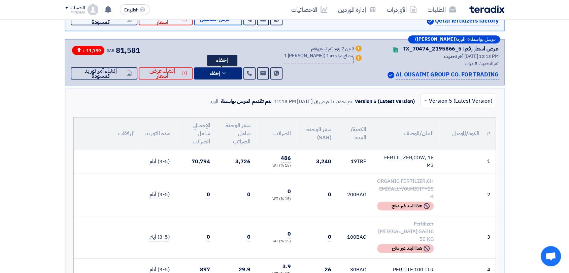
click at [220, 74] on span "إخفاء" at bounding box center [215, 73] width 10 height 5
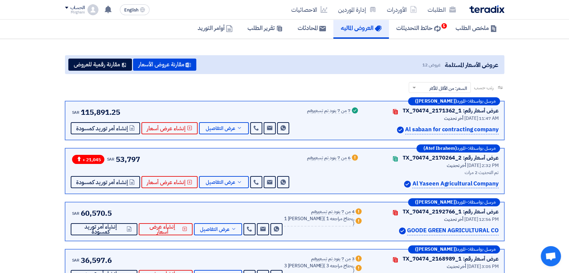
scroll to position [43, 0]
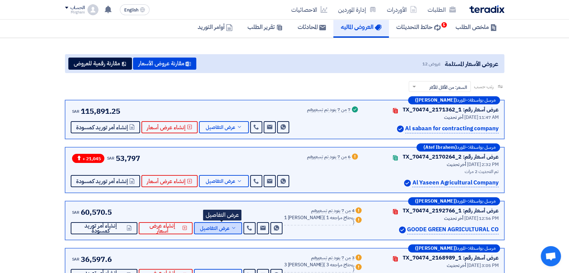
click at [223, 232] on button "عرض التفاصيل" at bounding box center [218, 228] width 48 height 12
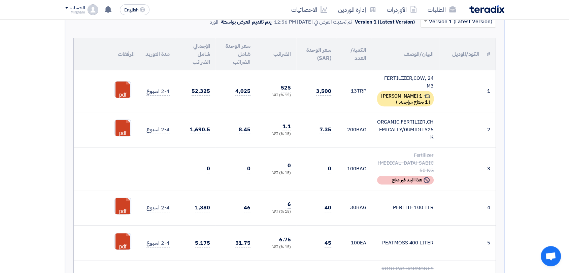
scroll to position [277, 0]
click at [127, 90] on link at bounding box center [142, 102] width 54 height 40
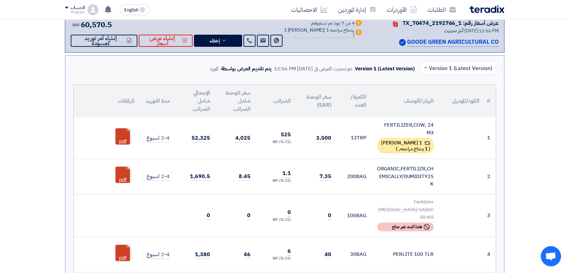
scroll to position [224, 0]
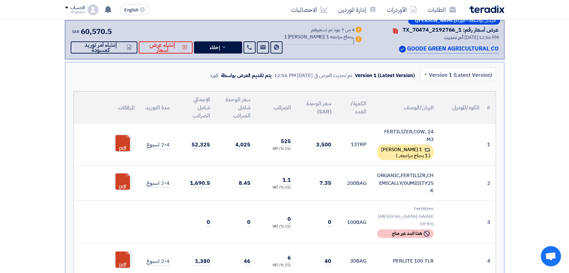
click at [237, 53] on div "مرسل بواسطة: – المورد ([PERSON_NAME]) عرض أسعار رقم: TX_70474_2192766_1 Contact…" at bounding box center [284, 39] width 439 height 39
click at [234, 50] on button "إخفاء" at bounding box center [218, 47] width 48 height 12
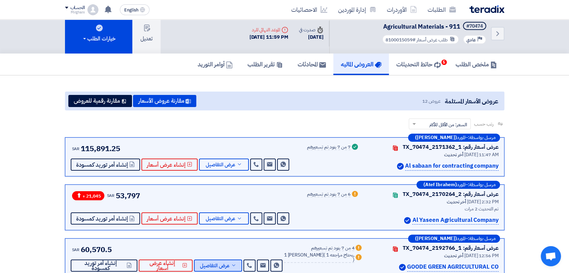
scroll to position [0, 0]
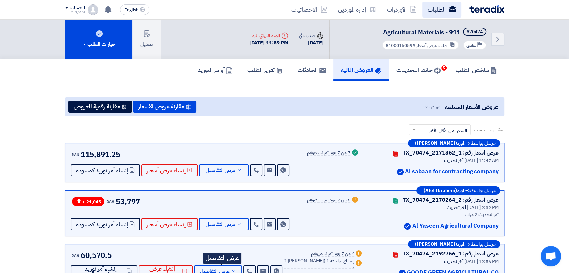
click at [431, 9] on link "الطلبات" at bounding box center [441, 10] width 39 height 16
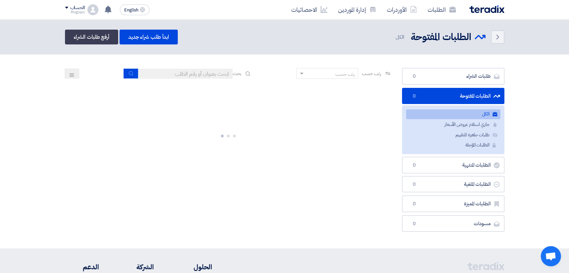
drag, startPoint x: 201, startPoint y: 64, endPoint x: 202, endPoint y: 71, distance: 6.5
click at [202, 68] on section "طلبات الشراء طلبات الشراء 0 الطلبات المفتوحة الطلبات المفتوحة 0 الكل الكل جاري …" at bounding box center [284, 152] width 569 height 194
click at [202, 72] on input at bounding box center [185, 74] width 94 height 10
paste input "8100015059"
type input "8100015059"
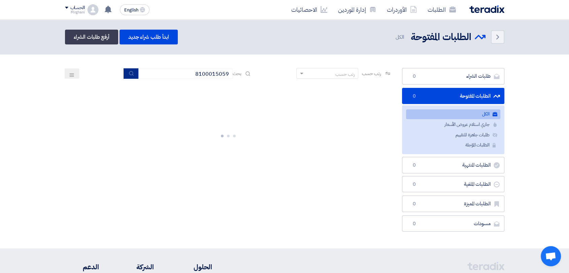
click at [129, 73] on icon "submit" at bounding box center [131, 73] width 5 height 5
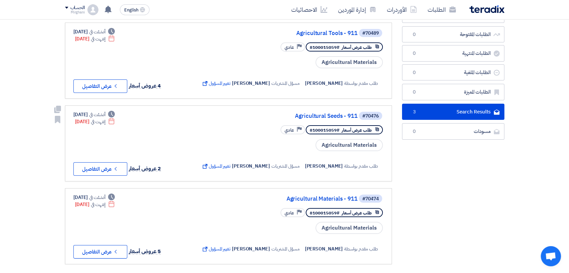
scroll to position [75, 0]
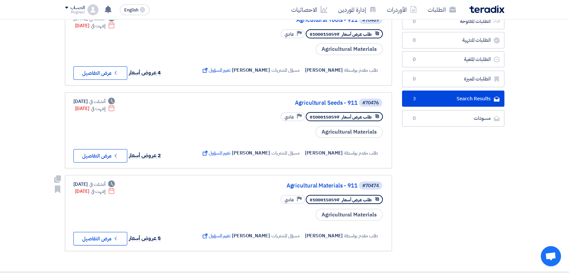
drag, startPoint x: 307, startPoint y: 179, endPoint x: 305, endPoint y: 176, distance: 3.5
click at [306, 181] on div "#70474 Agricultural Materials - 911" at bounding box center [291, 185] width 183 height 9
click at [305, 184] on link "Agricultural Materials - 911" at bounding box center [290, 186] width 135 height 6
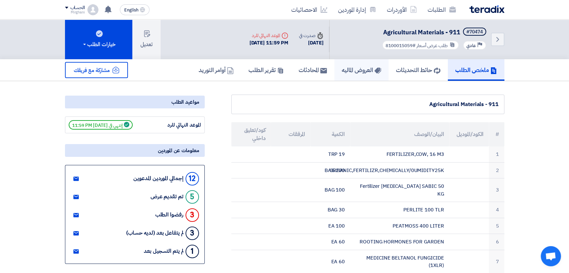
click at [348, 67] on h5 "العروض الماليه" at bounding box center [361, 70] width 39 height 8
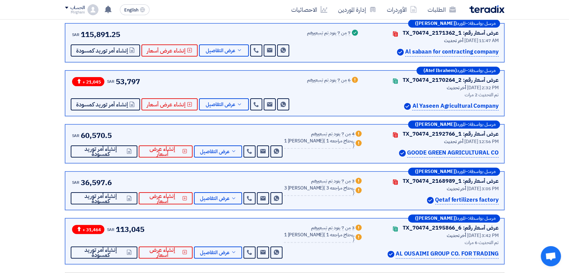
scroll to position [112, 0]
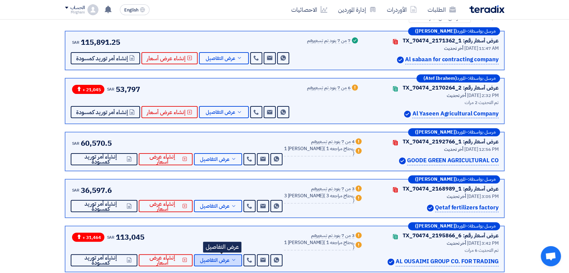
click at [228, 258] on span "عرض التفاصيل" at bounding box center [215, 260] width 30 height 5
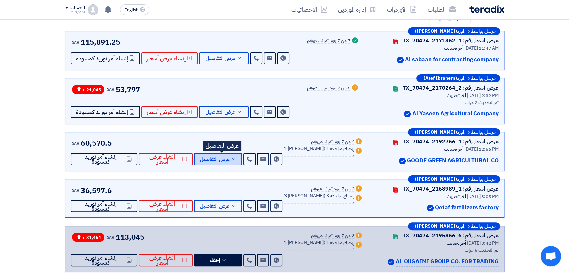
click at [222, 161] on span "عرض التفاصيل" at bounding box center [215, 159] width 30 height 5
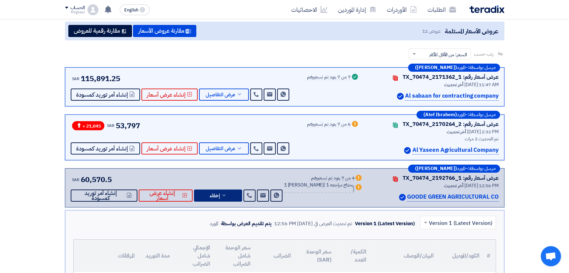
scroll to position [75, 0]
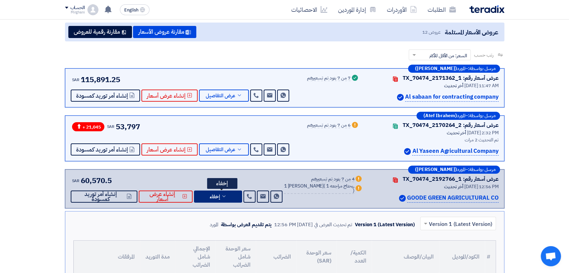
click at [220, 197] on span "إخفاء" at bounding box center [215, 196] width 10 height 5
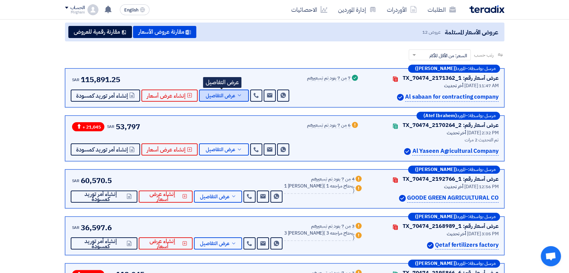
click at [229, 100] on button "عرض التفاصيل" at bounding box center [224, 96] width 50 height 12
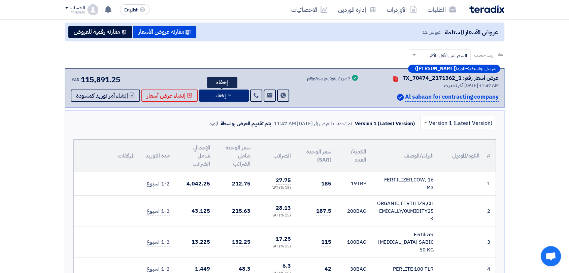
click at [234, 93] on button "إخفاء" at bounding box center [224, 96] width 50 height 12
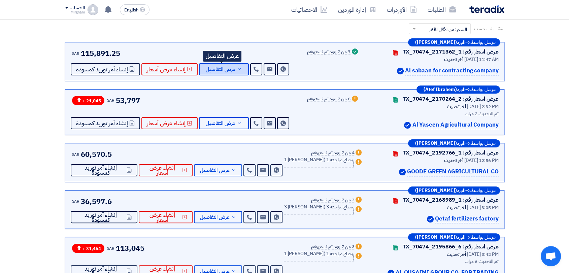
scroll to position [112, 0]
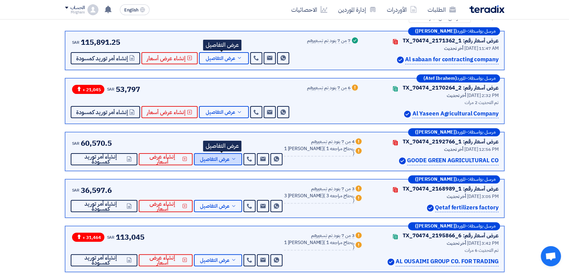
click at [221, 161] on span "عرض التفاصيل" at bounding box center [215, 159] width 30 height 5
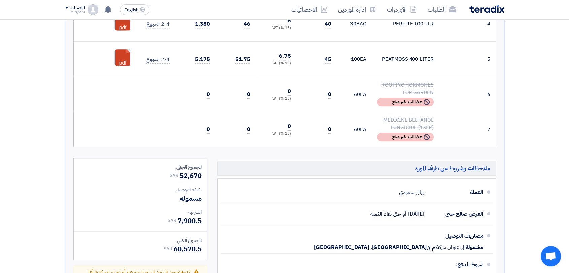
scroll to position [598, 0]
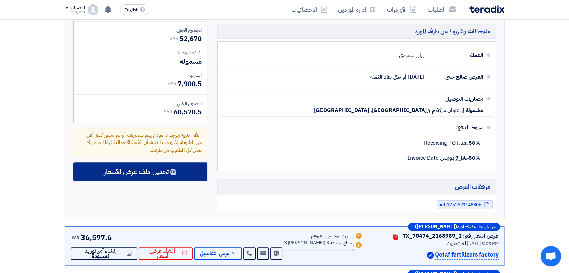
click at [199, 162] on div "تحميل ملف عرض الأسعار" at bounding box center [140, 171] width 134 height 19
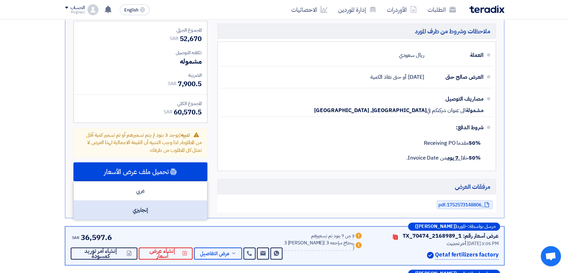
click at [186, 201] on div "إنجليزي" at bounding box center [140, 210] width 133 height 19
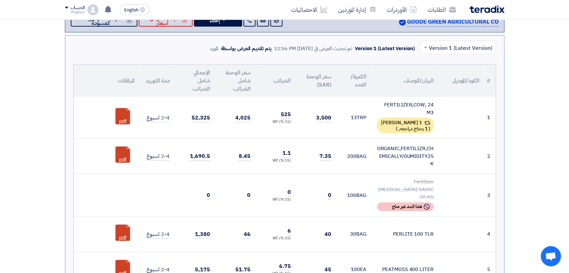
scroll to position [224, 0]
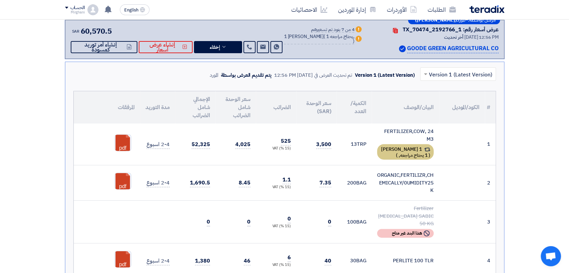
click at [394, 147] on div "1 [PERSON_NAME] ( 1 يحتاج مراجعه, )" at bounding box center [405, 151] width 57 height 15
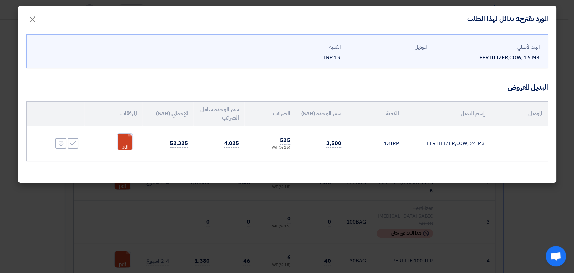
click at [117, 145] on link at bounding box center [144, 154] width 54 height 40
click at [32, 14] on span "×" at bounding box center [32, 19] width 8 height 20
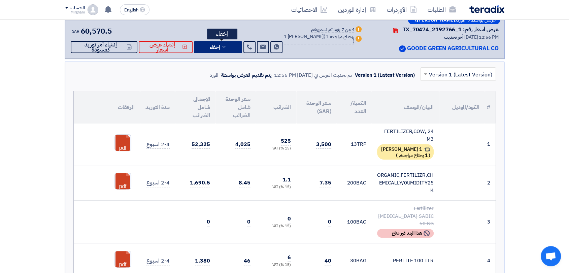
click at [210, 43] on button "إخفاء" at bounding box center [218, 47] width 48 height 12
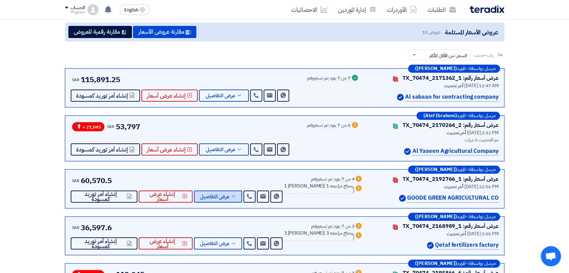
scroll to position [112, 0]
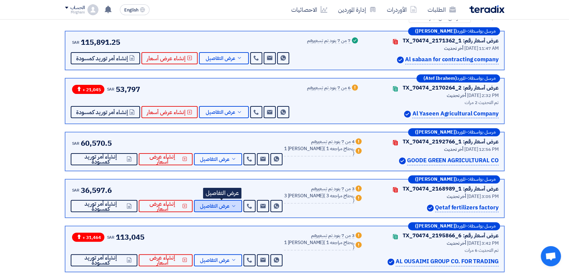
click at [240, 200] on button "عرض التفاصيل" at bounding box center [218, 206] width 48 height 12
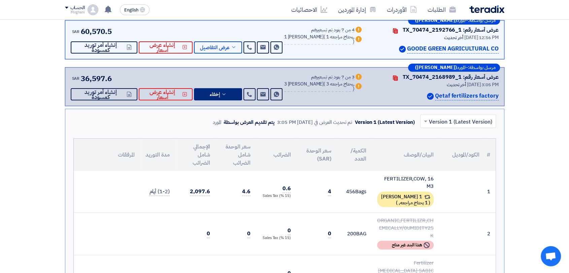
scroll to position [224, 0]
click at [213, 80] on div "SAR 36,597.6 Send Message Send Message" at bounding box center [177, 87] width 213 height 28
click at [219, 89] on button "إخفاء" at bounding box center [218, 94] width 48 height 12
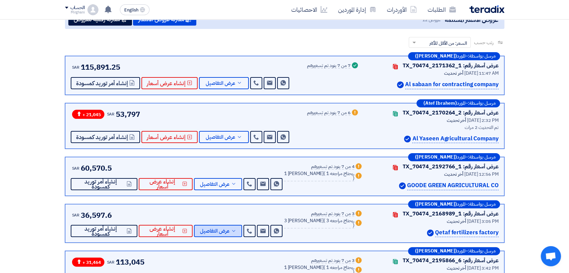
scroll to position [75, 0]
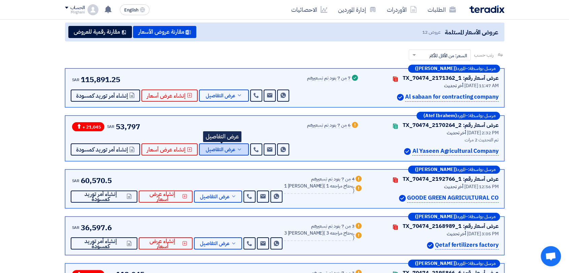
click at [245, 148] on button "عرض التفاصيل" at bounding box center [224, 149] width 50 height 12
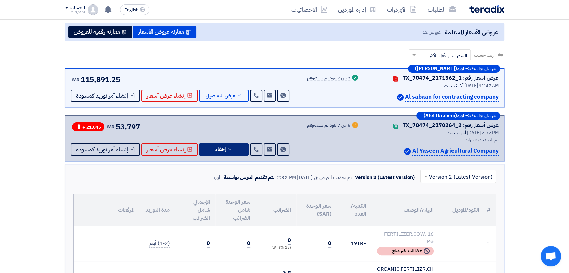
click at [219, 147] on span "إخفاء" at bounding box center [220, 149] width 10 height 5
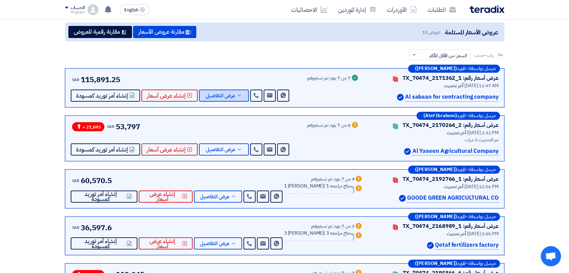
click at [228, 98] on span "عرض التفاصيل" at bounding box center [221, 95] width 30 height 5
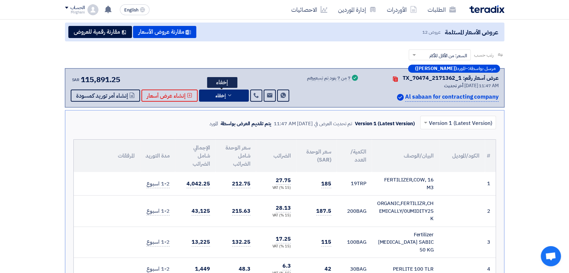
click at [230, 96] on icon at bounding box center [229, 95] width 5 height 5
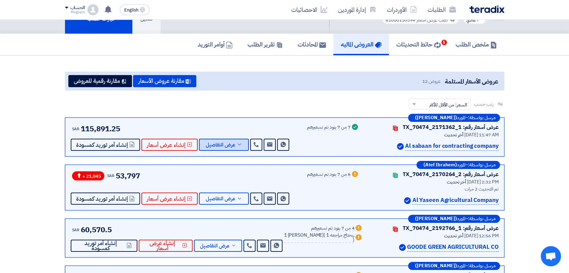
scroll to position [0, 0]
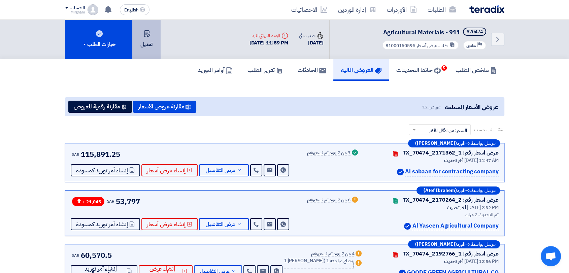
click at [143, 51] on button "تعديل" at bounding box center [146, 40] width 28 height 40
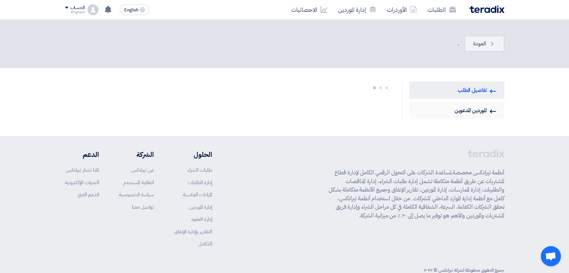
click at [439, 107] on link "Invited Suppliers الموردين المدعوين" at bounding box center [456, 111] width 95 height 18
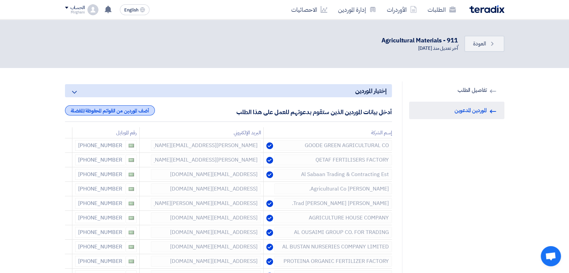
click at [127, 106] on div "أضف الموردين من القوائم المحفوظة/المفضلة" at bounding box center [110, 110] width 90 height 10
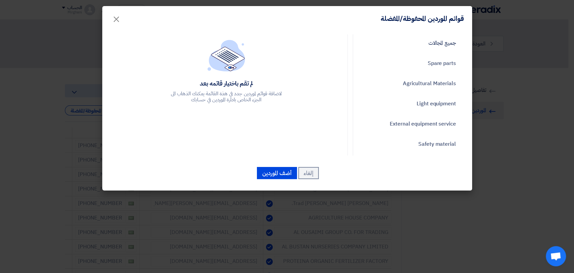
click at [415, 52] on ul "جميع المجالات Spare parts Agricultural Materials Light equipment External equip…" at bounding box center [412, 255] width 104 height 442
click at [420, 48] on link "جميع المجالات" at bounding box center [412, 43] width 104 height 18
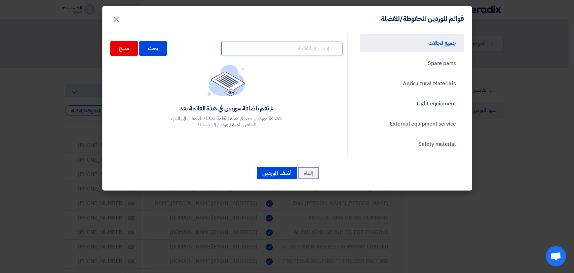
click at [299, 46] on input "text" at bounding box center [281, 48] width 121 height 13
type input "[PERSON_NAME]"
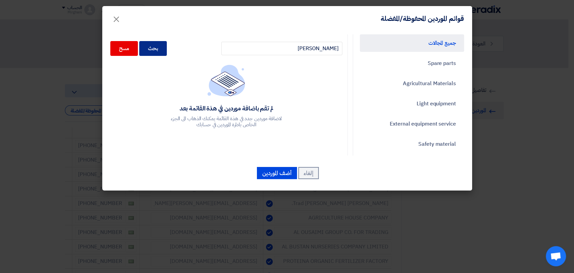
click at [160, 51] on div "بحث" at bounding box center [153, 48] width 28 height 15
click at [167, 49] on div "بحث" at bounding box center [153, 48] width 28 height 15
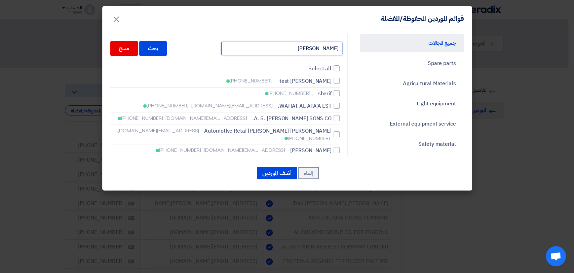
click at [285, 52] on input "[PERSON_NAME]" at bounding box center [281, 48] width 121 height 13
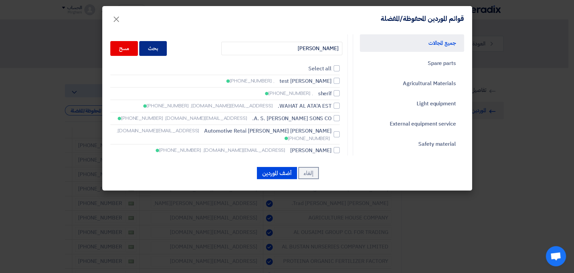
click at [156, 42] on div "بحث" at bounding box center [153, 48] width 28 height 15
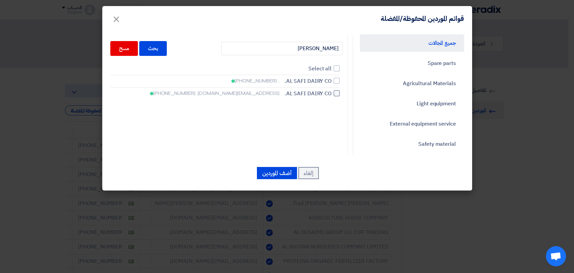
click at [337, 95] on div at bounding box center [337, 93] width 6 height 6
click at [332, 83] on input "[PERSON_NAME] DAIRY CO. [EMAIL_ADDRESS][DOMAIN_NAME], [PHONE_NUMBER]" at bounding box center [329, 81] width 4 height 4
checkbox input "true"
click at [270, 173] on button "أضف الموردين" at bounding box center [277, 173] width 40 height 12
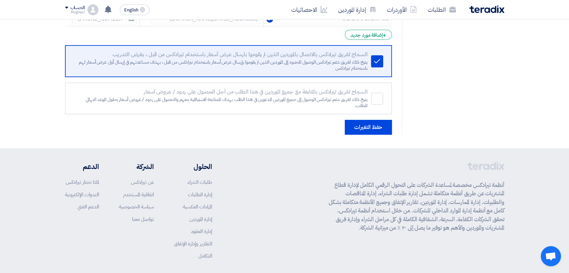
scroll to position [329, 0]
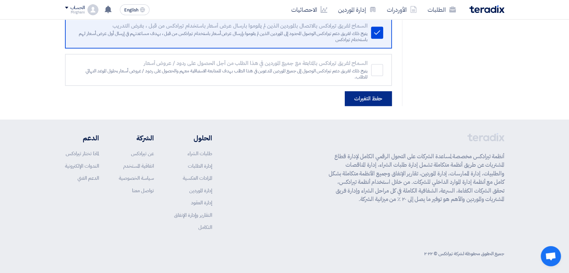
click at [385, 104] on button "حفظ التغيرات" at bounding box center [368, 98] width 47 height 15
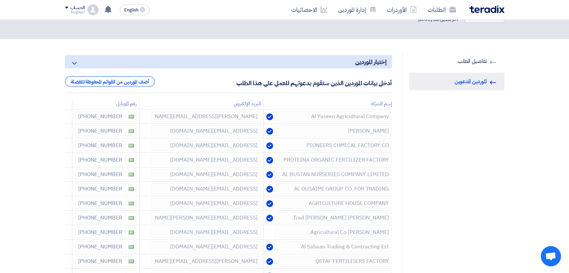
scroll to position [0, 0]
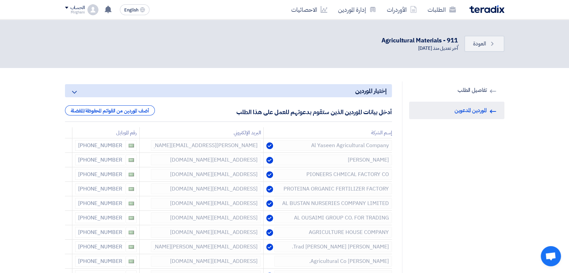
drag, startPoint x: 425, startPoint y: 200, endPoint x: 442, endPoint y: 194, distance: 17.1
click at [427, 201] on div "RFQ Information تفاصيل الطلب Invited Suppliers الموردين المدعوين" at bounding box center [453, 257] width 102 height 353
drag, startPoint x: 485, startPoint y: 141, endPoint x: 483, endPoint y: 145, distance: 4.8
click at [483, 144] on div "RFQ Information تفاصيل الطلب Invited Suppliers الموردين المدعوين" at bounding box center [453, 257] width 102 height 353
drag, startPoint x: 425, startPoint y: 244, endPoint x: 439, endPoint y: 224, distance: 23.7
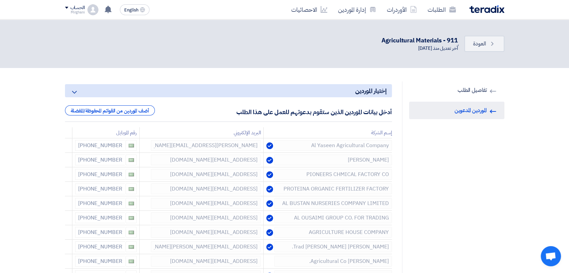
click at [426, 243] on div "RFQ Information تفاصيل الطلب Invited Suppliers الموردين المدعوين" at bounding box center [453, 257] width 102 height 353
drag, startPoint x: 453, startPoint y: 178, endPoint x: 449, endPoint y: 176, distance: 4.4
click at [452, 178] on div "RFQ Information تفاصيل الطلب Invited Suppliers الموردين المدعوين" at bounding box center [453, 257] width 102 height 353
drag, startPoint x: 404, startPoint y: 228, endPoint x: 416, endPoint y: 224, distance: 12.3
click at [414, 224] on div "RFQ Information تفاصيل الطلب Invited Suppliers الموردين المدعوين" at bounding box center [453, 257] width 102 height 353
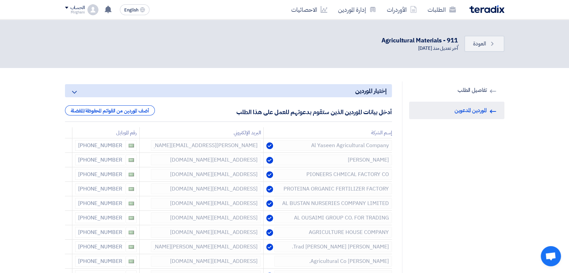
drag, startPoint x: 445, startPoint y: 135, endPoint x: 428, endPoint y: 144, distance: 19.3
click at [439, 139] on div "RFQ Information تفاصيل الطلب Invited Suppliers الموردين المدعوين" at bounding box center [453, 257] width 102 height 353
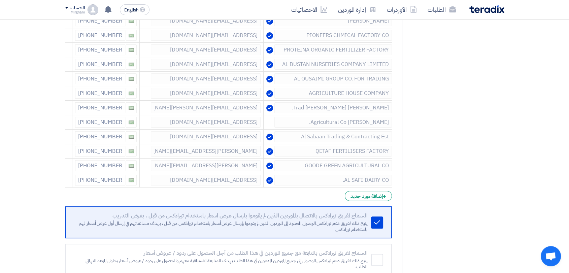
scroll to position [224, 0]
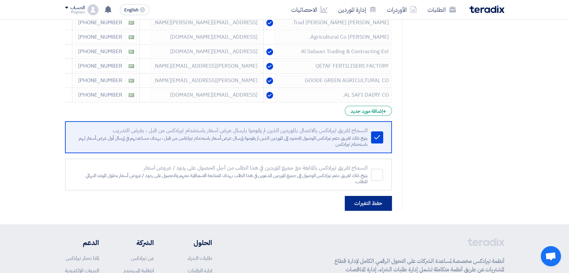
click at [383, 197] on button "حفظ التغيرات" at bounding box center [368, 203] width 47 height 15
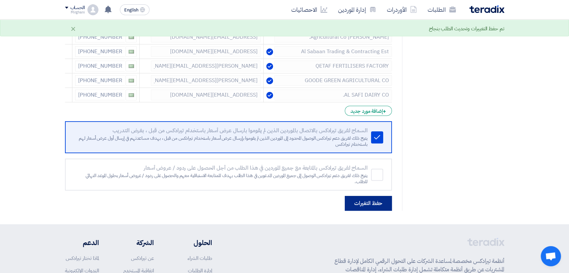
scroll to position [0, 0]
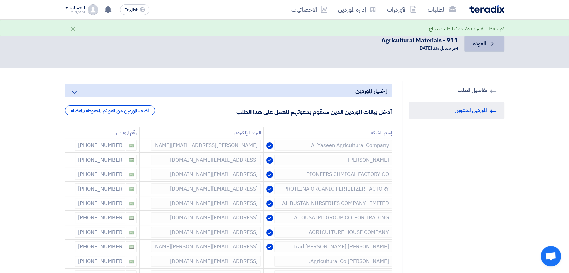
click at [481, 41] on span "العودة" at bounding box center [479, 44] width 13 height 8
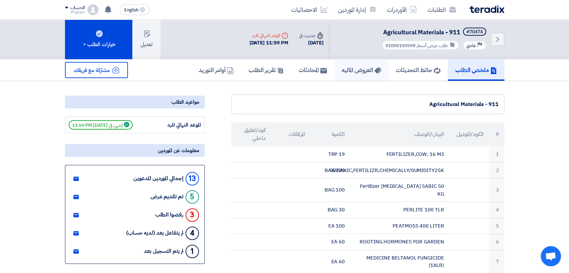
click at [350, 63] on link "العروض الماليه" at bounding box center [361, 70] width 54 height 22
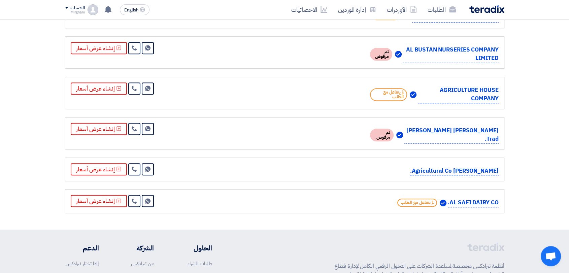
scroll to position [449, 0]
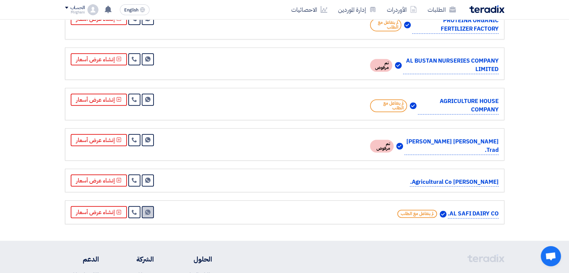
click at [143, 206] on link "Send Message" at bounding box center [148, 212] width 12 height 12
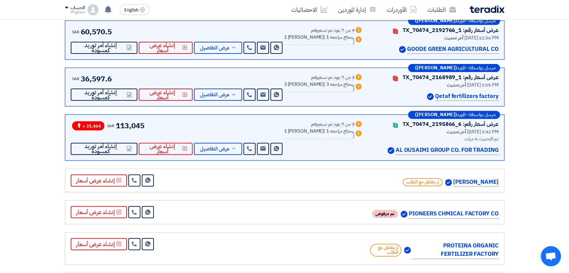
scroll to position [0, 0]
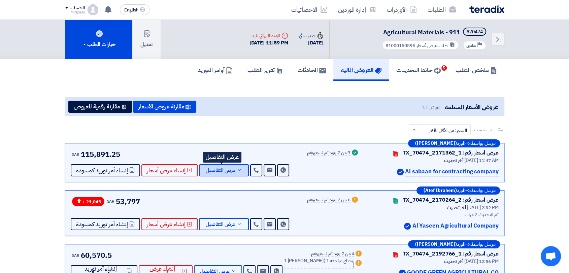
click at [231, 165] on button "عرض التفاصيل" at bounding box center [224, 170] width 50 height 12
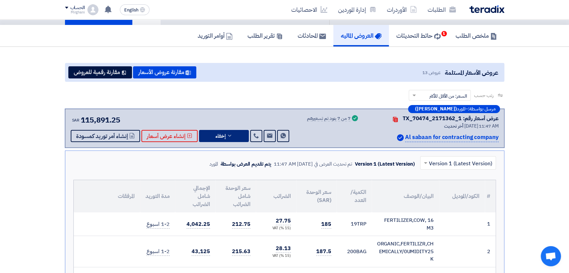
scroll to position [75, 0]
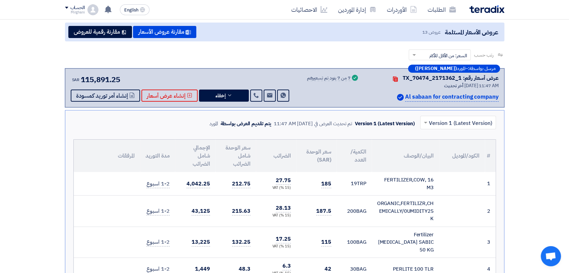
drag, startPoint x: 384, startPoint y: 184, endPoint x: 415, endPoint y: 189, distance: 31.7
click at [415, 189] on td "FERTILIZER,COW, 16 M3" at bounding box center [405, 184] width 67 height 24
click at [353, 181] on td "19 TRP" at bounding box center [354, 184] width 35 height 24
drag, startPoint x: 363, startPoint y: 184, endPoint x: 368, endPoint y: 184, distance: 4.7
click at [368, 184] on td "19 TRP" at bounding box center [354, 184] width 35 height 24
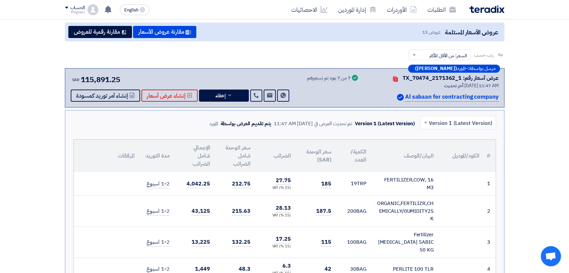
click at [368, 184] on td "19 TRP" at bounding box center [354, 184] width 35 height 24
drag, startPoint x: 367, startPoint y: 184, endPoint x: 345, endPoint y: 192, distance: 23.3
click at [345, 192] on td "19 TRP" at bounding box center [354, 184] width 35 height 24
drag, startPoint x: 344, startPoint y: 208, endPoint x: 367, endPoint y: 215, distance: 23.9
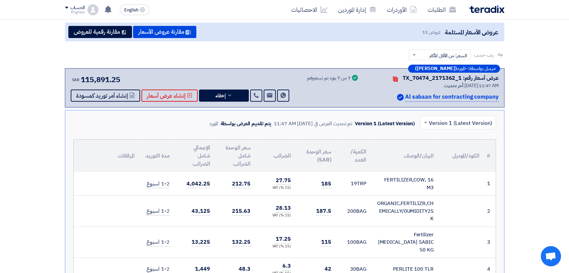
click at [368, 212] on td "200 BAG" at bounding box center [354, 211] width 35 height 31
click at [367, 218] on td "200 BAG" at bounding box center [354, 211] width 35 height 31
drag, startPoint x: 377, startPoint y: 182, endPoint x: 445, endPoint y: 179, distance: 67.7
click at [445, 179] on tr "1 FERTILIZER,COW, 16 M3 19" at bounding box center [285, 184] width 422 height 24
click at [445, 179] on td at bounding box center [462, 184] width 46 height 24
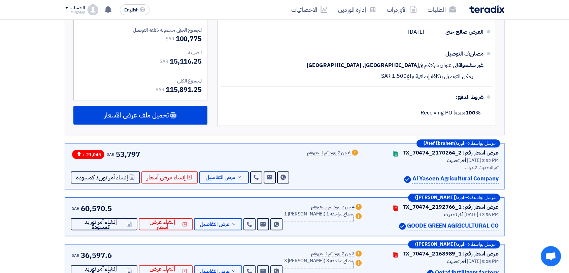
scroll to position [459, 0]
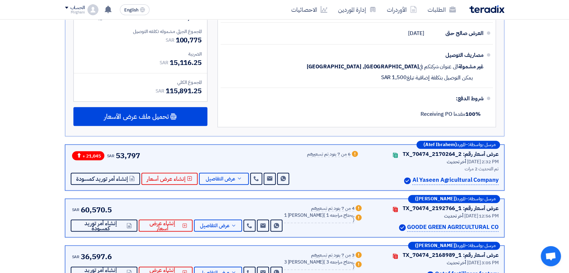
click at [530, 47] on section "عروض الأسعار المستلمة عروض 13 مقارنة عروض الأسعار مقارنة رقمية للعروض رتب حسب ر…" at bounding box center [284, 132] width 569 height 1021
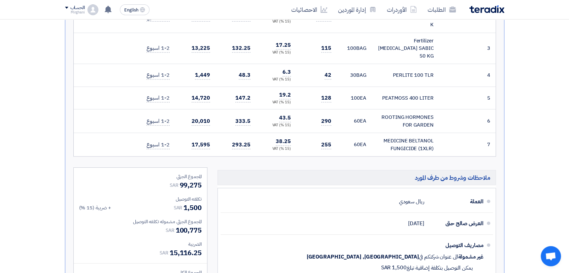
scroll to position [269, 0]
